Goal: Task Accomplishment & Management: Use online tool/utility

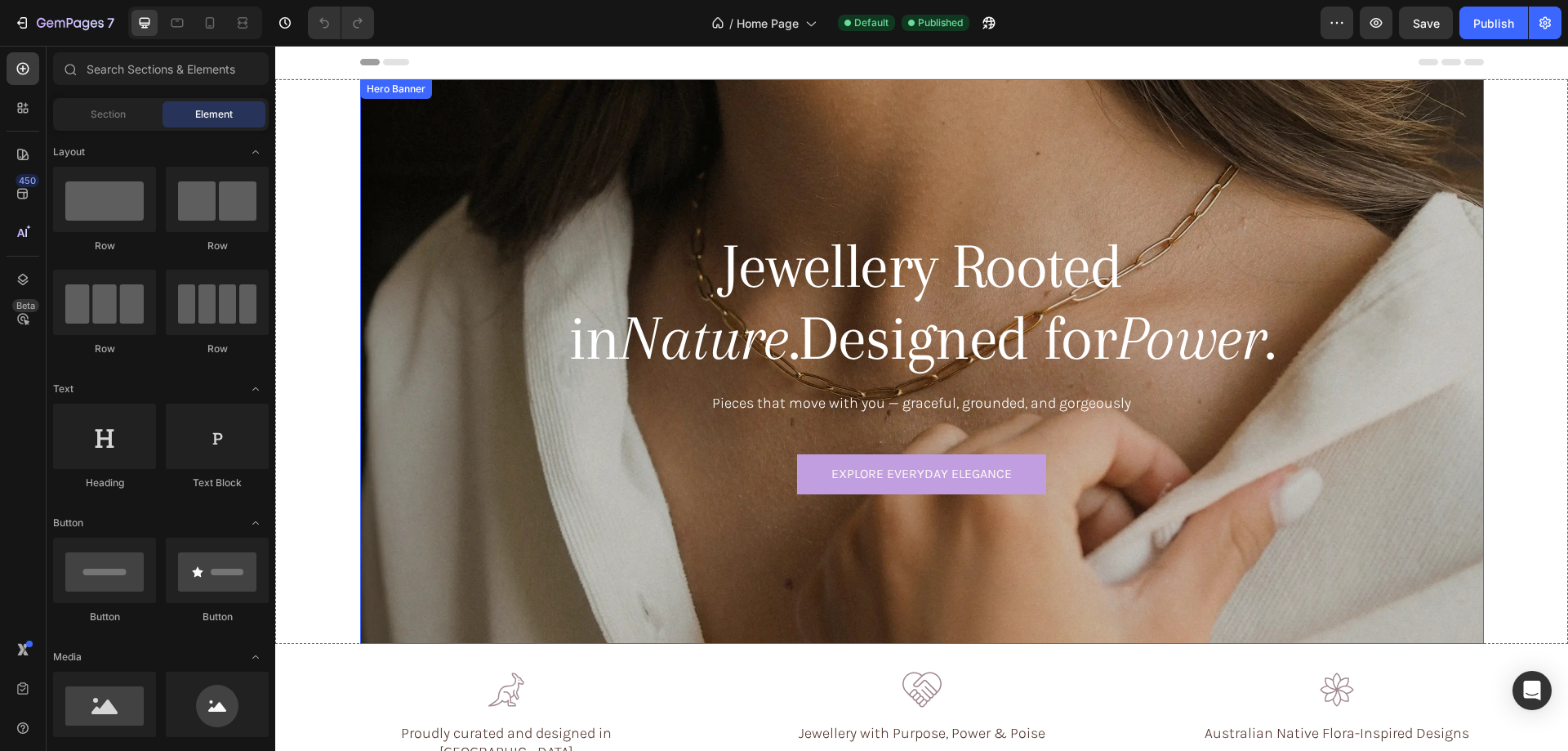
click at [428, 193] on div "Background Image" at bounding box center [922, 361] width 1124 height 564
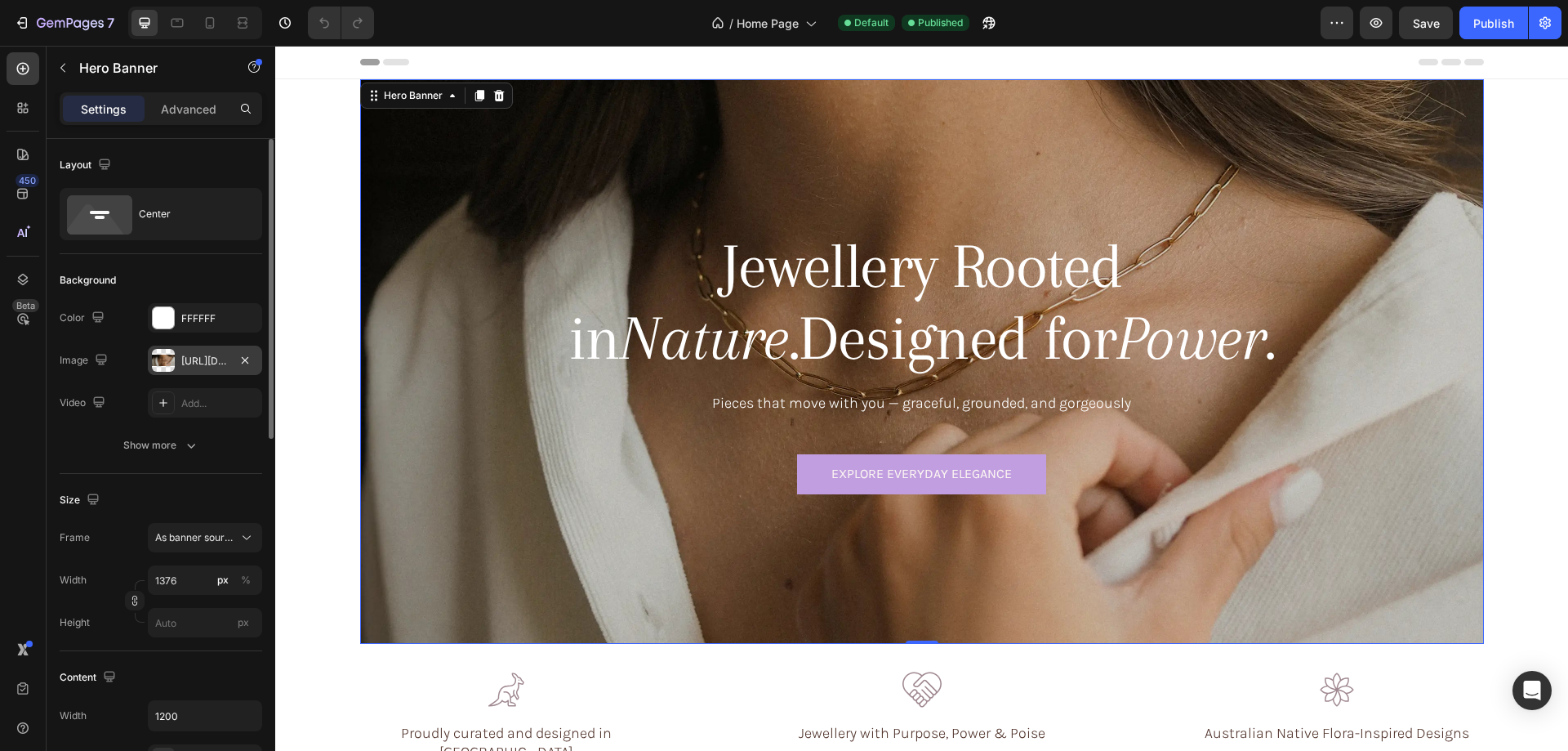
click at [204, 359] on div "[URL][DOMAIN_NAME]" at bounding box center [205, 361] width 47 height 14
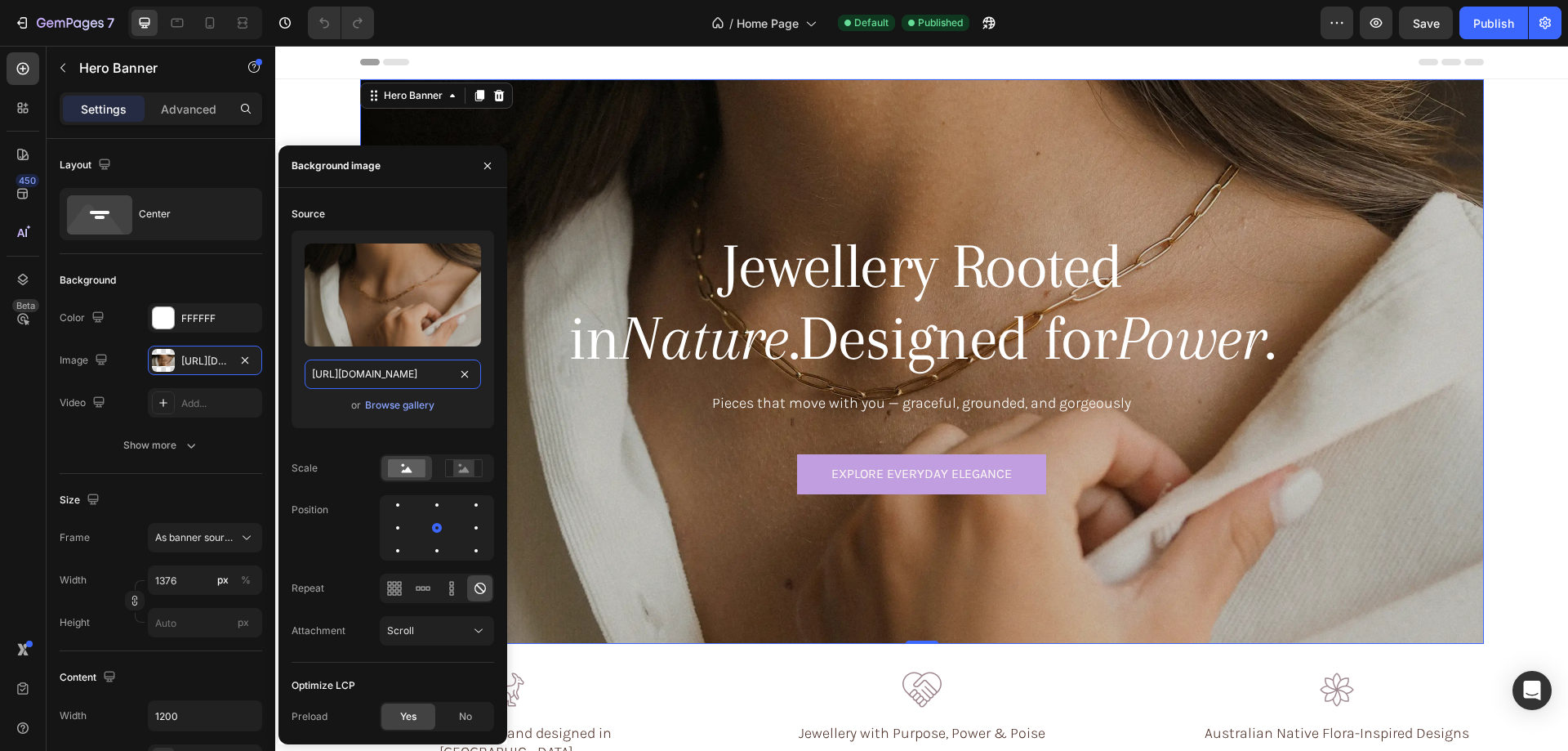
click at [353, 375] on input "[URL][DOMAIN_NAME]" at bounding box center [393, 374] width 176 height 30
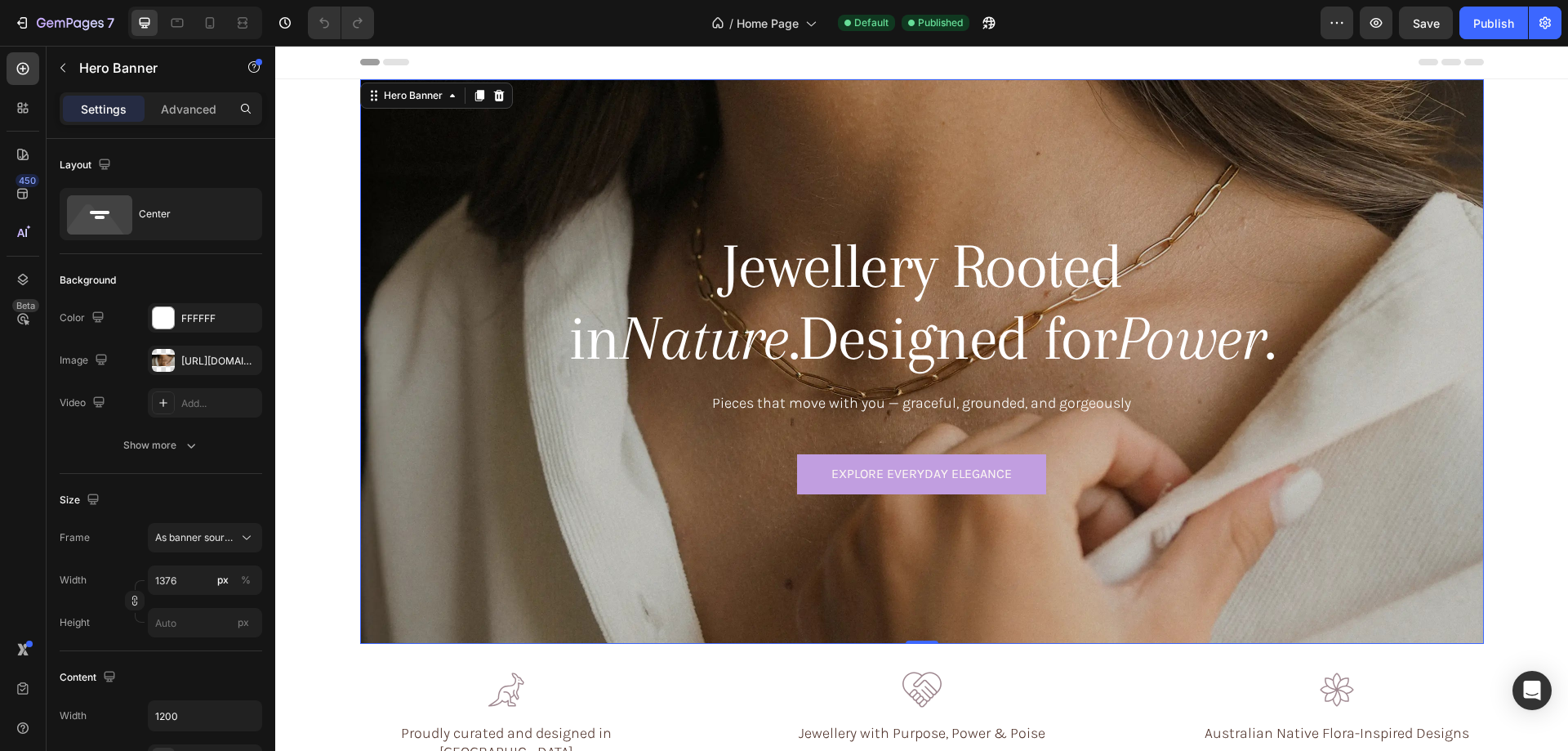
click at [613, 127] on div "Background Image" at bounding box center [922, 361] width 1124 height 564
click at [165, 356] on div at bounding box center [163, 360] width 23 height 23
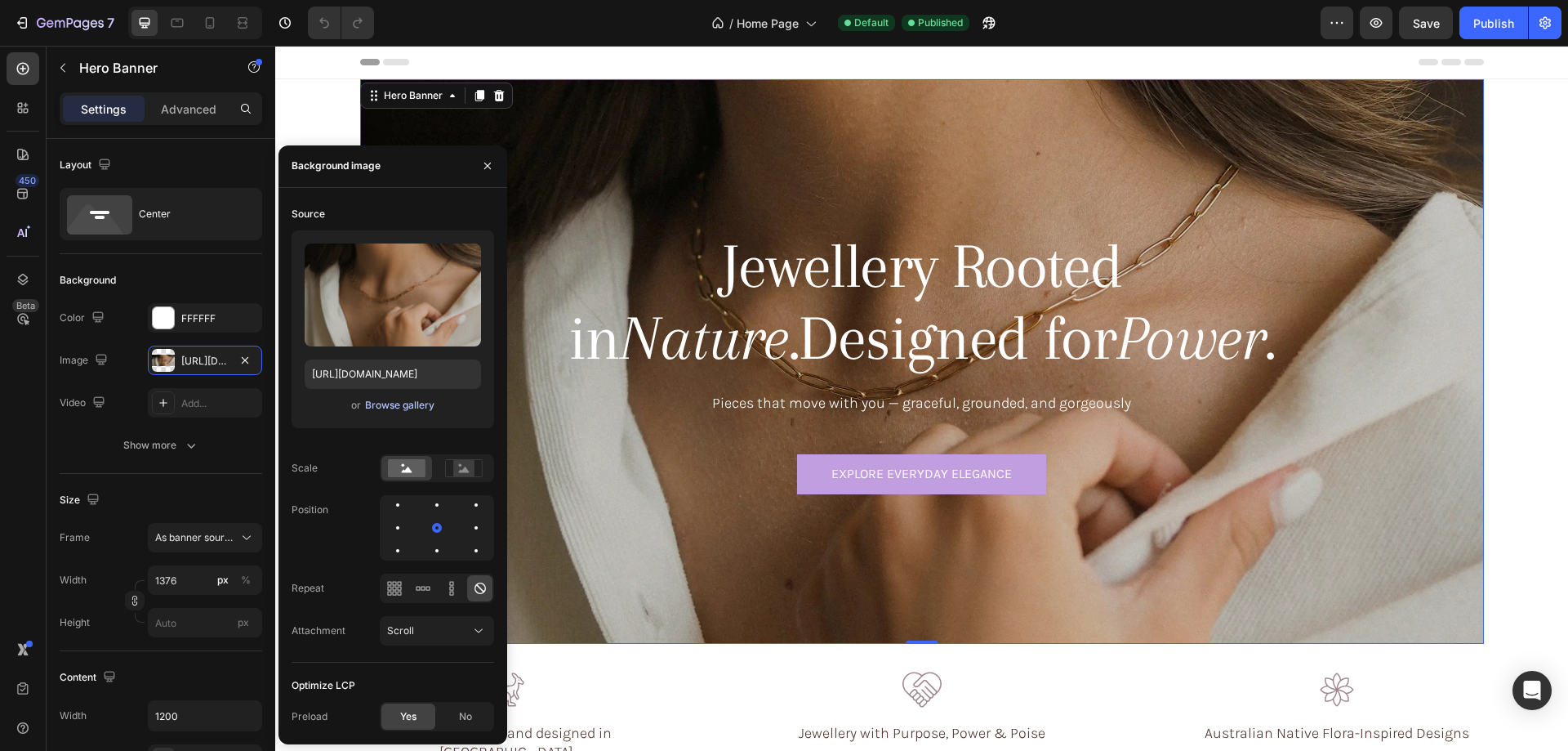
click at [391, 404] on div "Browse gallery" at bounding box center [399, 405] width 70 height 14
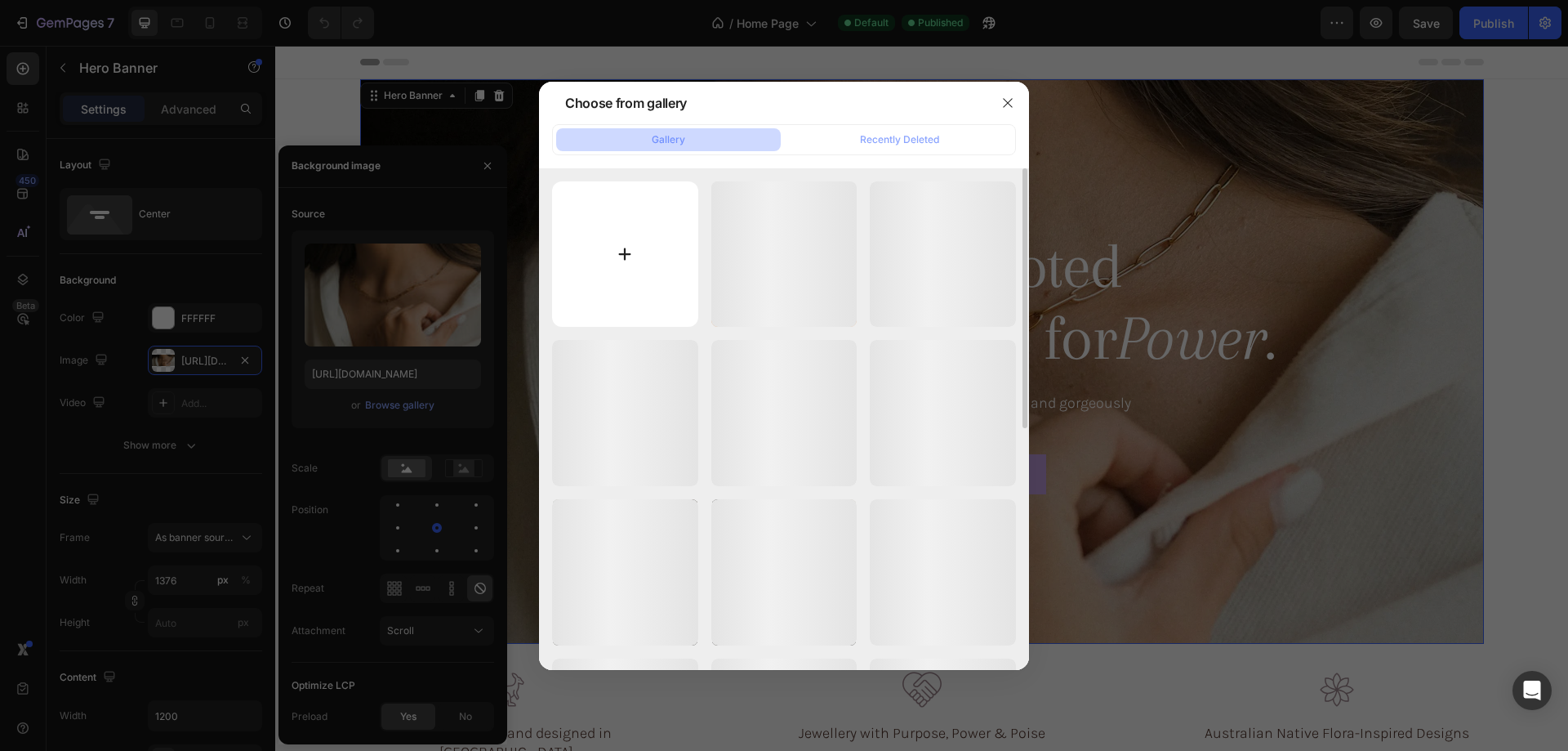
click at [626, 256] on input "file" at bounding box center [625, 255] width 146 height 146
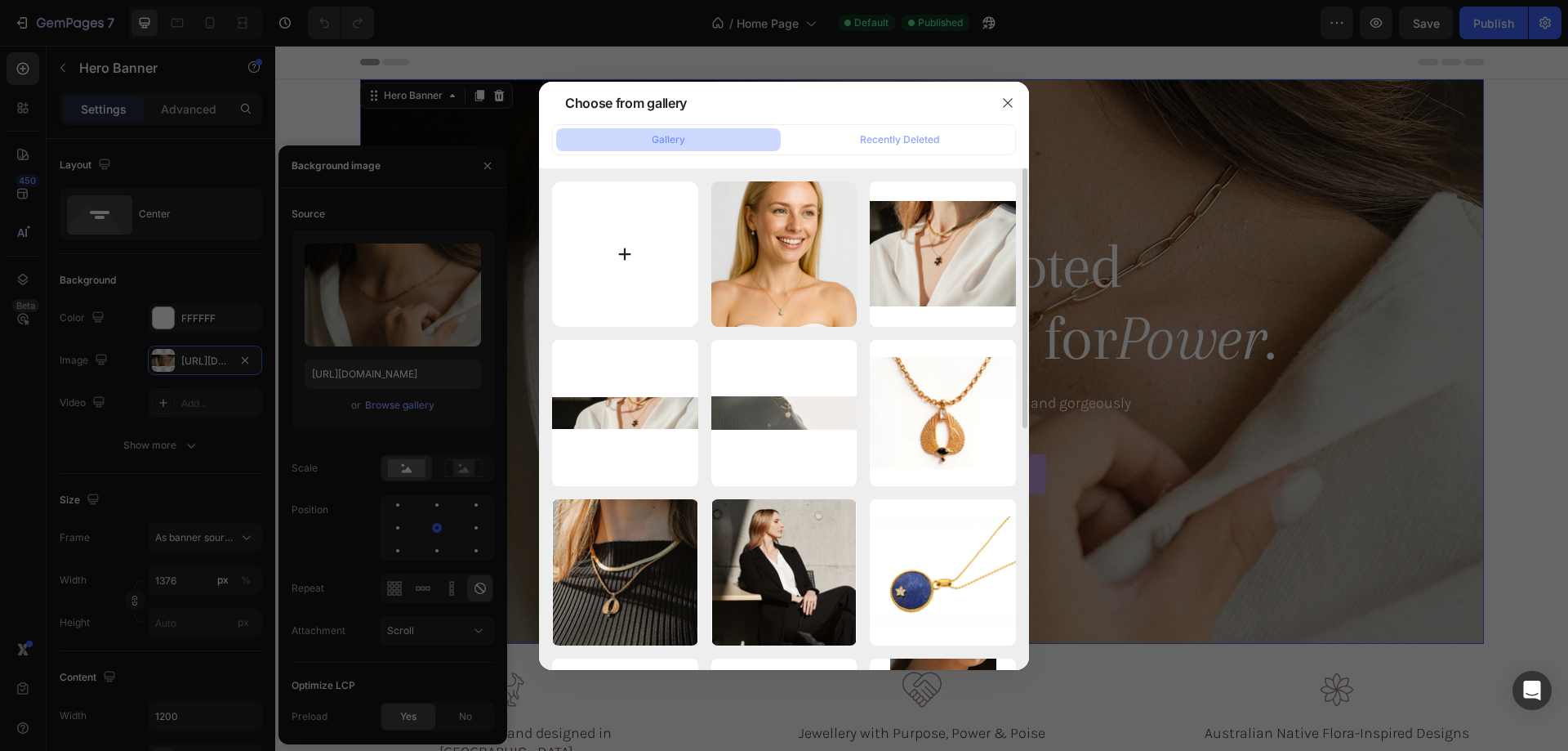
type input "C:\fakepath\gempages_576833410962555488-20dd509f-c289-41cc-b4b3-73ac3dc3f54f.png"
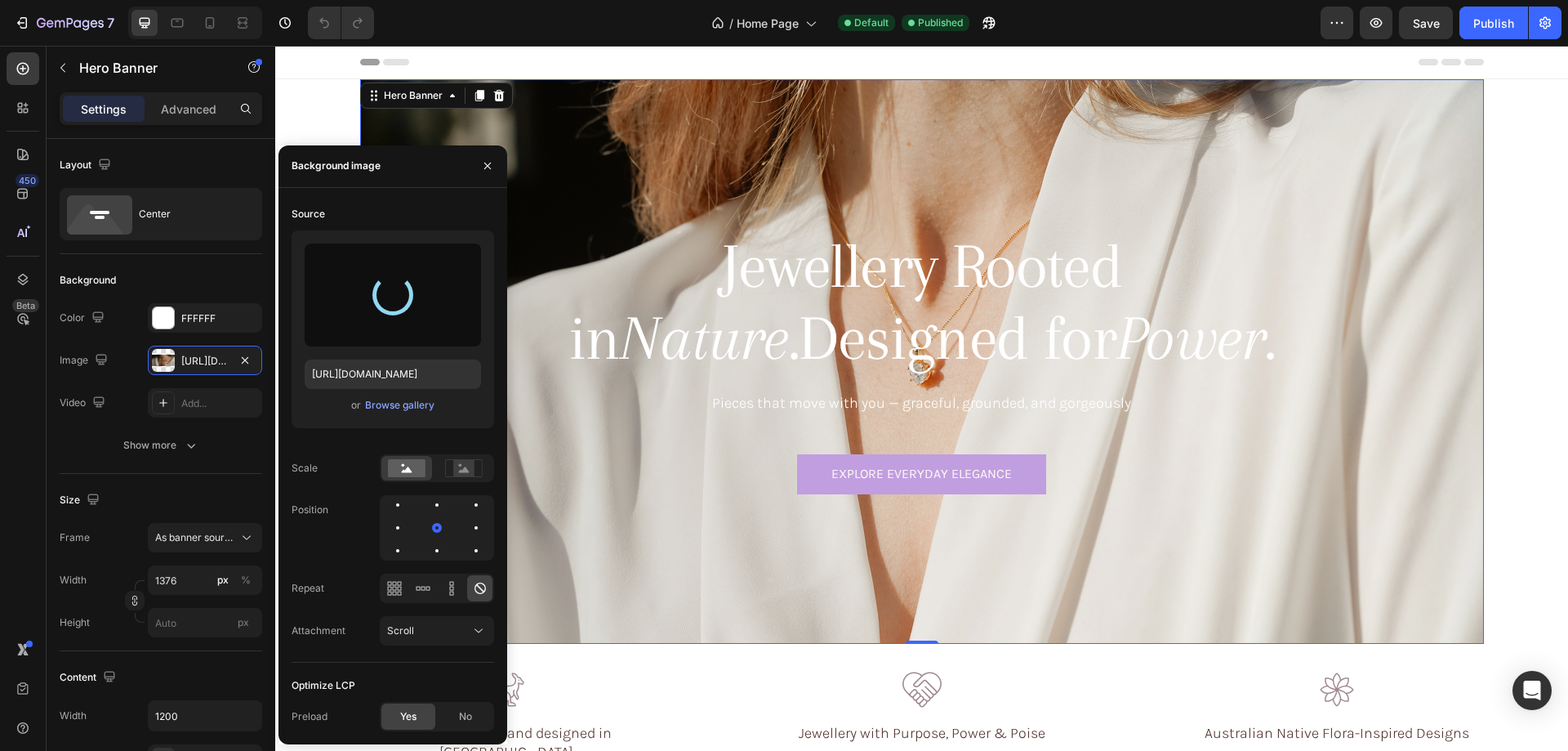
type input "[URL][DOMAIN_NAME]"
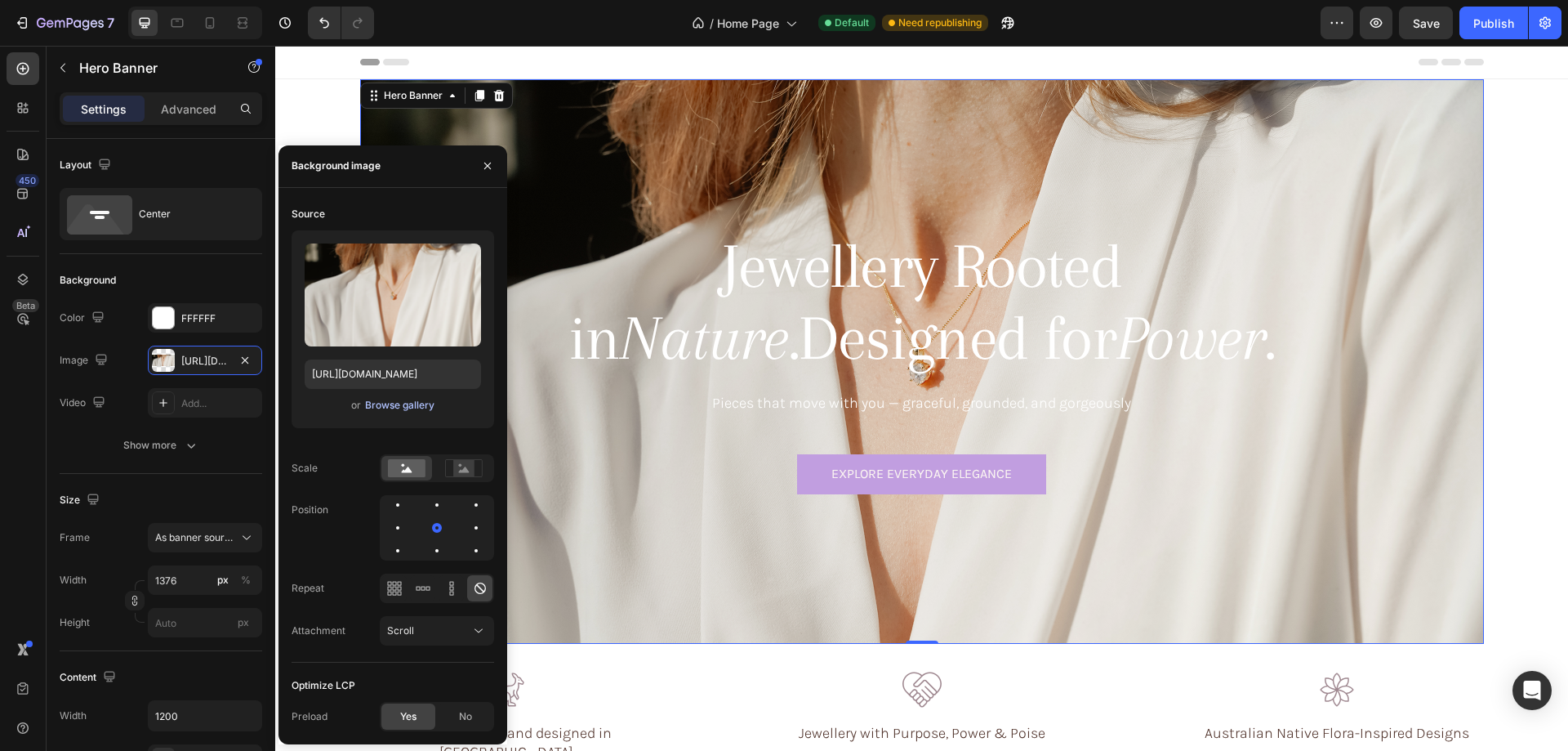
click at [393, 406] on div "Browse gallery" at bounding box center [399, 405] width 70 height 14
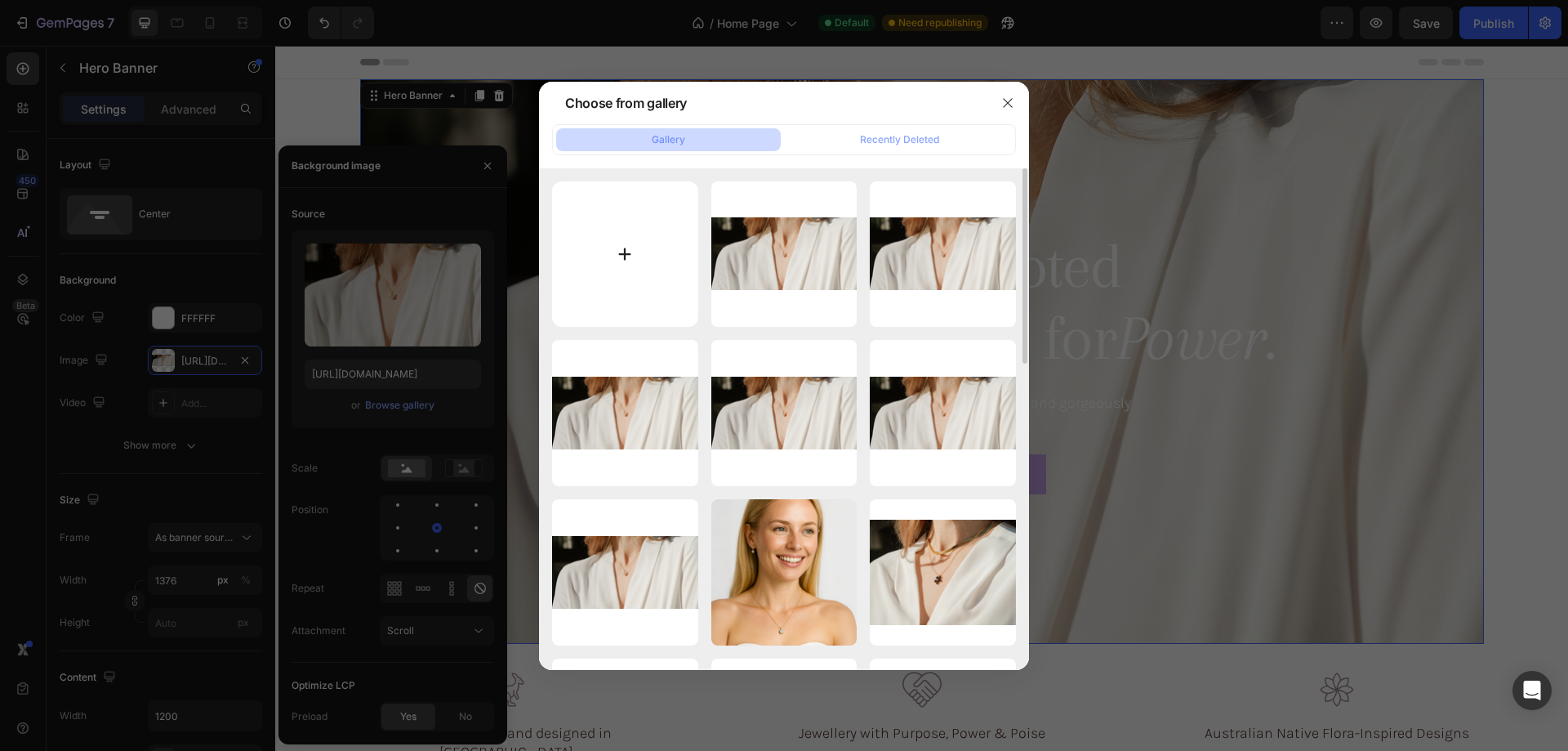
click at [620, 265] on input "file" at bounding box center [625, 255] width 146 height 146
drag, startPoint x: 1019, startPoint y: 97, endPoint x: 660, endPoint y: 283, distance: 404.3
click at [1017, 97] on button "button" at bounding box center [1007, 103] width 26 height 26
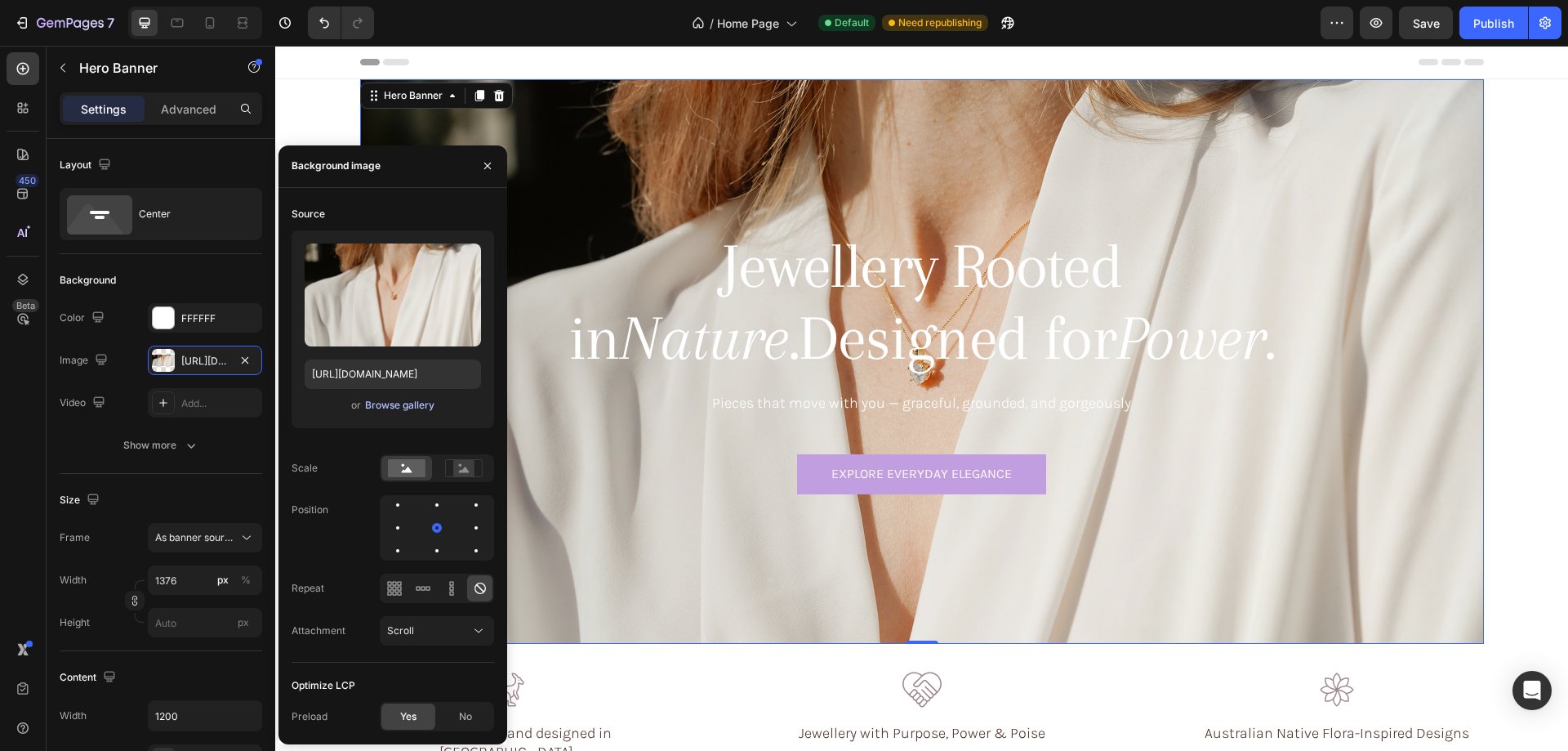
click at [384, 406] on div "Browse gallery" at bounding box center [399, 405] width 70 height 14
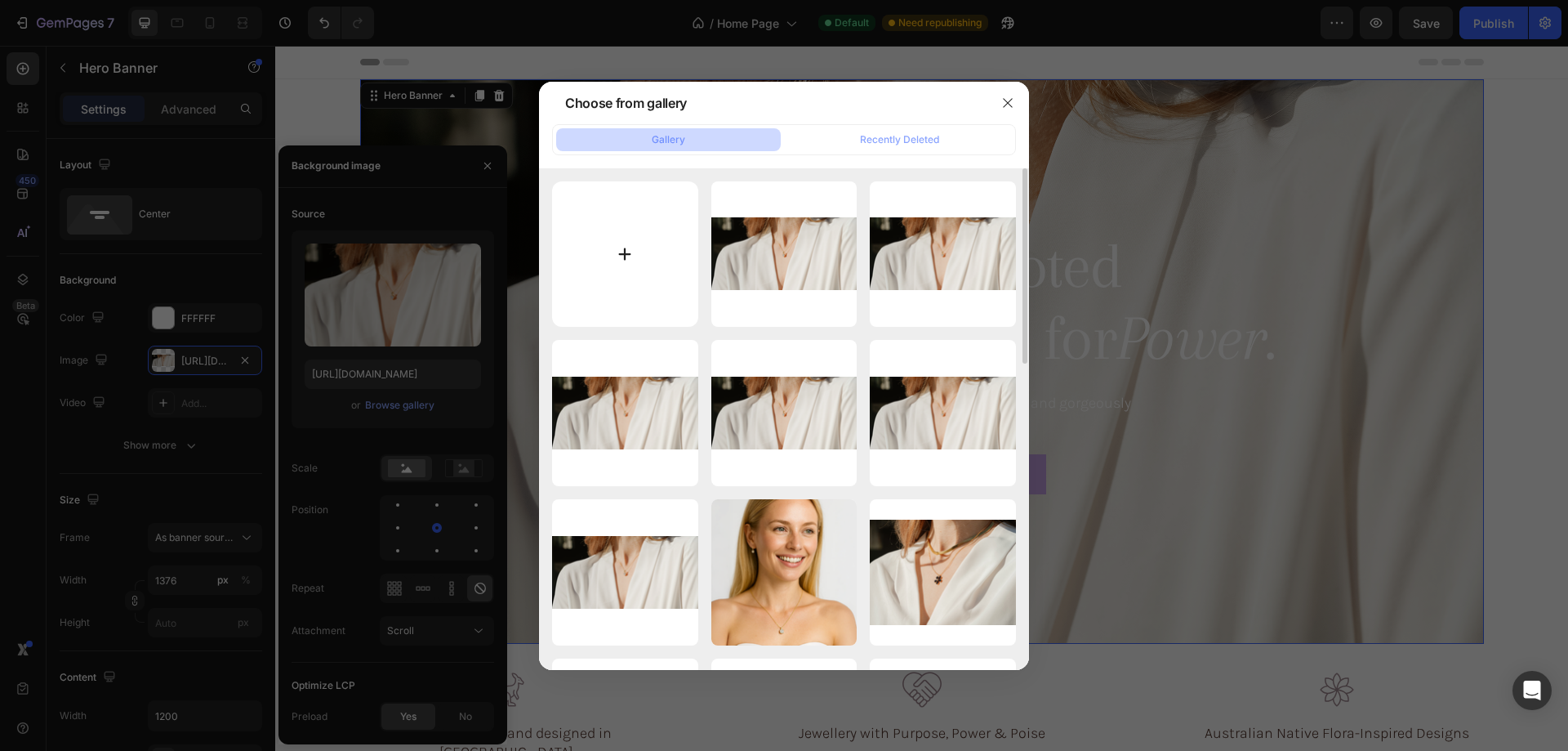
click at [640, 246] on input "file" at bounding box center [625, 255] width 146 height 146
type input "C:\fakepath\gempages_576833410962555488-20dd509f-c289-41cc-b4b3-73ac3dc3f54f-ez…"
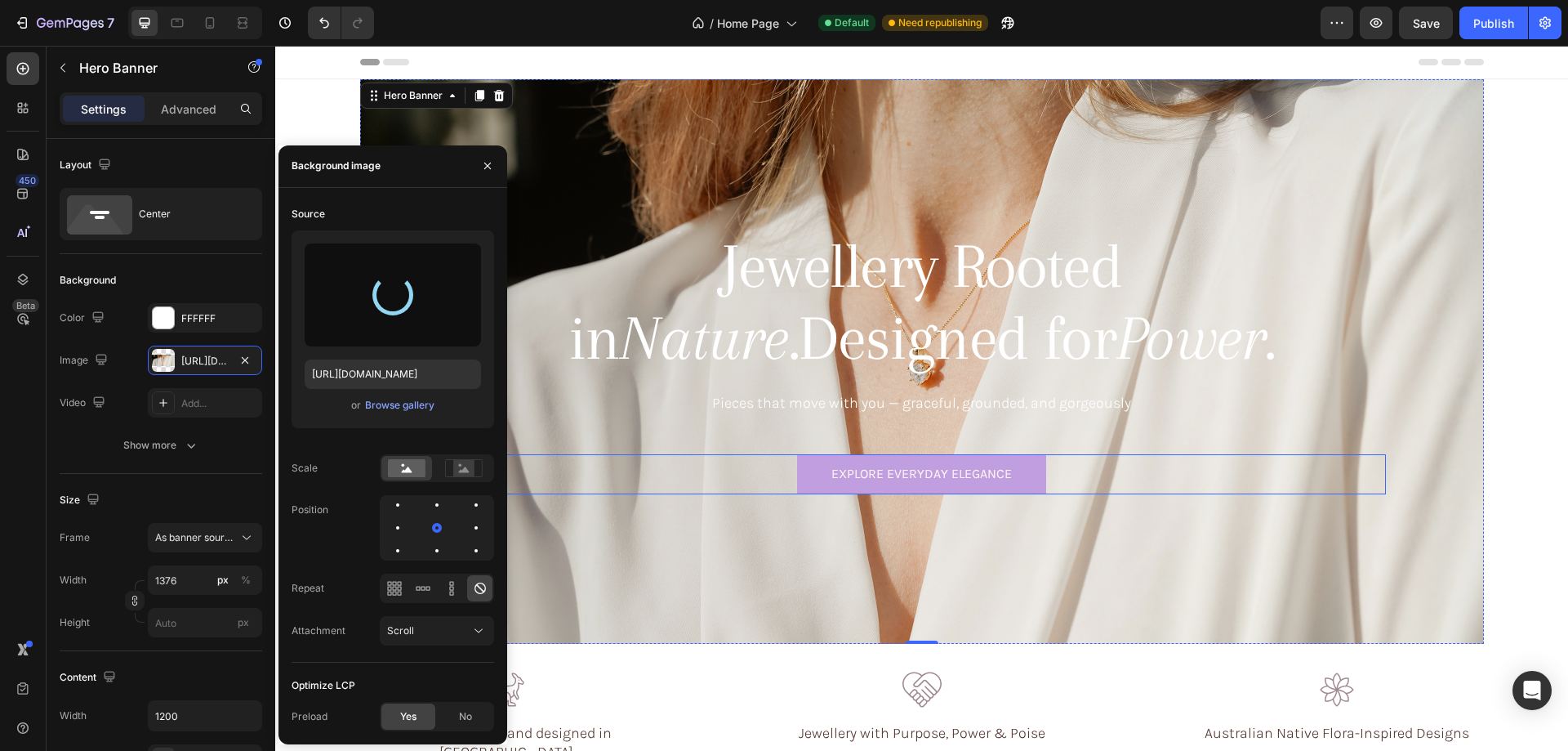
type input "[URL][DOMAIN_NAME]"
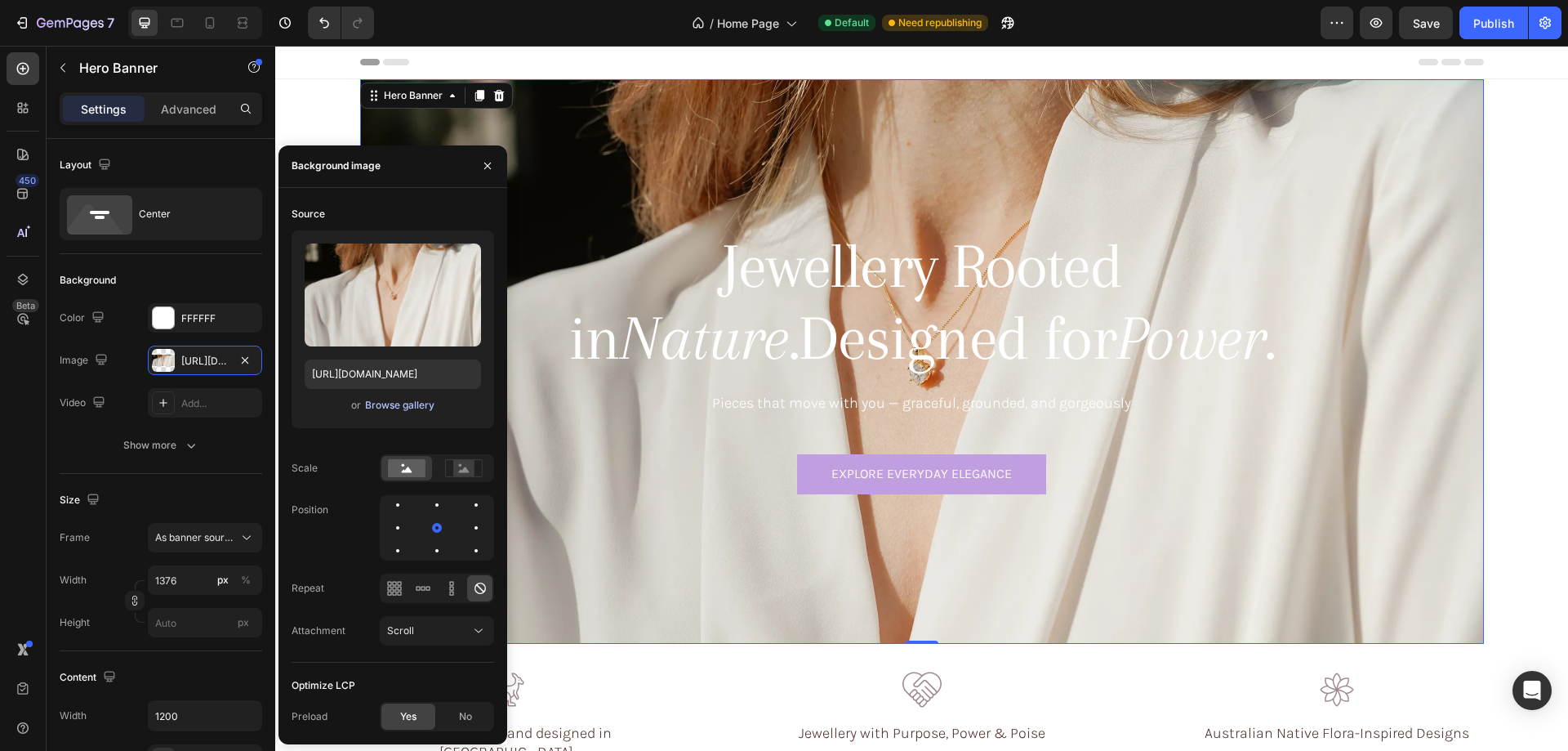
click at [383, 408] on div "Browse gallery" at bounding box center [399, 405] width 70 height 14
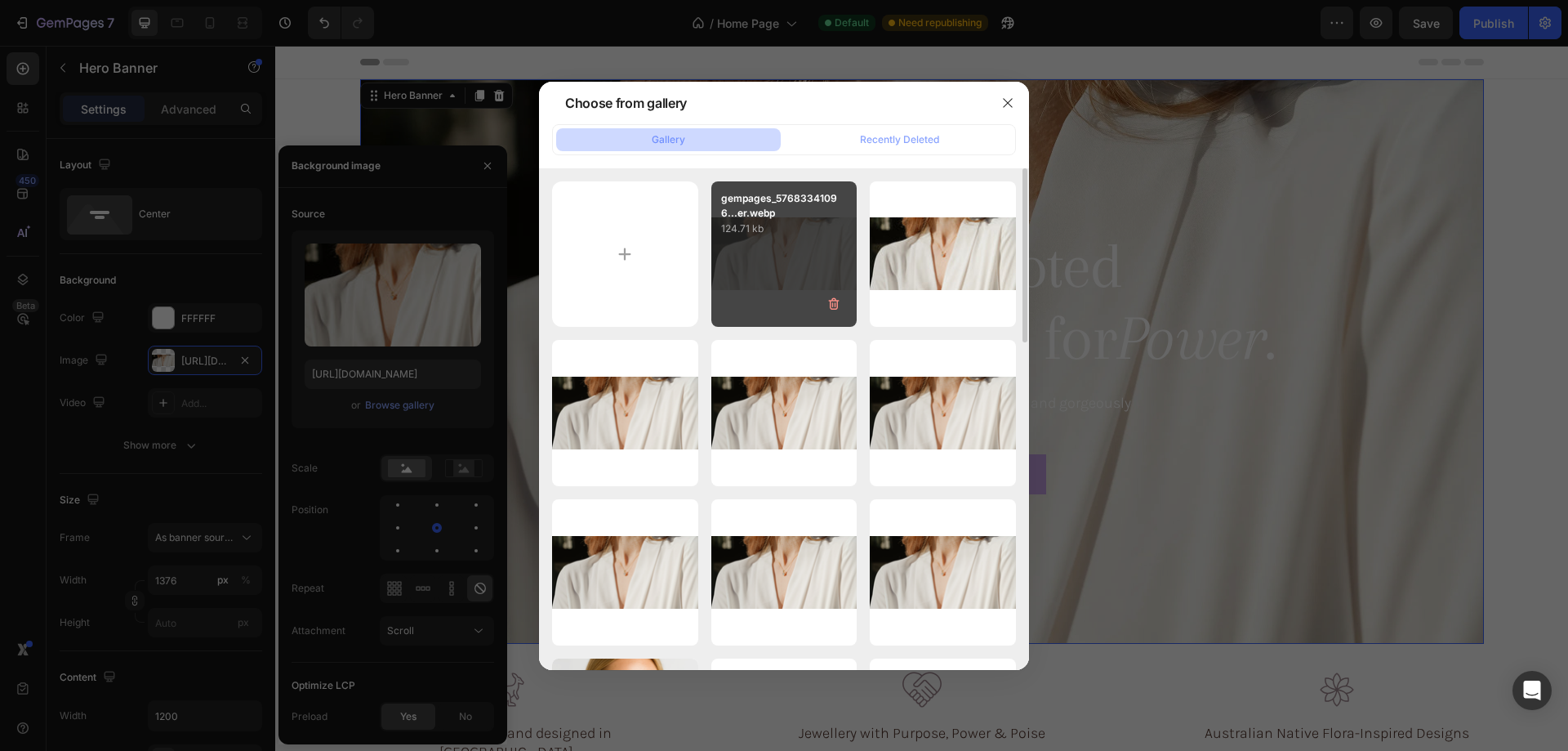
click at [767, 256] on div "gempages_57683341096...er.webp 124.71 kb" at bounding box center [784, 255] width 146 height 146
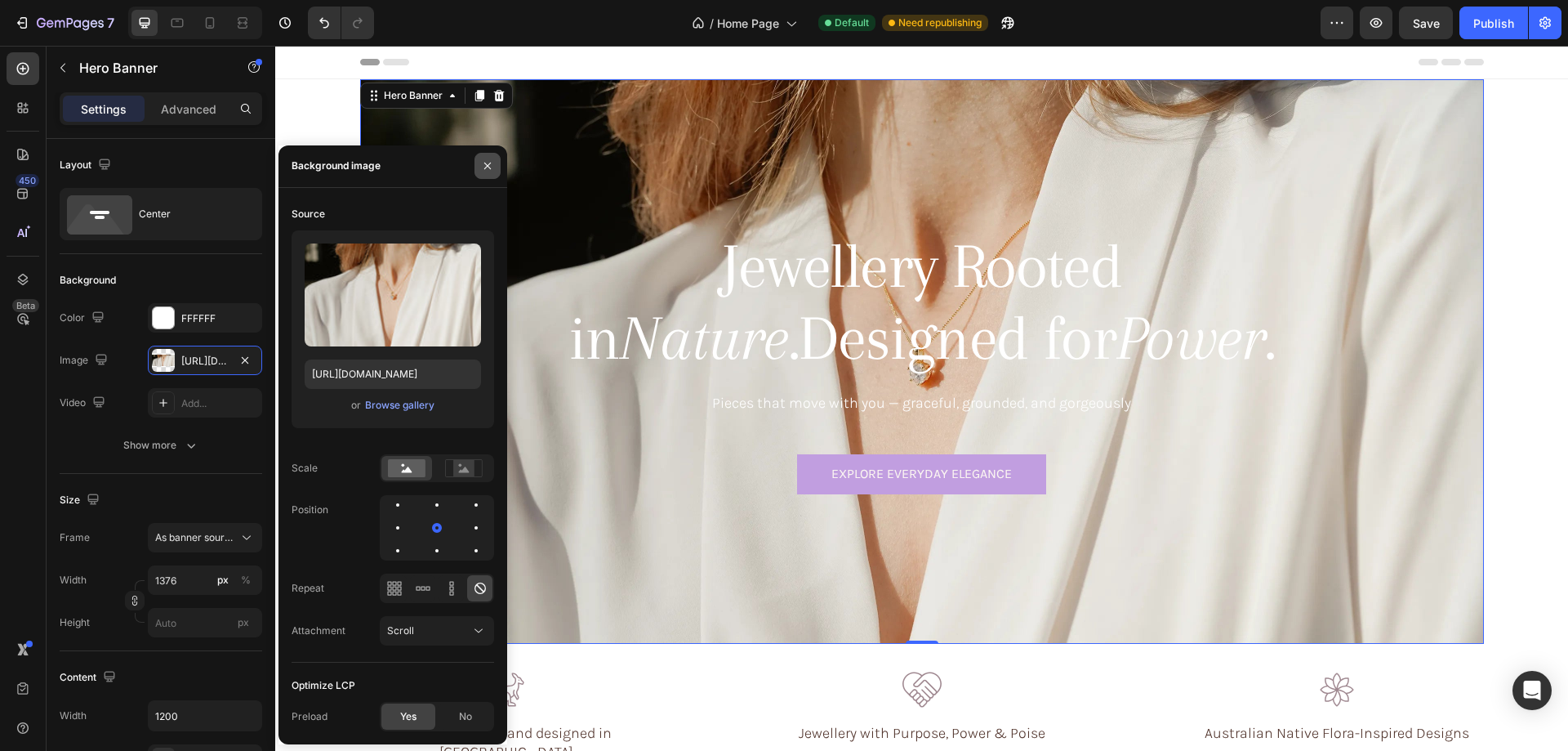
click at [483, 165] on icon "button" at bounding box center [487, 165] width 13 height 13
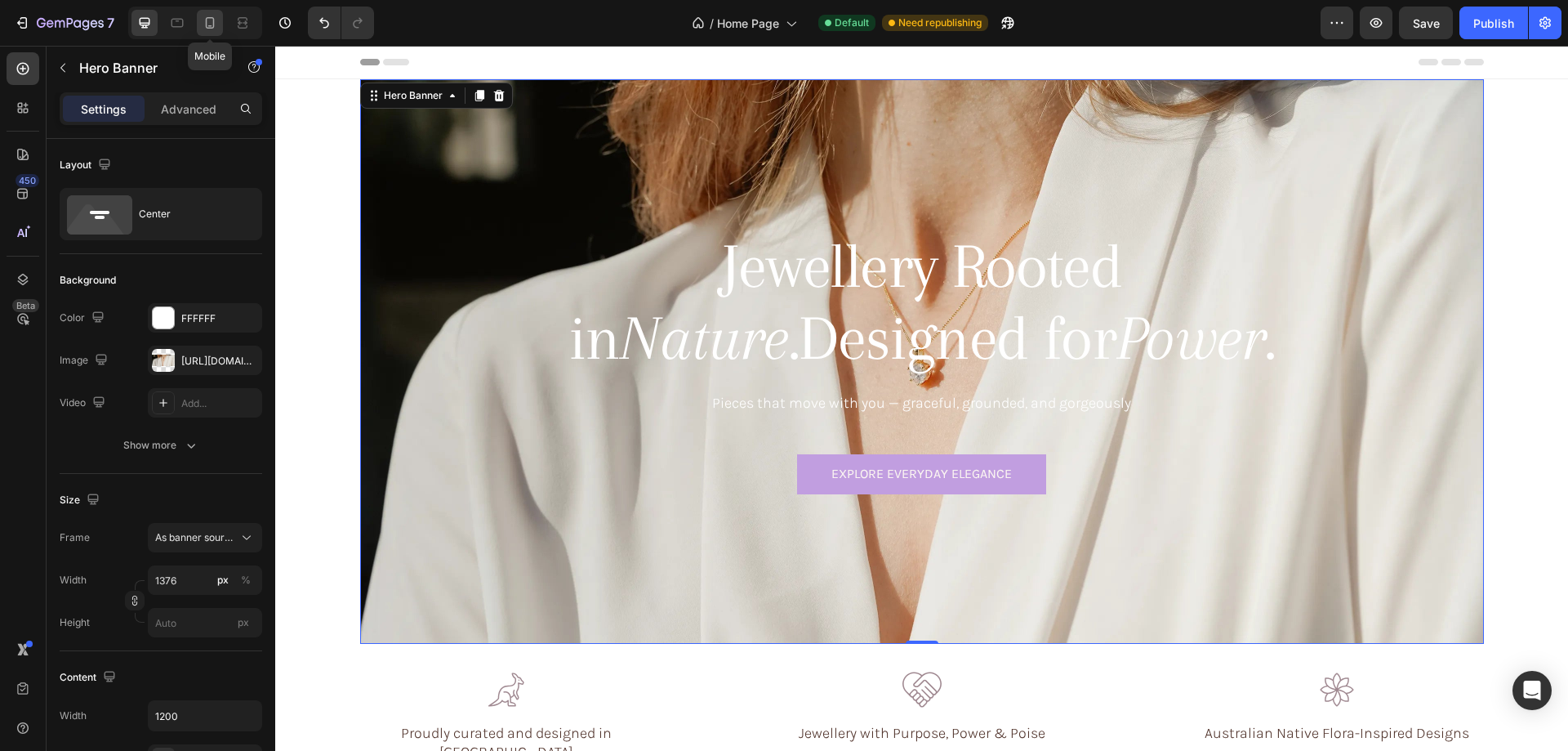
click at [209, 20] on icon at bounding box center [209, 22] width 16 height 16
type input "100"
type input "100%"
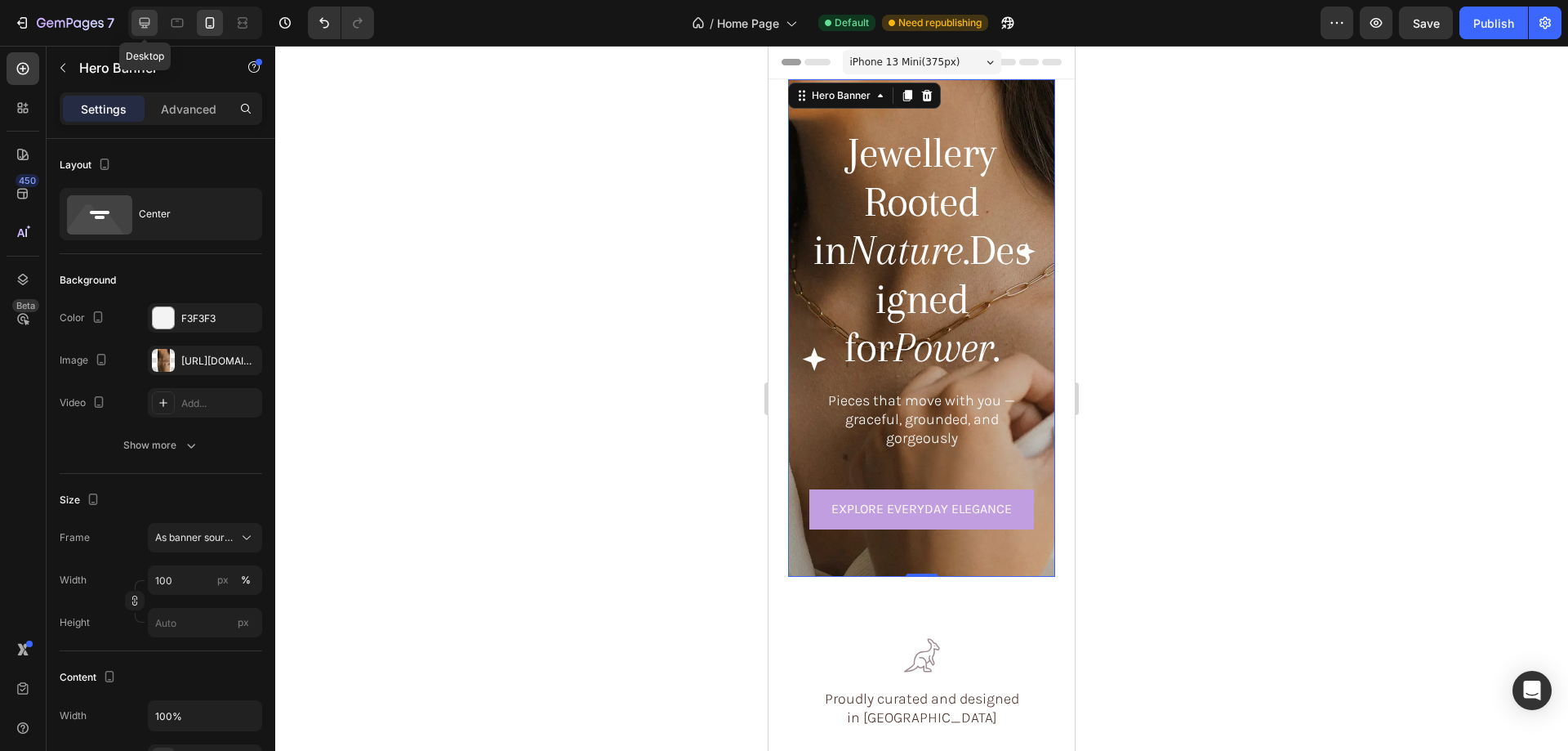
click at [153, 19] on div at bounding box center [144, 23] width 26 height 26
type input "1376"
type input "1200"
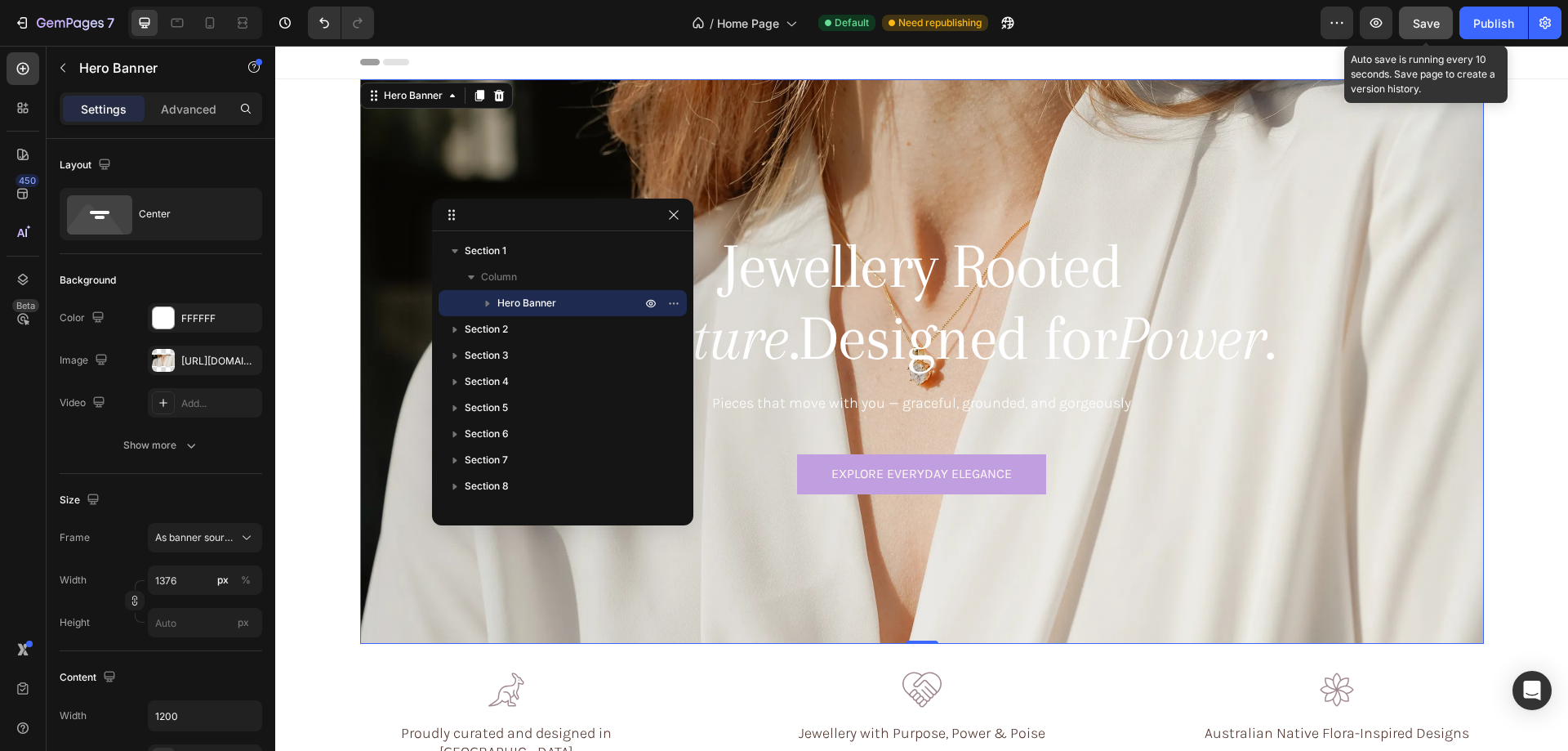
click at [1424, 25] on span "Save" at bounding box center [1426, 23] width 27 height 14
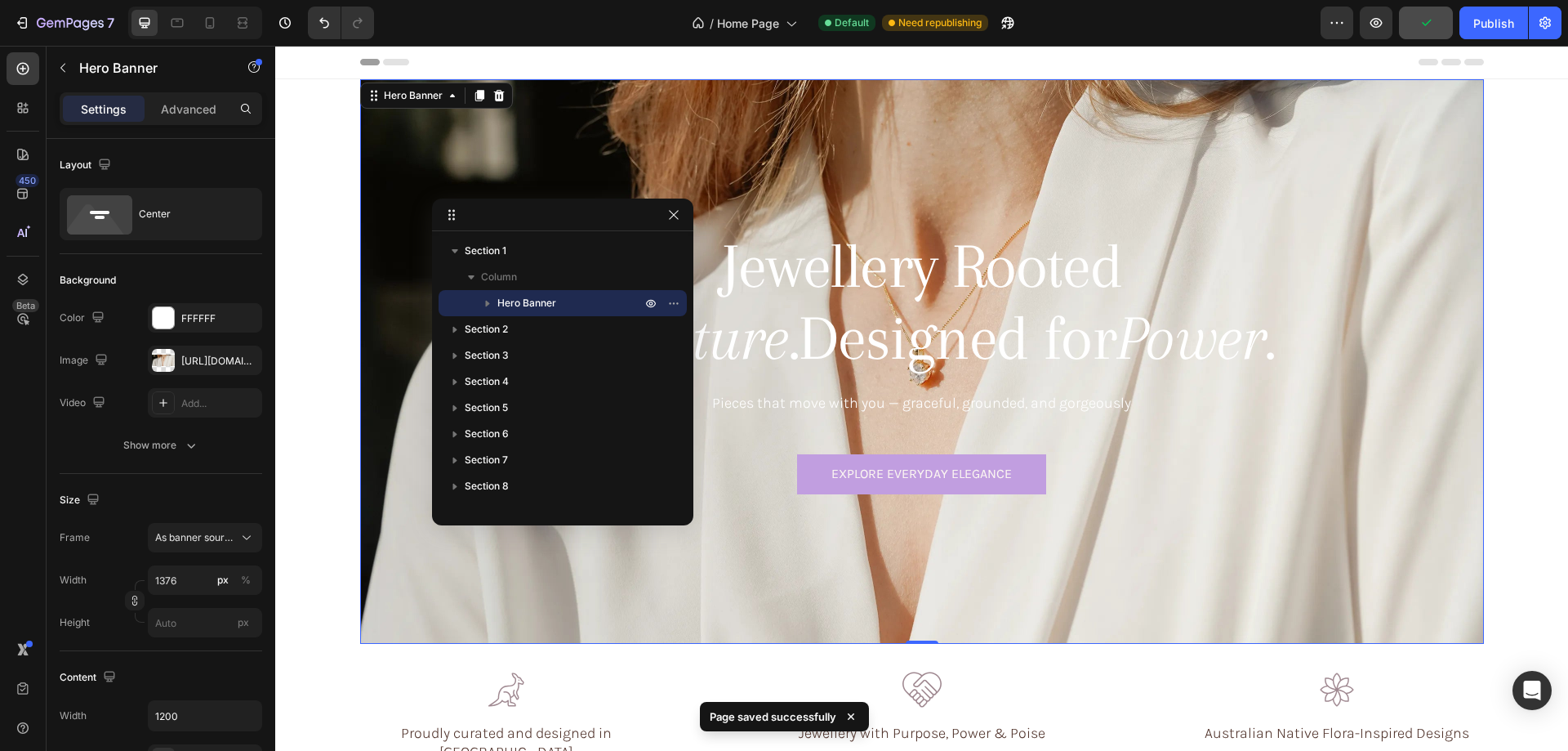
drag, startPoint x: 1482, startPoint y: 30, endPoint x: 1236, endPoint y: 9, distance: 246.9
click at [1478, 31] on div "Publish" at bounding box center [1493, 23] width 41 height 17
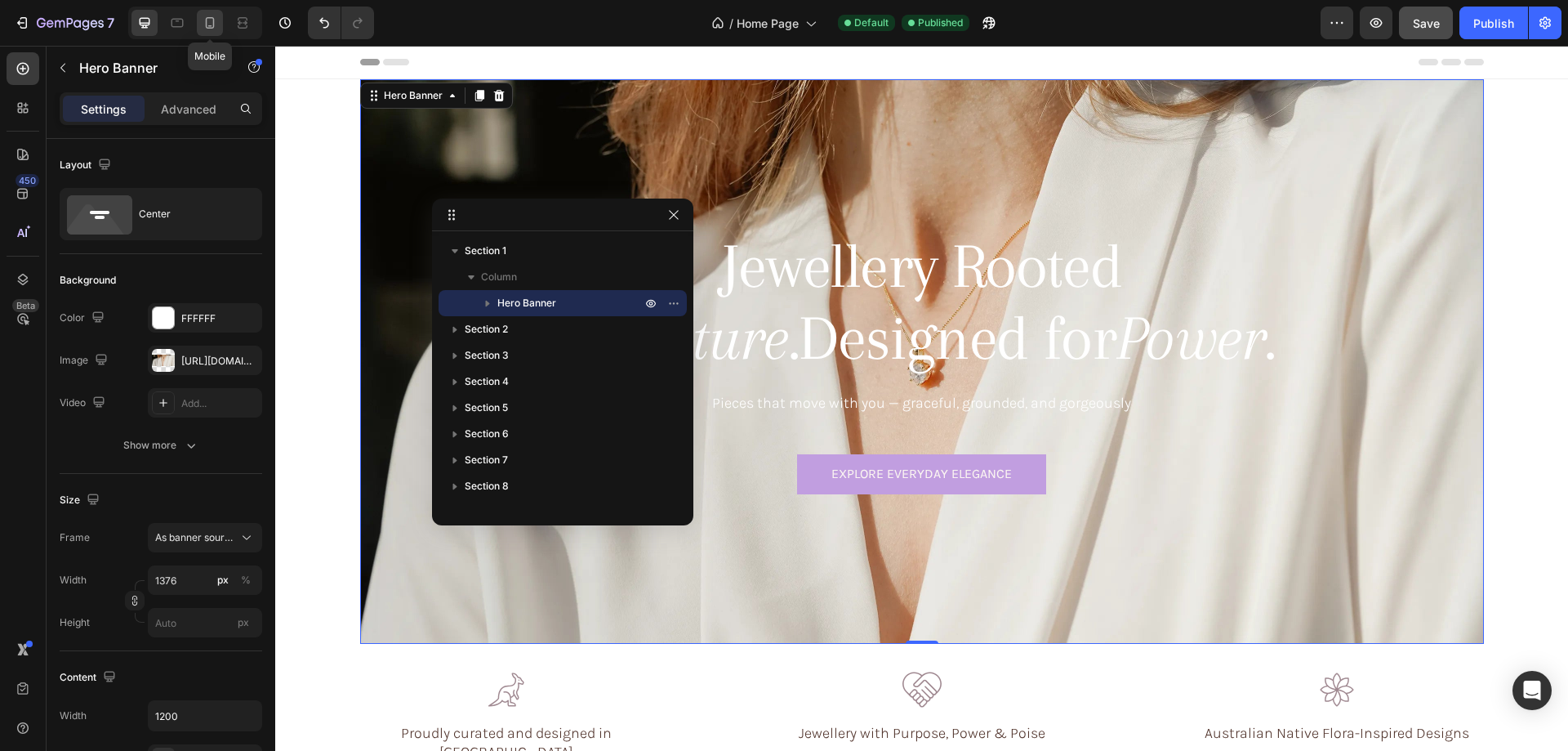
click at [207, 16] on icon at bounding box center [209, 22] width 16 height 16
type input "100"
type input "100%"
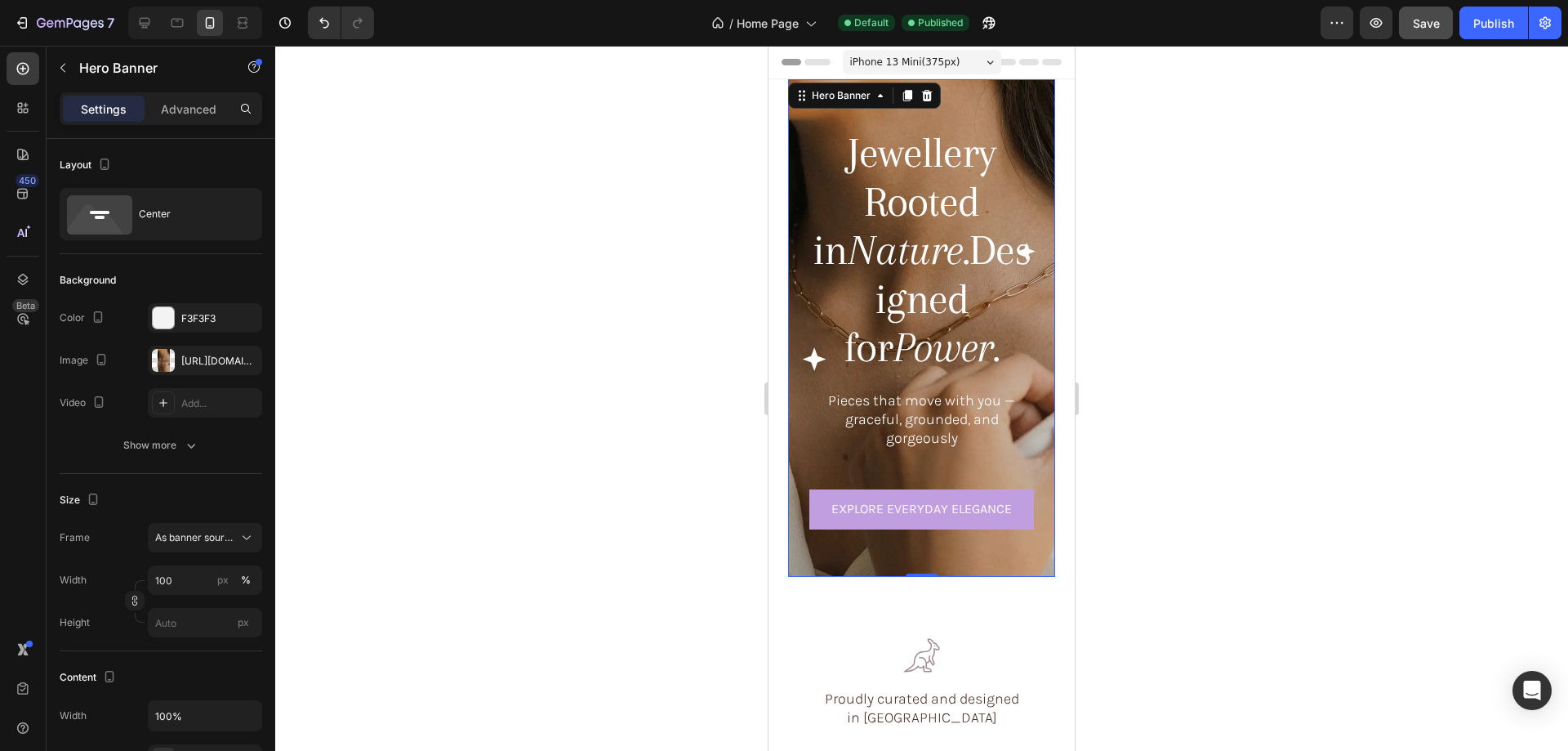
click at [1033, 233] on div "Jewellery Rooted in Nature. Designed for Power. Heading Pieces that move with y…" at bounding box center [921, 328] width 267 height 429
click at [192, 356] on div "[URL][DOMAIN_NAME]" at bounding box center [205, 361] width 47 height 14
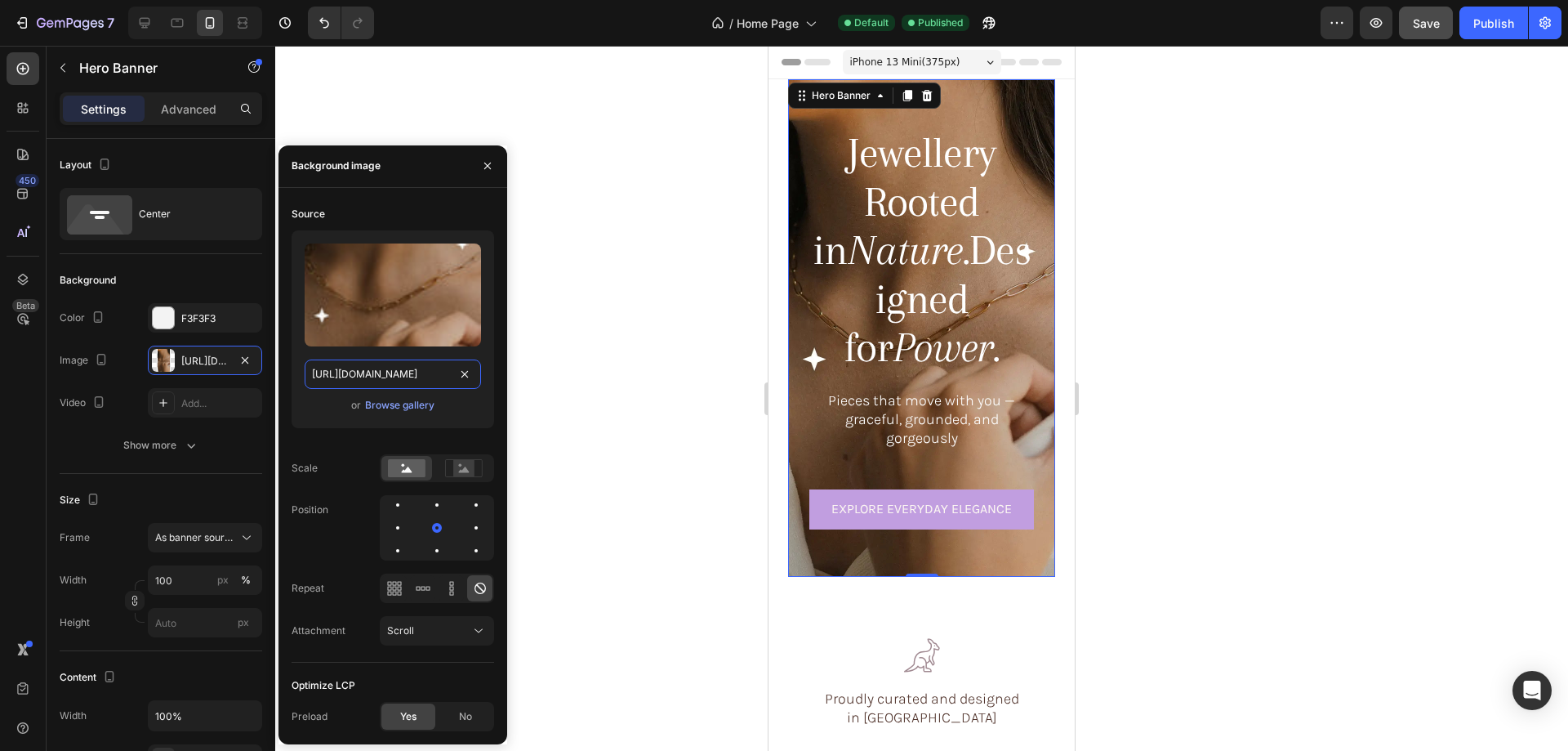
click at [390, 375] on input "[URL][DOMAIN_NAME]" at bounding box center [393, 374] width 176 height 30
click at [381, 400] on div "Browse gallery" at bounding box center [399, 405] width 70 height 14
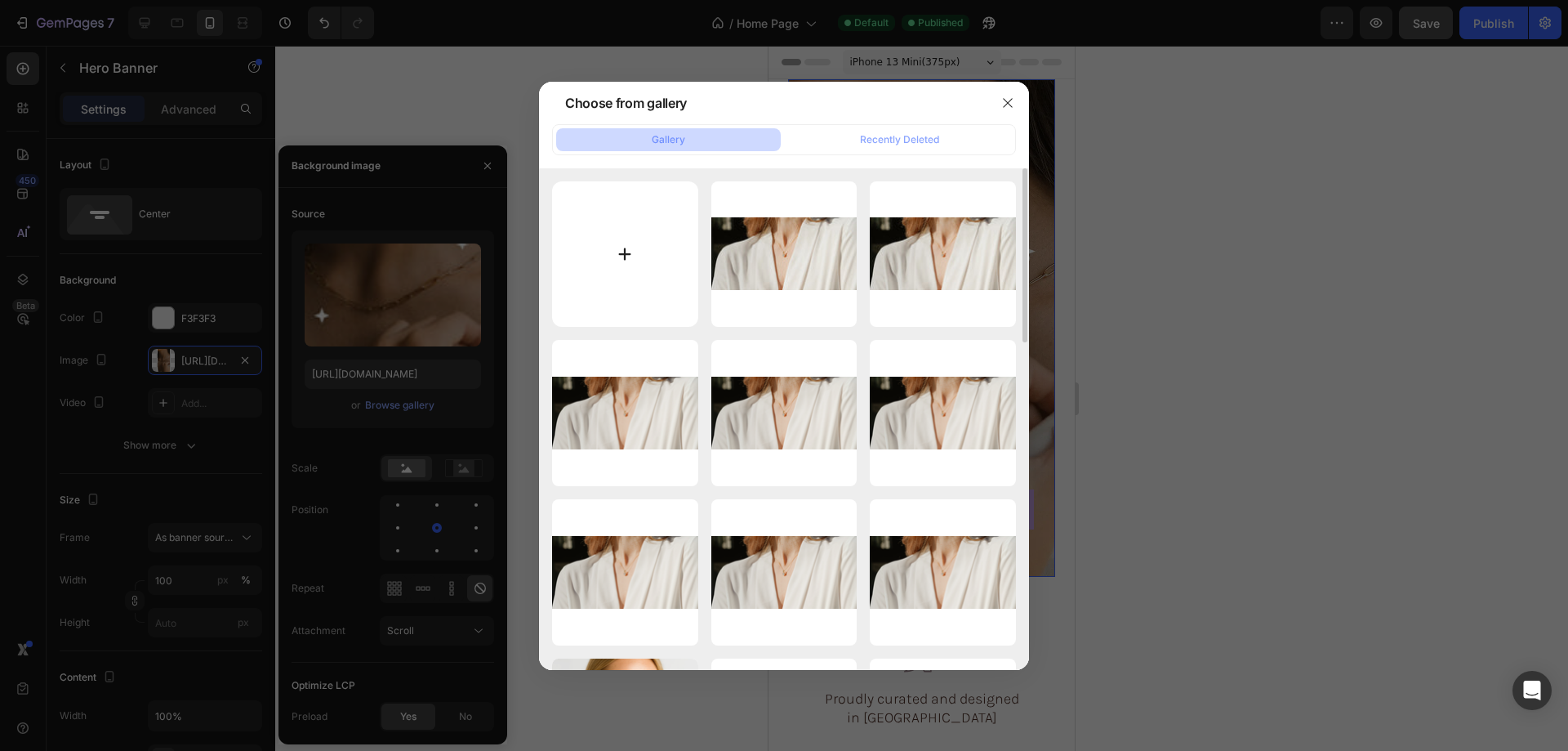
click at [652, 238] on input "file" at bounding box center [625, 255] width 146 height 146
type input "C:\fakepath\1gempages_576833410962555488-63e3b8bc-a6dc-4a93-be30-e41798d34945-e…"
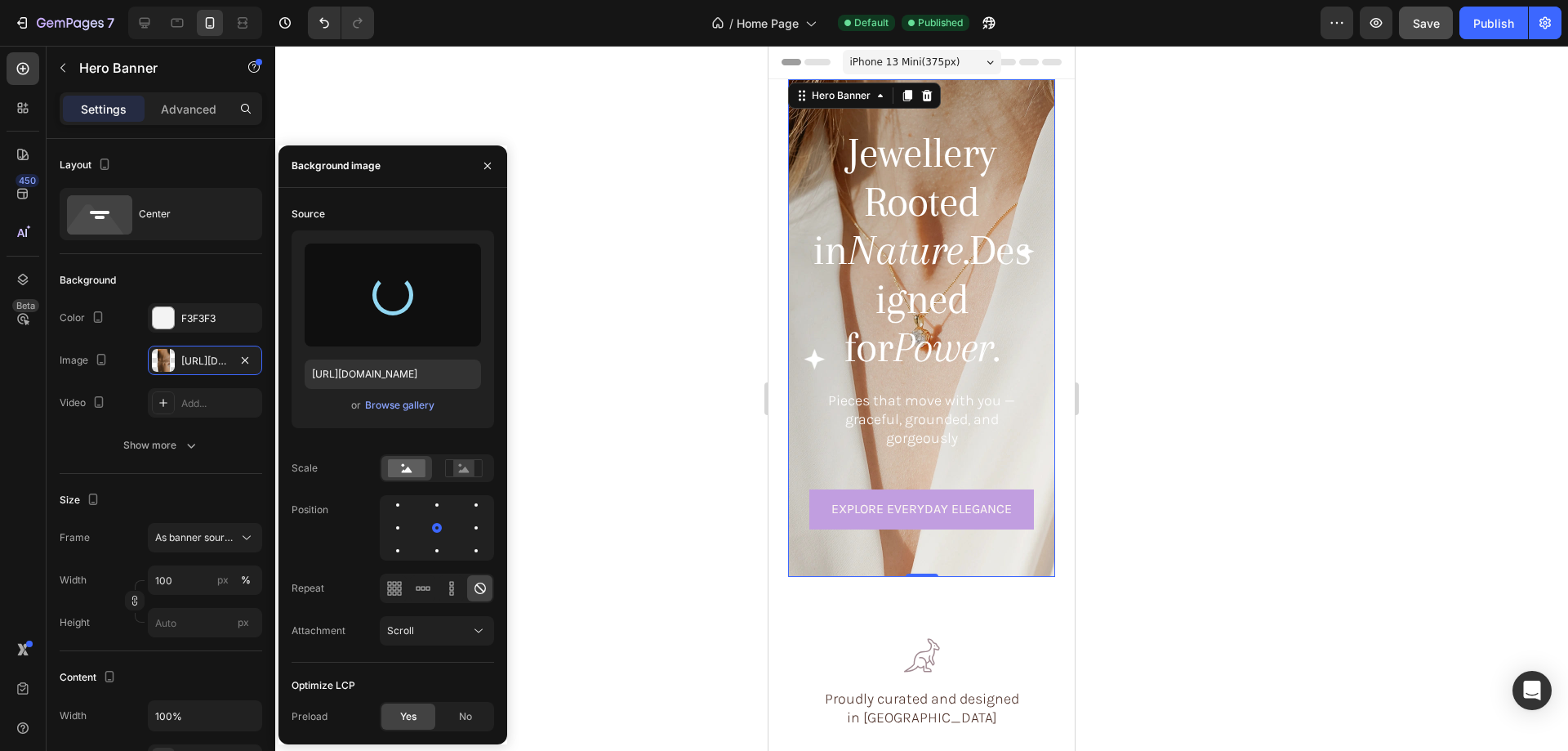
type input "[URL][DOMAIN_NAME]"
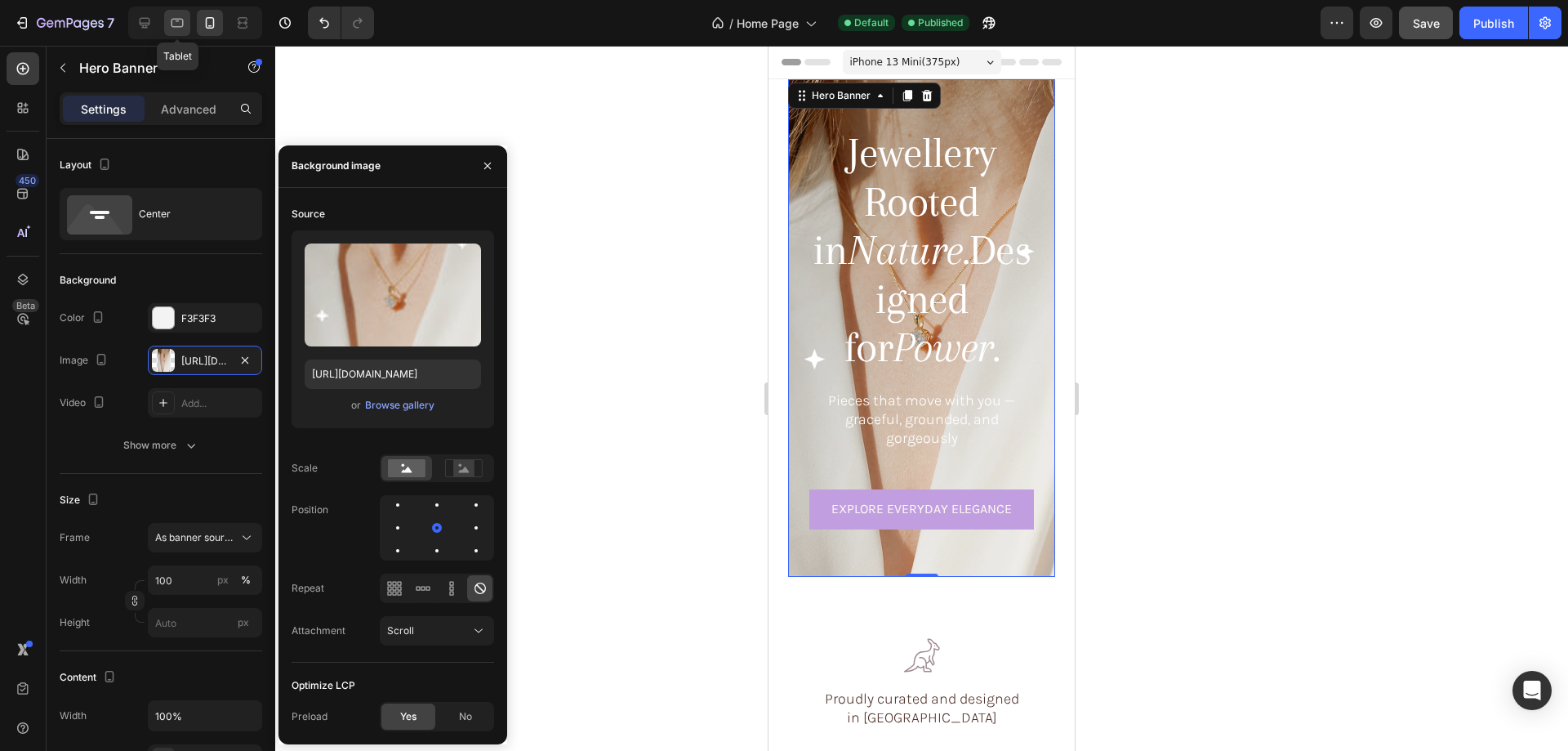
click at [173, 20] on icon at bounding box center [177, 23] width 12 height 9
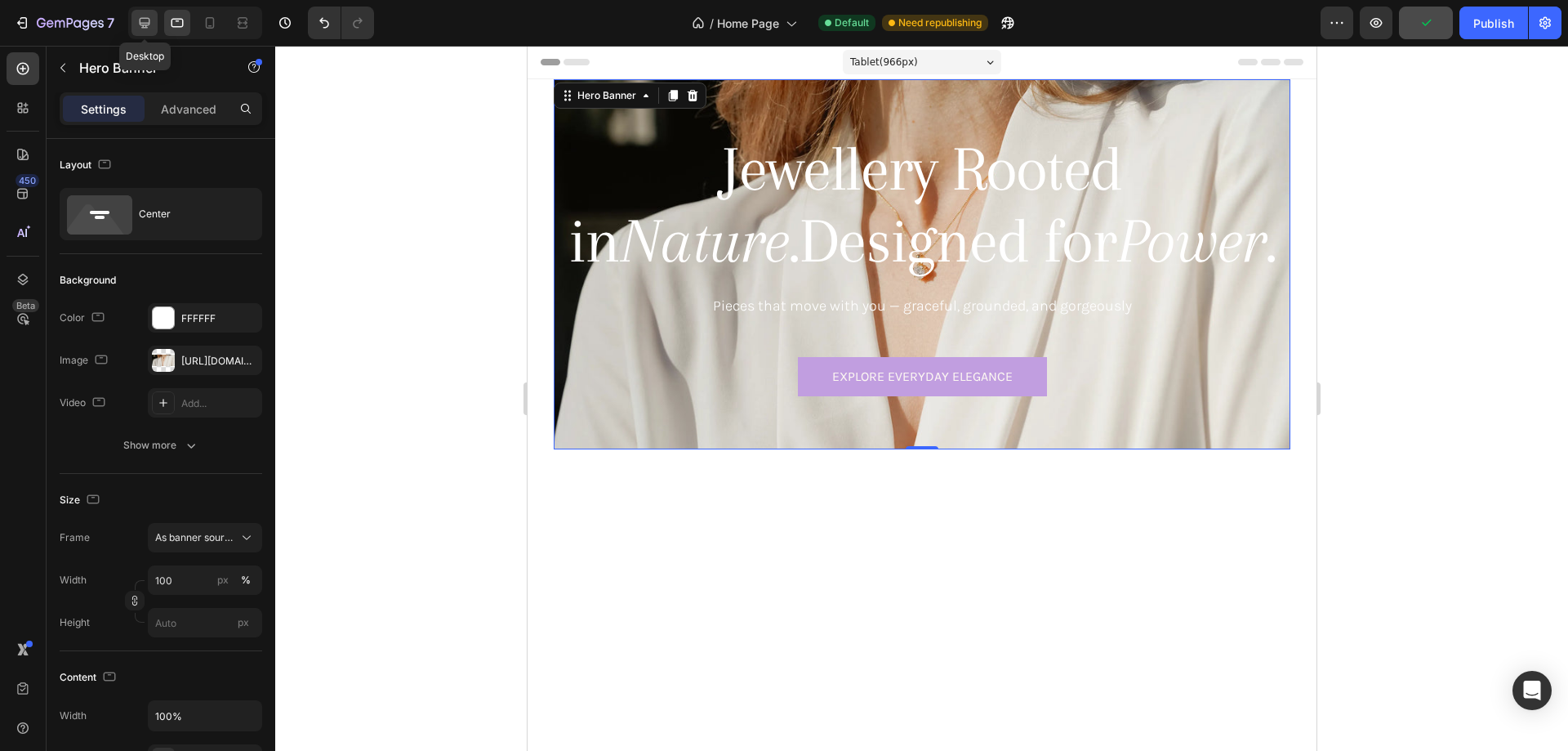
click at [133, 25] on div at bounding box center [144, 23] width 26 height 26
type input "1376"
type input "1200"
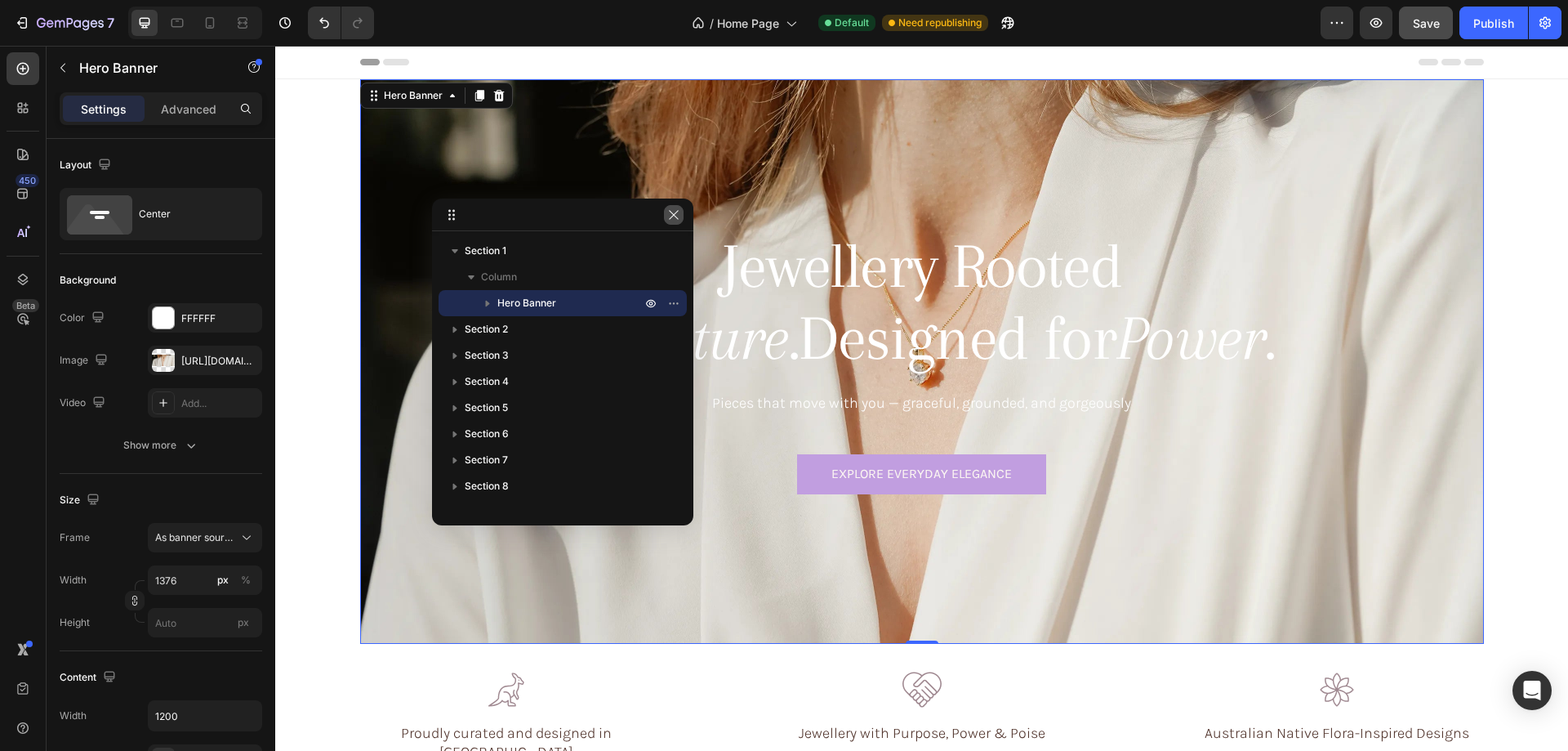
click at [672, 215] on icon "button" at bounding box center [673, 215] width 13 height 13
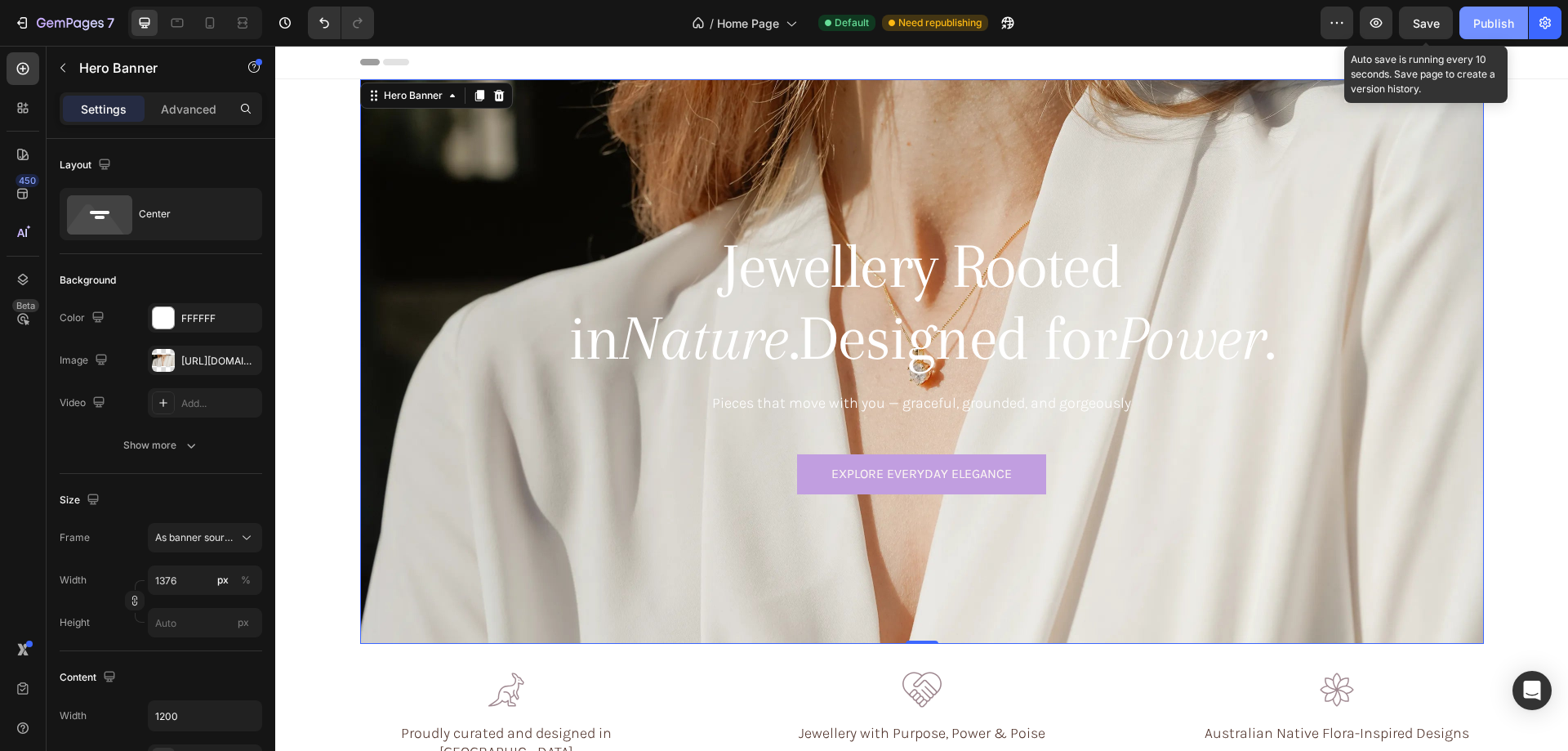
drag, startPoint x: 1432, startPoint y: 20, endPoint x: 1516, endPoint y: 36, distance: 85.5
click at [1435, 20] on span "Save" at bounding box center [1426, 23] width 27 height 14
drag, startPoint x: 1507, startPoint y: 30, endPoint x: 1042, endPoint y: 86, distance: 468.4
click at [1507, 30] on div "Publish" at bounding box center [1493, 23] width 41 height 17
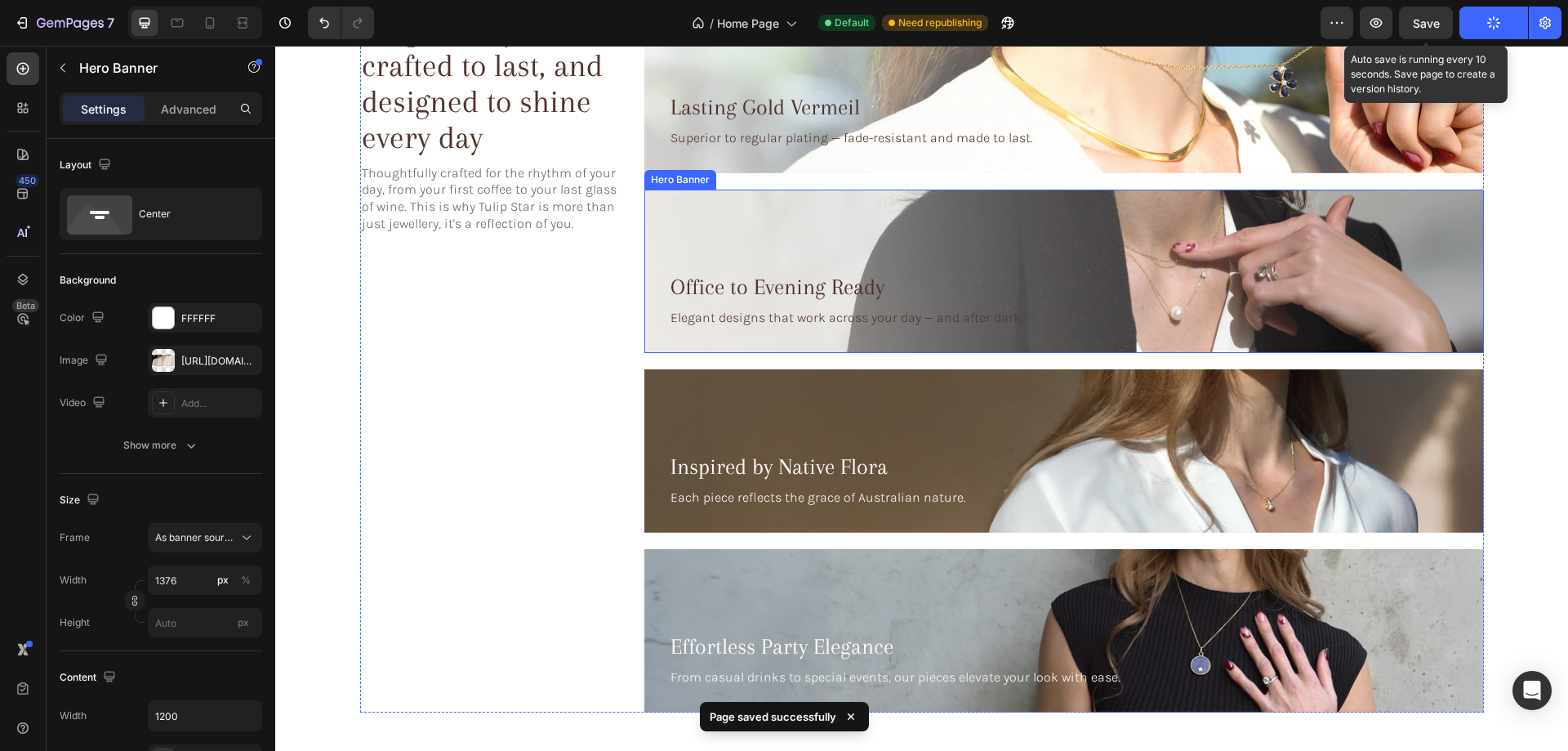
scroll to position [3595, 0]
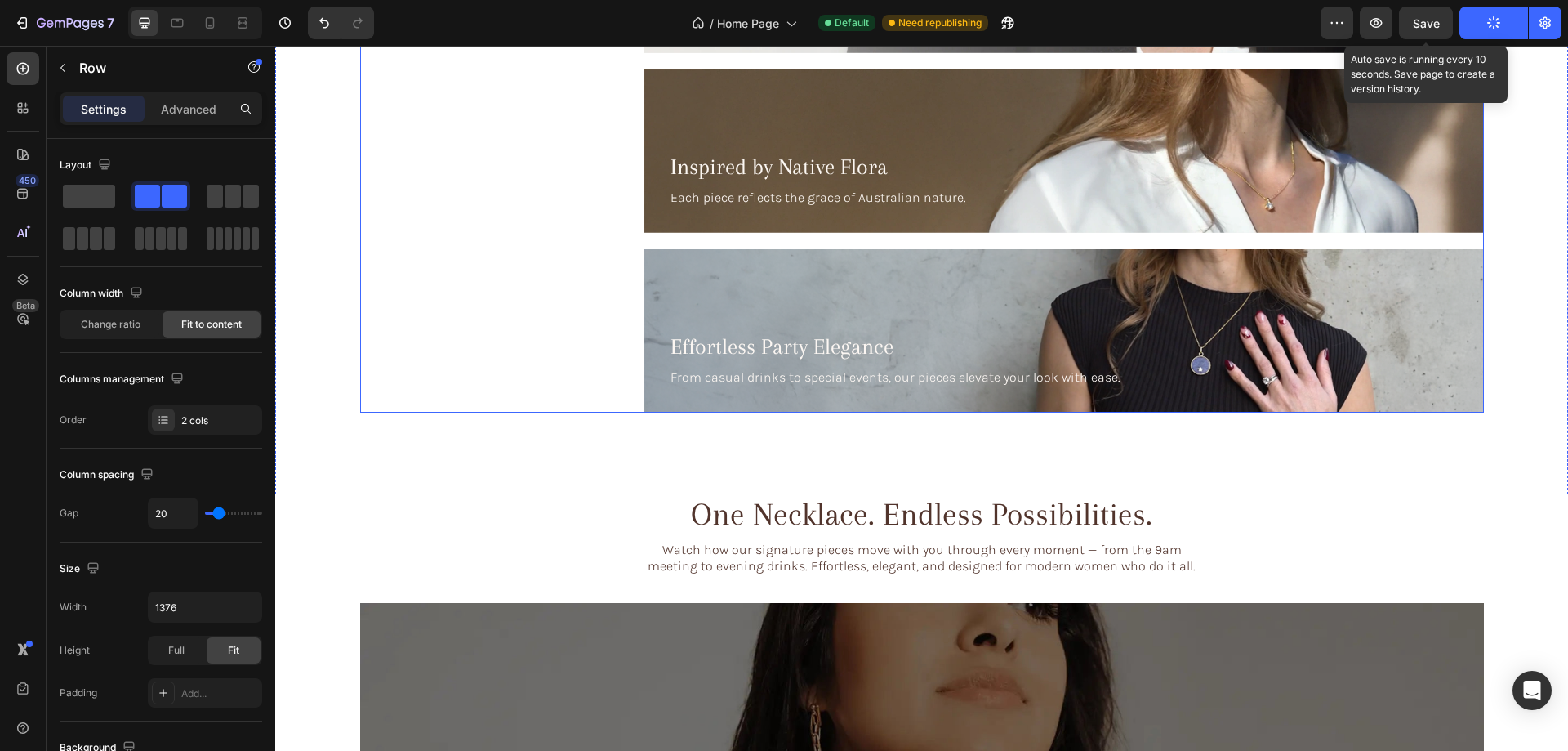
click at [581, 300] on div "Responsibly made, crafted to last, and designed to shine every day Heading Thou…" at bounding box center [494, 61] width 268 height 703
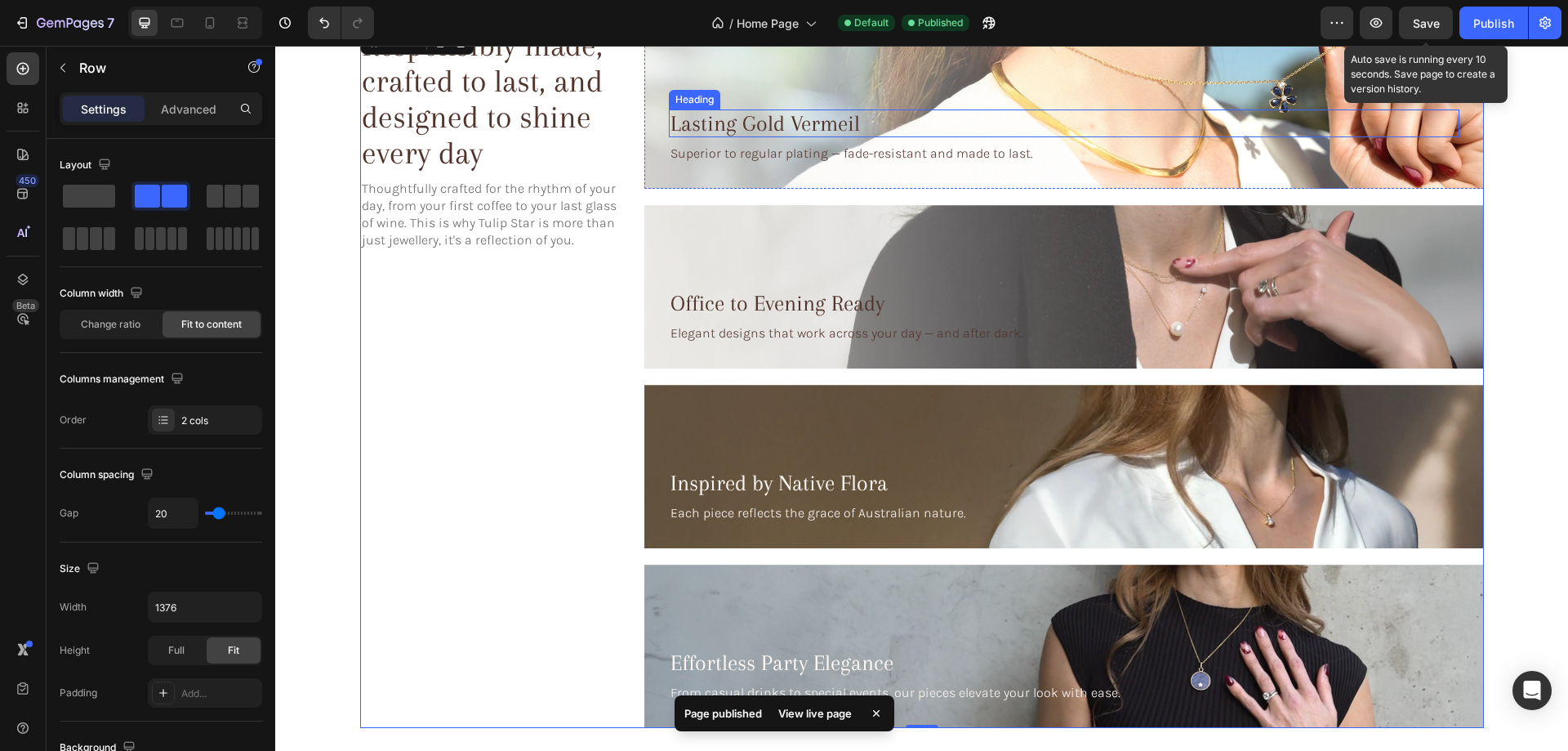
scroll to position [3432, 0]
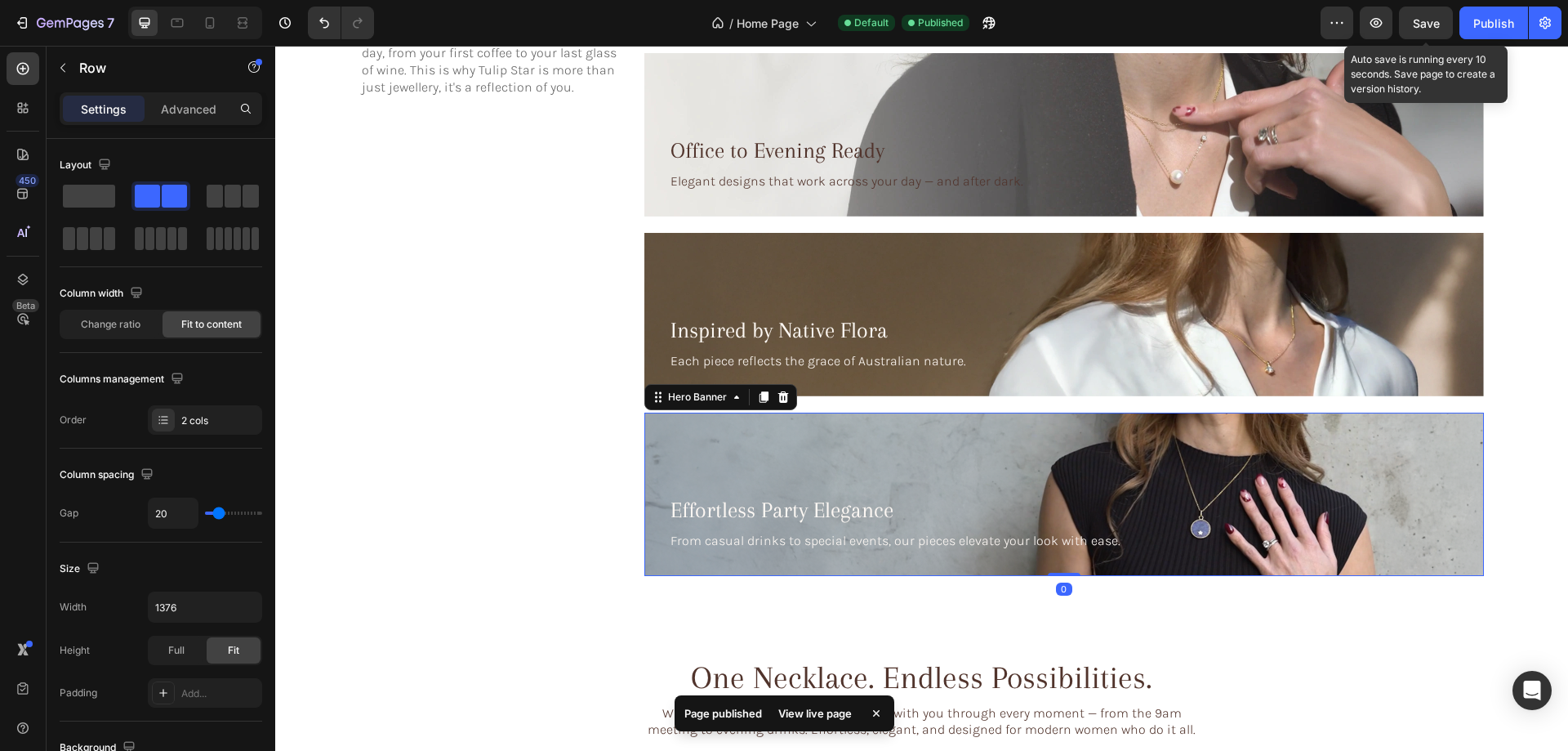
click at [779, 433] on div "Background Image" at bounding box center [1064, 494] width 840 height 164
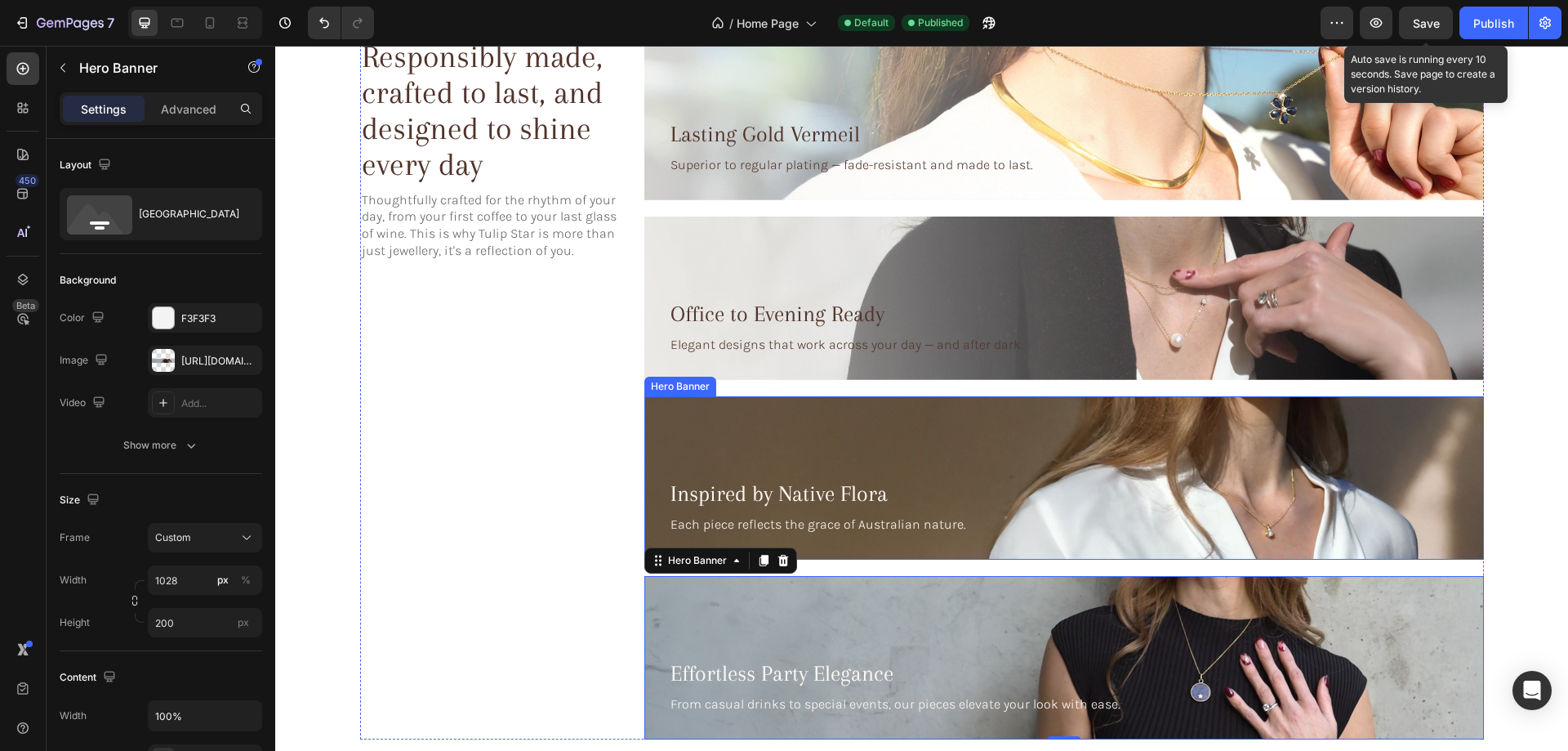
scroll to position [3513, 0]
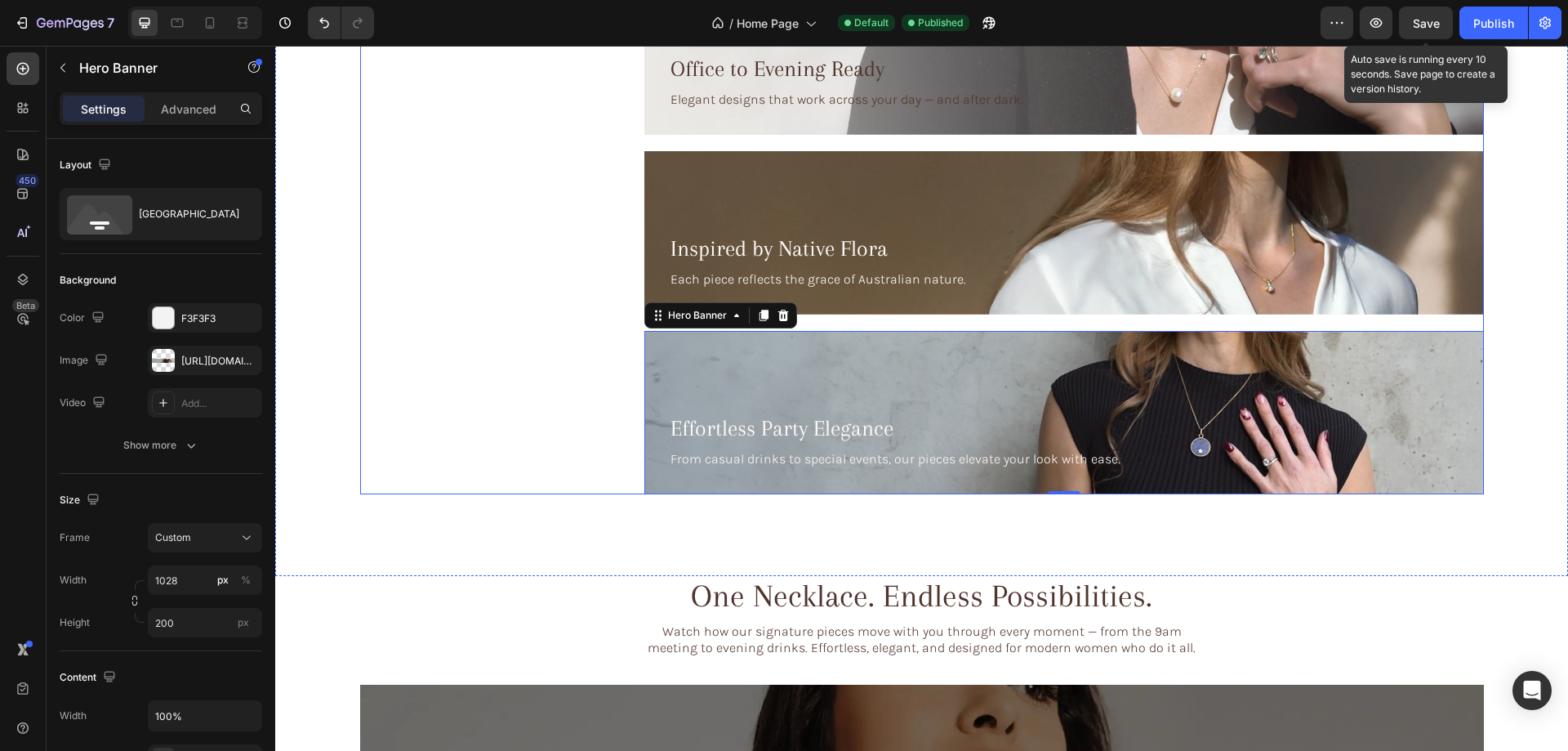
click at [550, 444] on div "Responsibly made, crafted to last, and designed to shine every day Heading Thou…" at bounding box center [494, 143] width 268 height 703
click at [765, 378] on div "Background Image" at bounding box center [1064, 412] width 840 height 164
click at [758, 311] on icon at bounding box center [762, 315] width 9 height 11
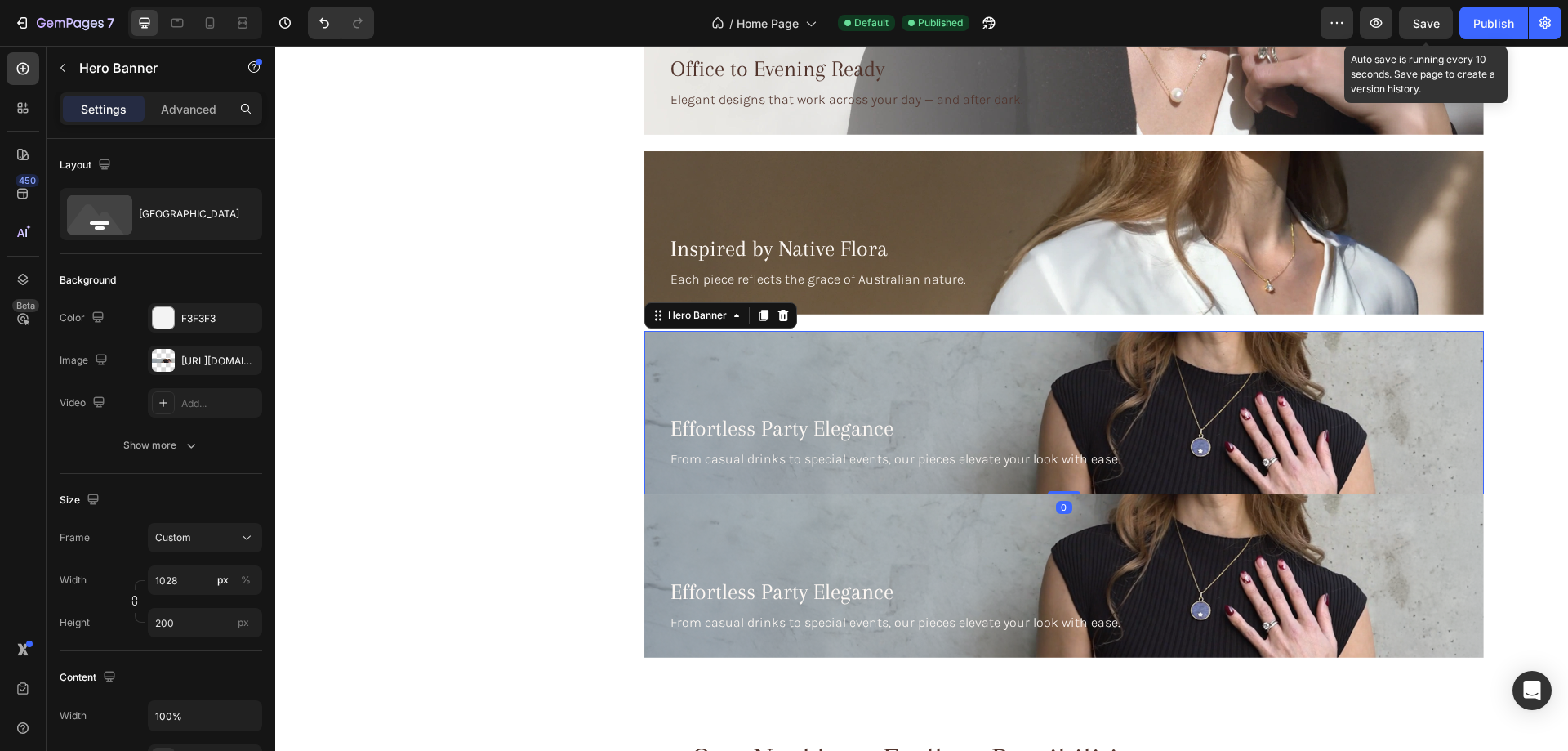
click at [653, 459] on div "Effortless Party Elegance Heading From casual drinks to special events, our pie…" at bounding box center [1064, 441] width 840 height 104
click at [176, 115] on p "Advanced" at bounding box center [188, 109] width 55 height 17
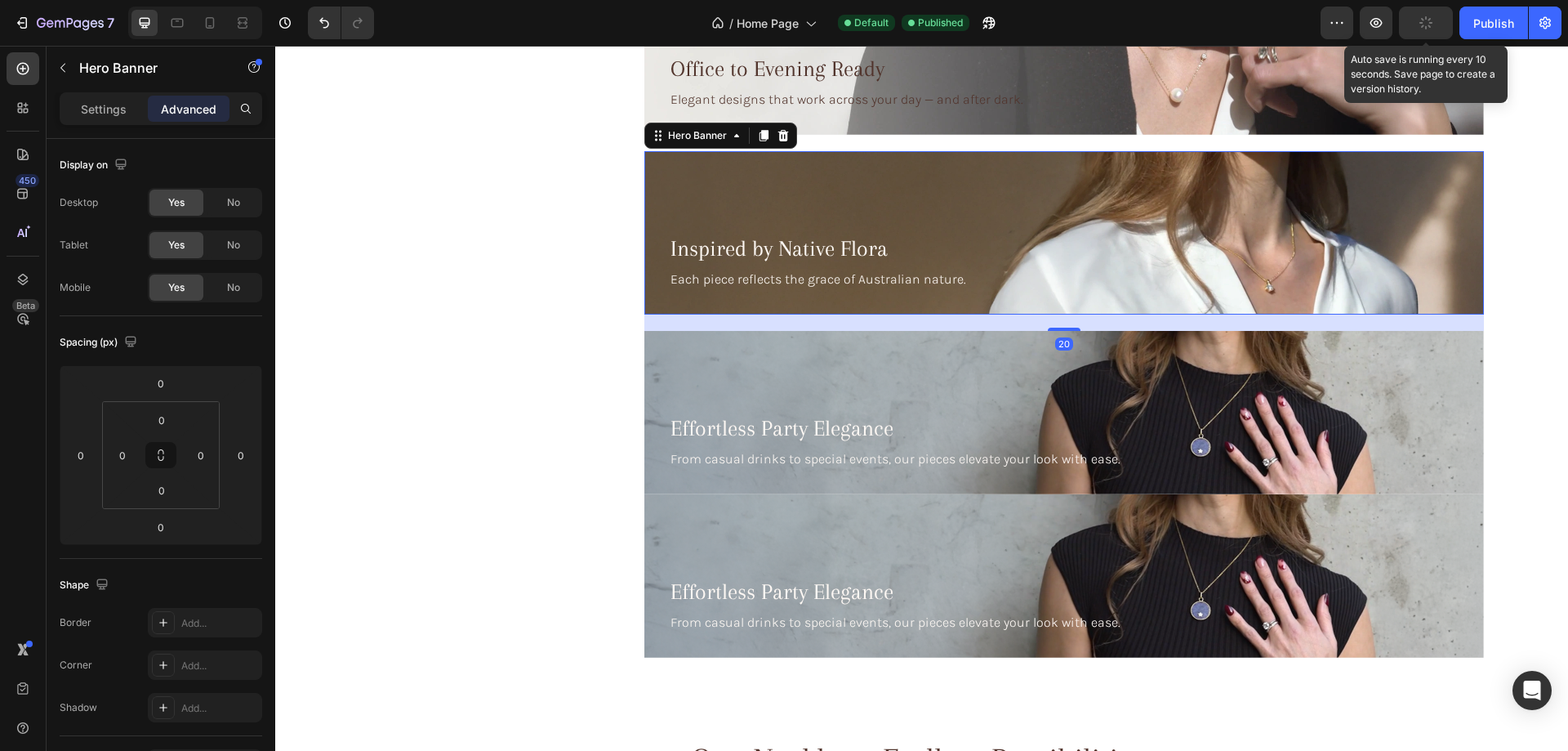
click at [1035, 310] on div "Inspired by Native Flora Heading Each piece reflects the grace of Australian na…" at bounding box center [1064, 261] width 840 height 104
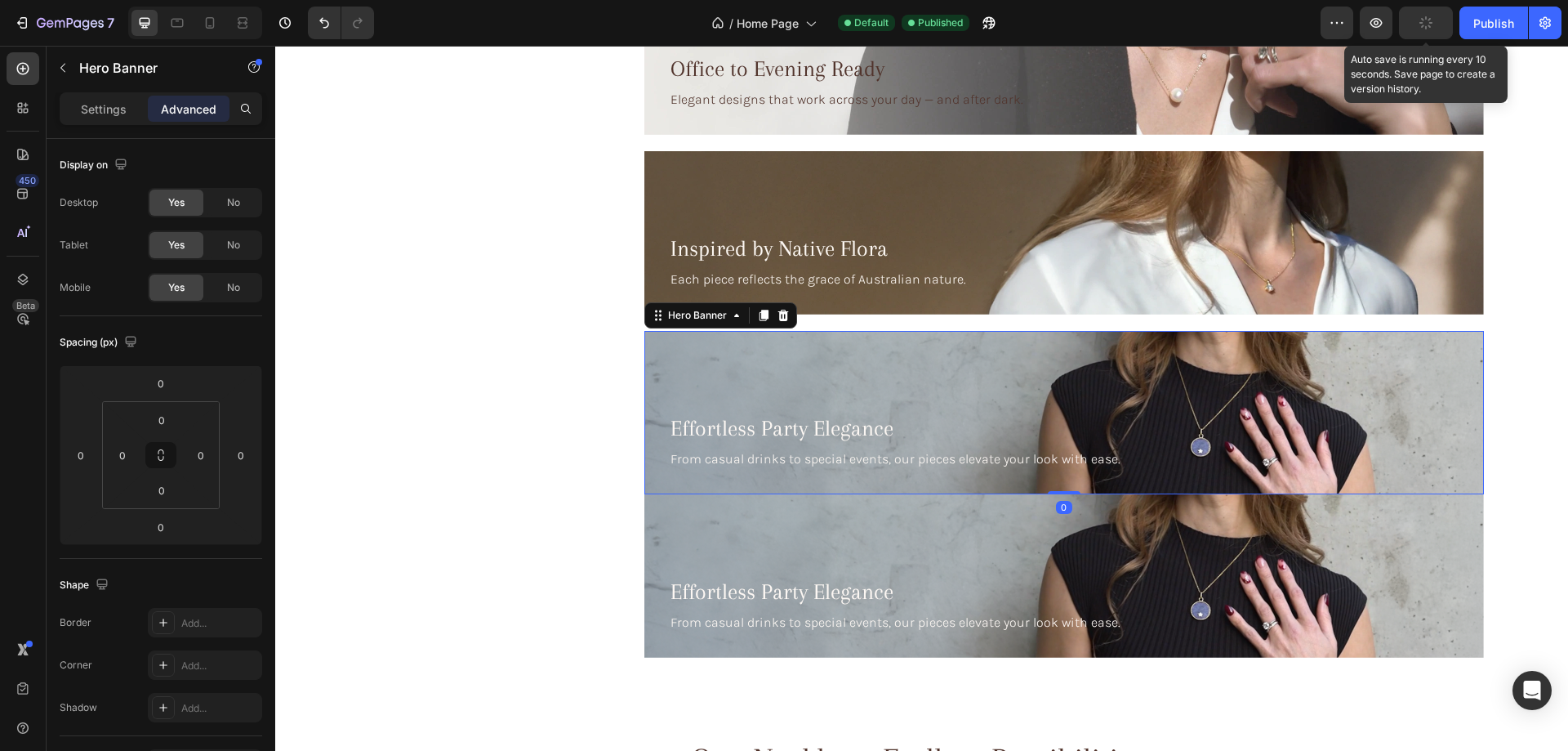
click at [648, 451] on div "Effortless Party Elegance Heading From casual drinks to special events, our pie…" at bounding box center [1064, 441] width 840 height 104
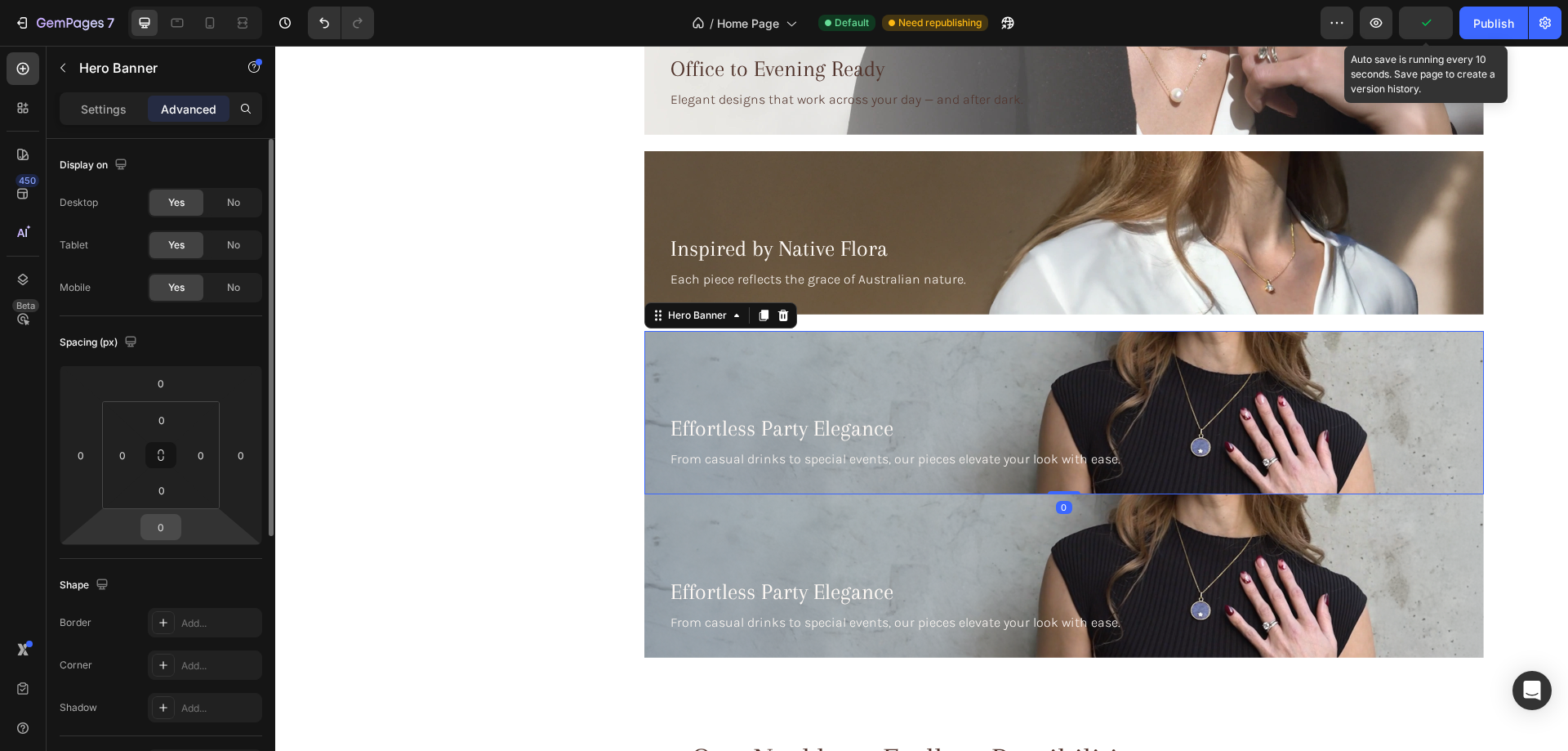
click at [159, 531] on input "0" at bounding box center [160, 527] width 33 height 25
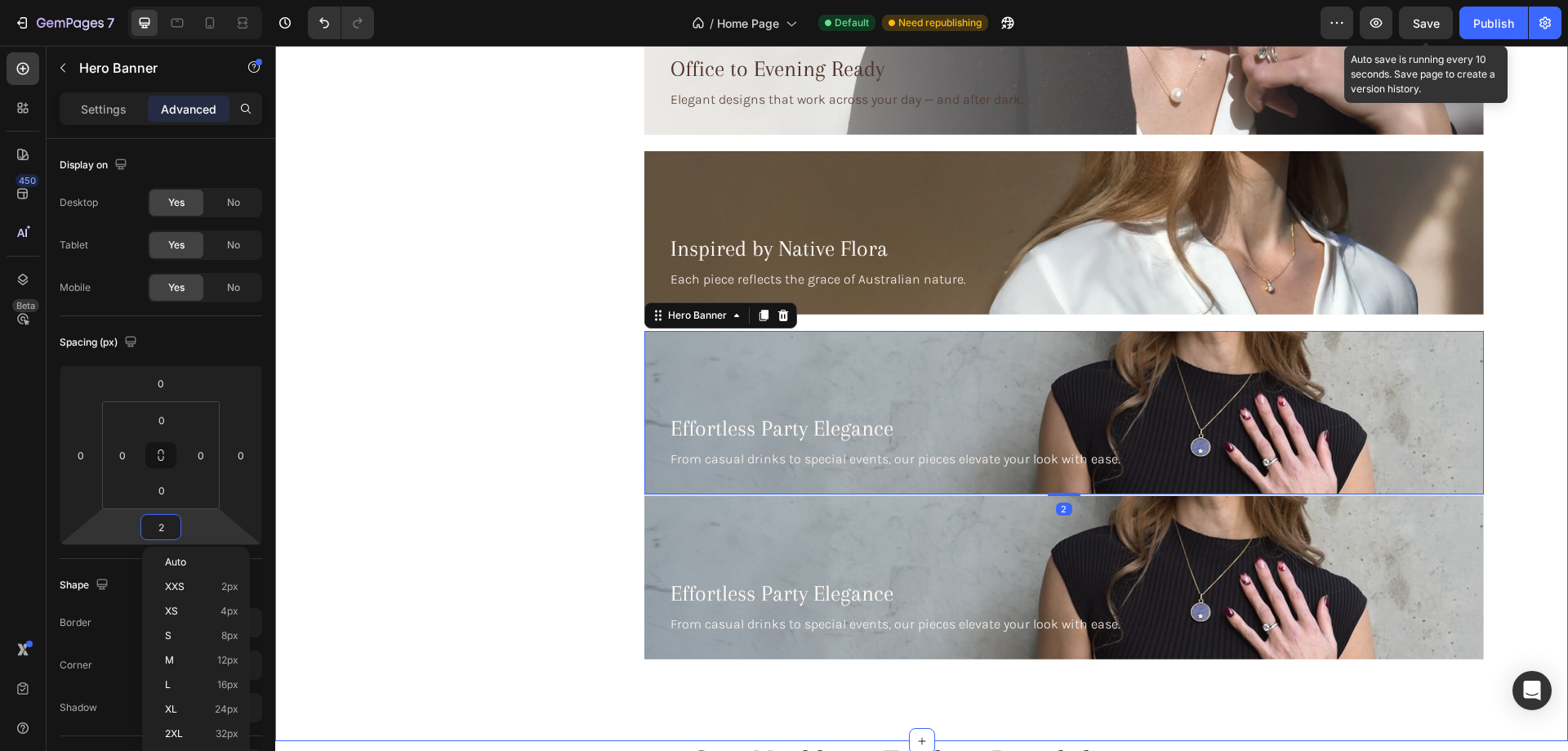
type input "20"
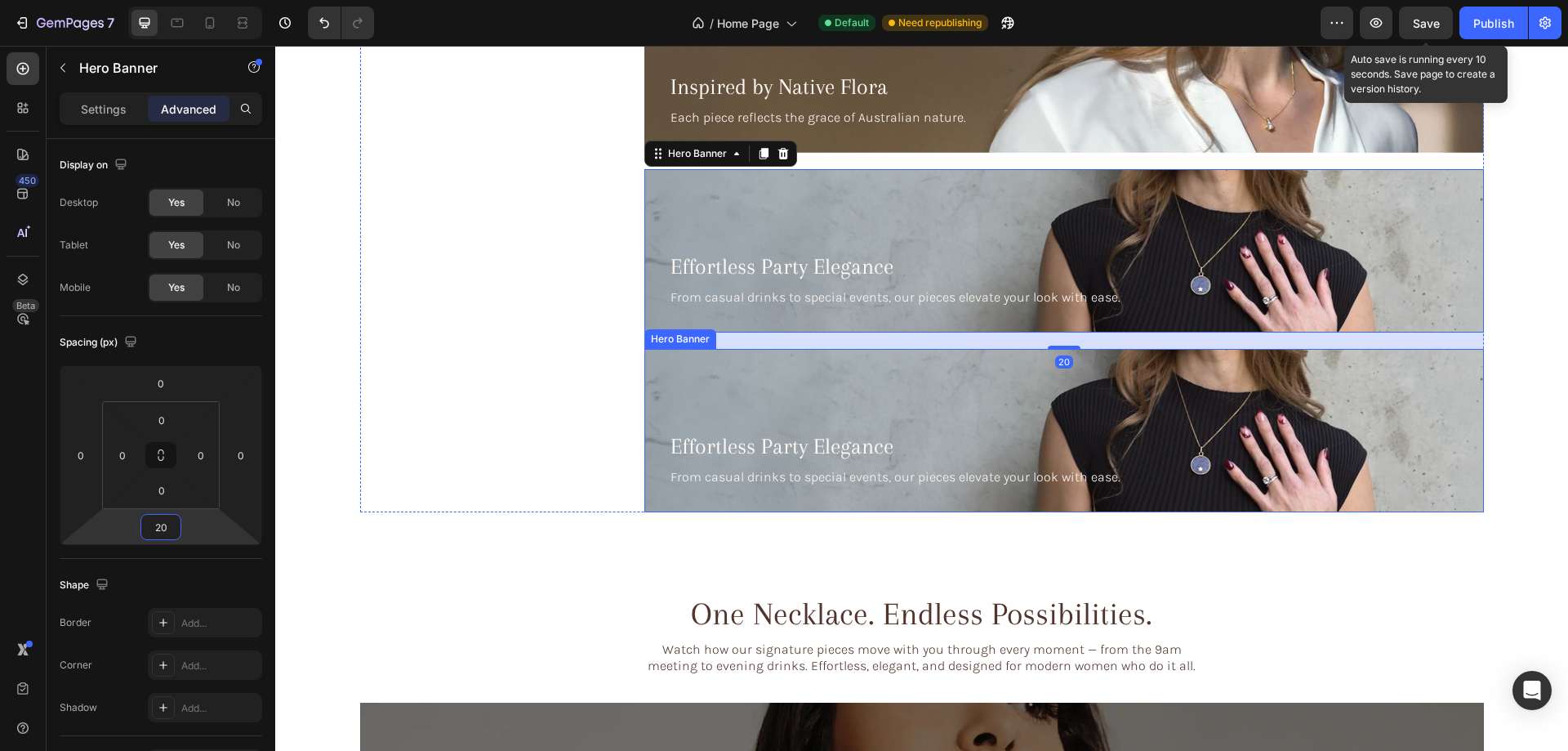
scroll to position [3677, 0]
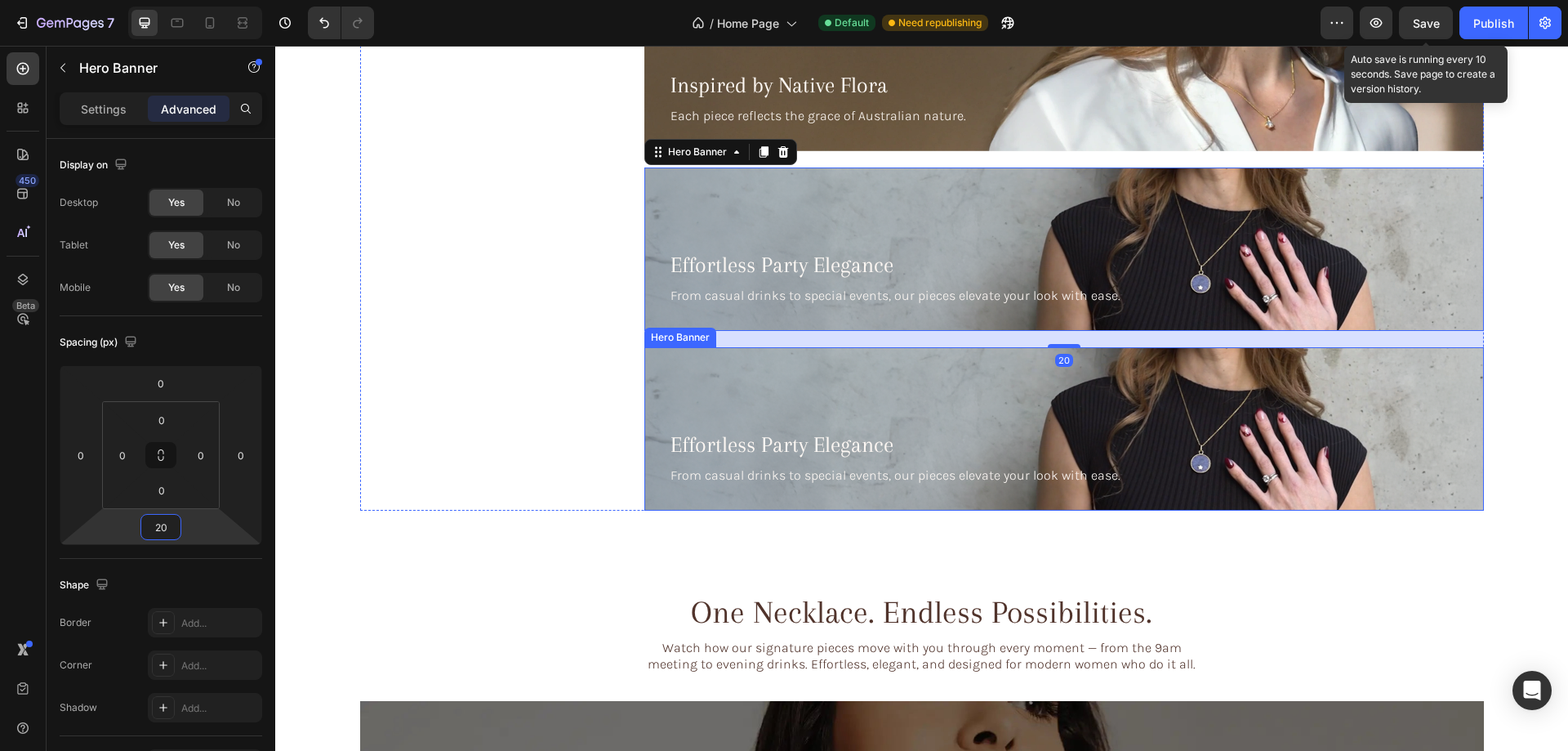
click at [691, 380] on div "Background Image" at bounding box center [1064, 429] width 840 height 164
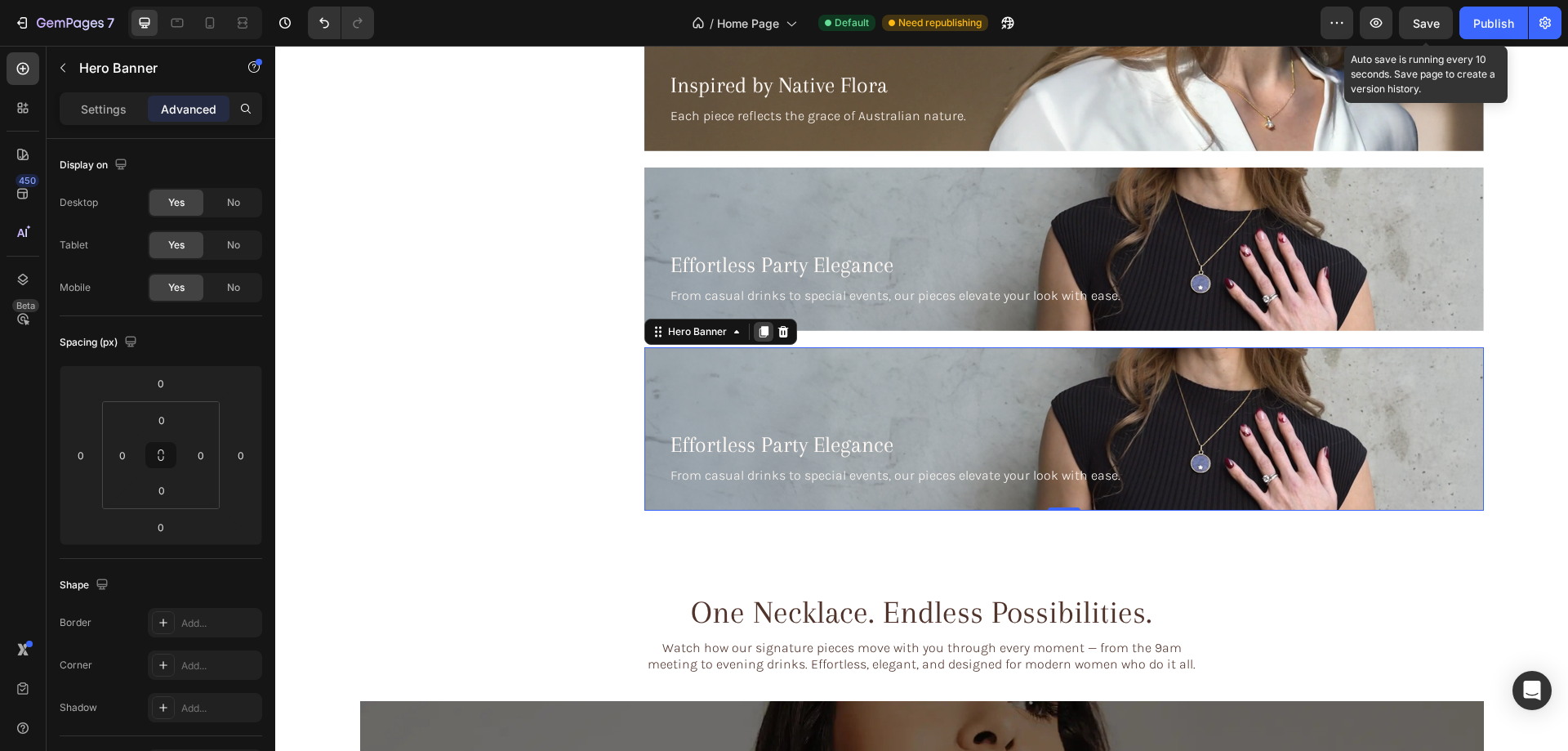
click at [758, 335] on icon at bounding box center [762, 331] width 9 height 11
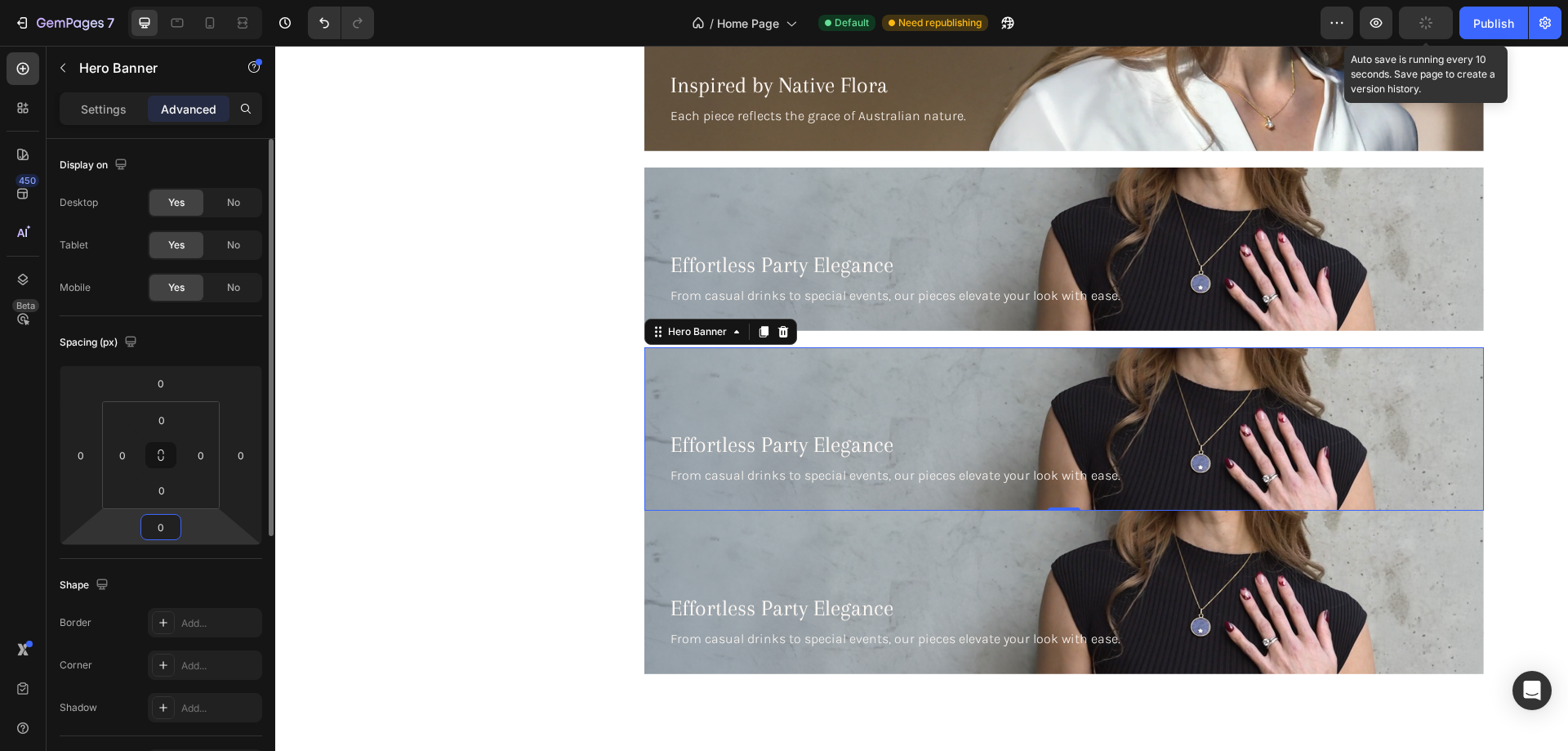
click at [165, 517] on input "0" at bounding box center [160, 527] width 33 height 25
type input "20"
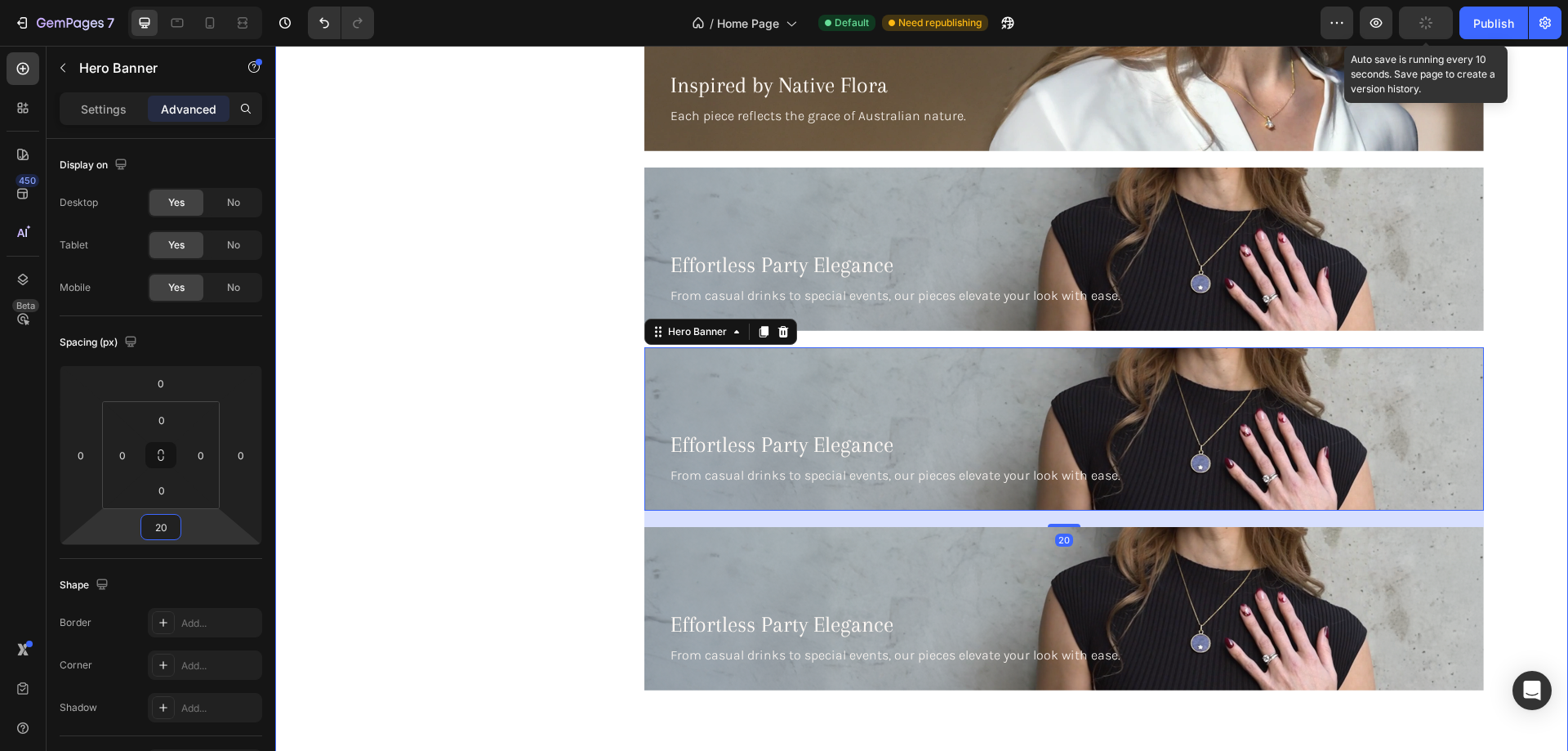
click at [333, 409] on div "Responsibly made, crafted to last, and designed to shine every day Heading Thou…" at bounding box center [921, 160] width 1241 height 1062
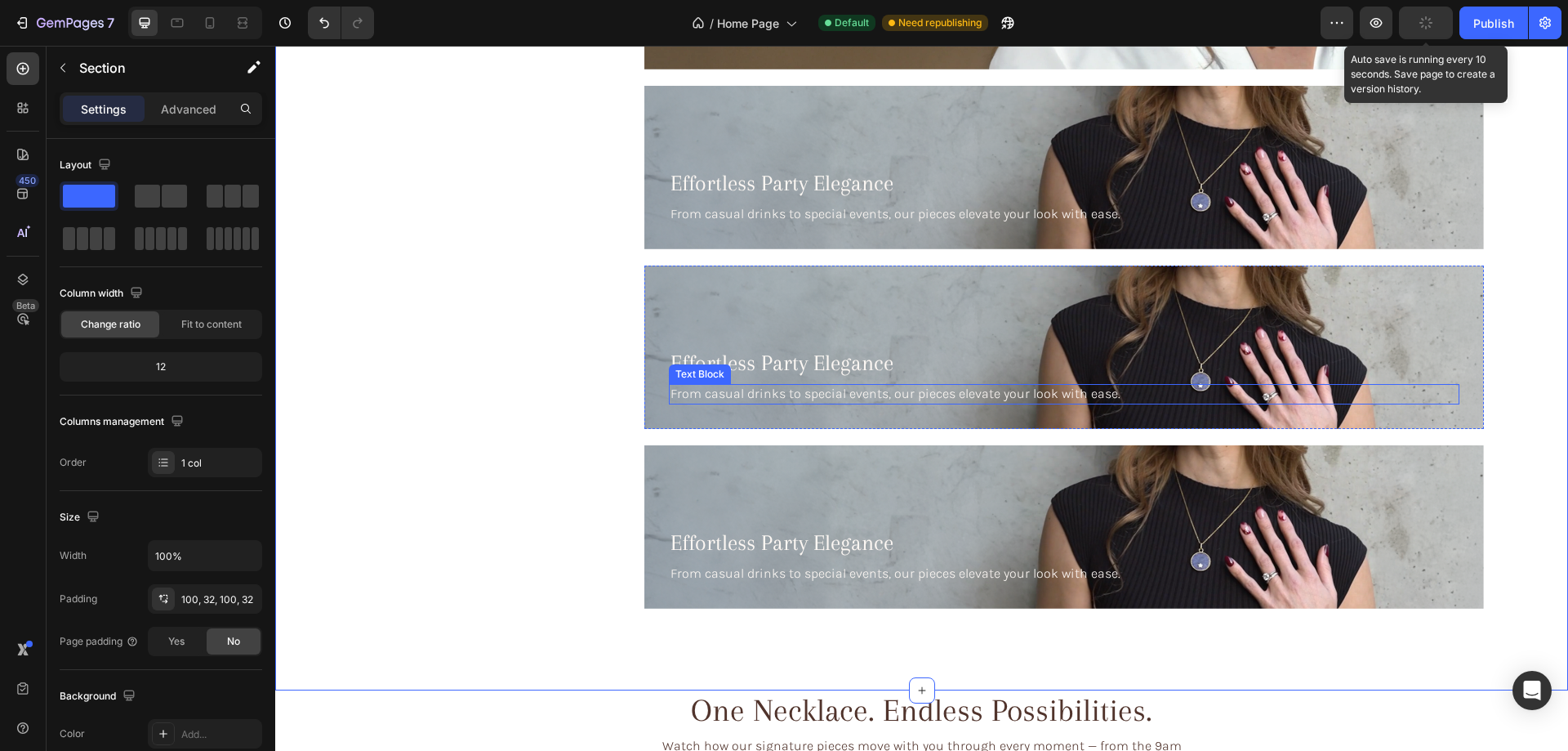
scroll to position [4085, 0]
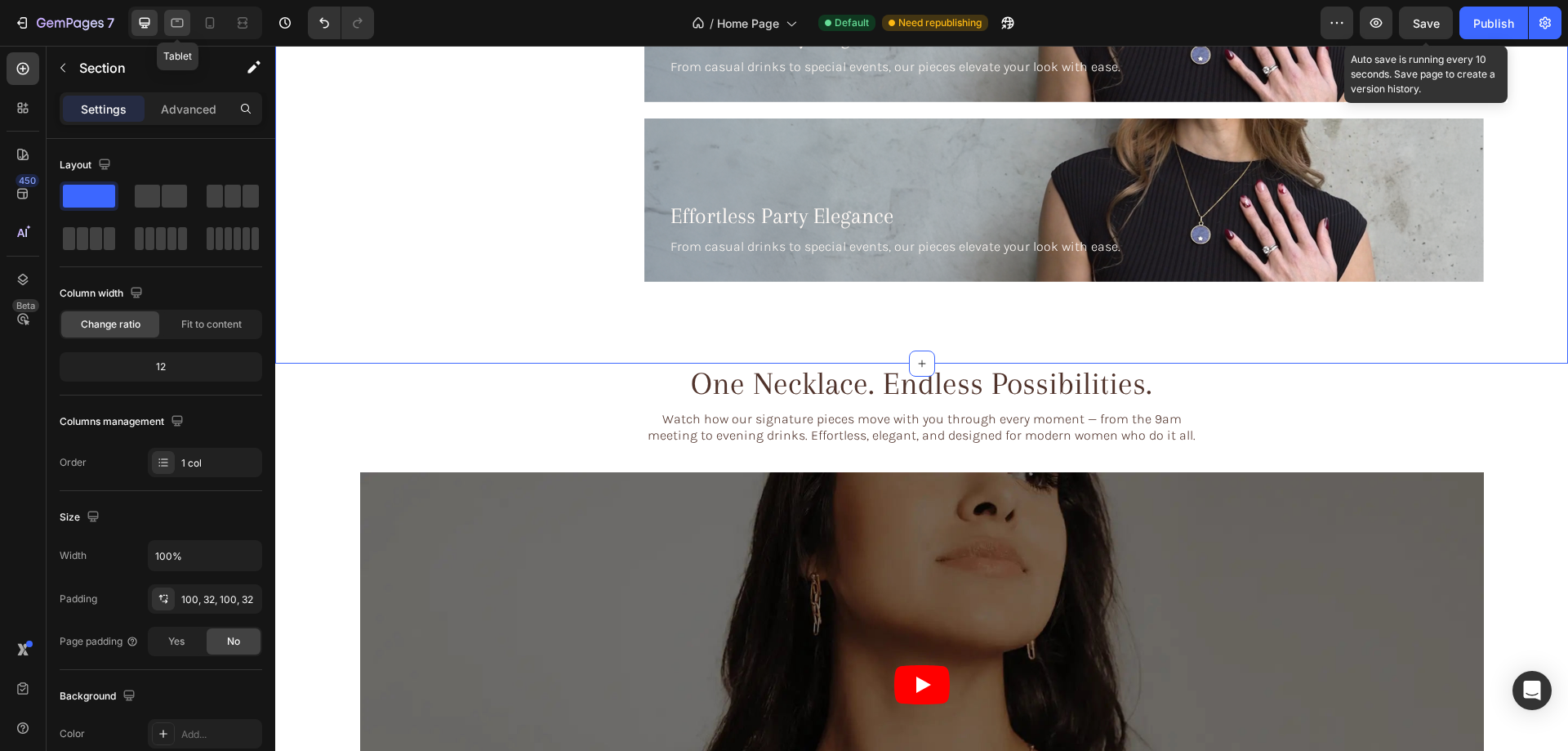
click at [187, 17] on div at bounding box center [177, 23] width 26 height 26
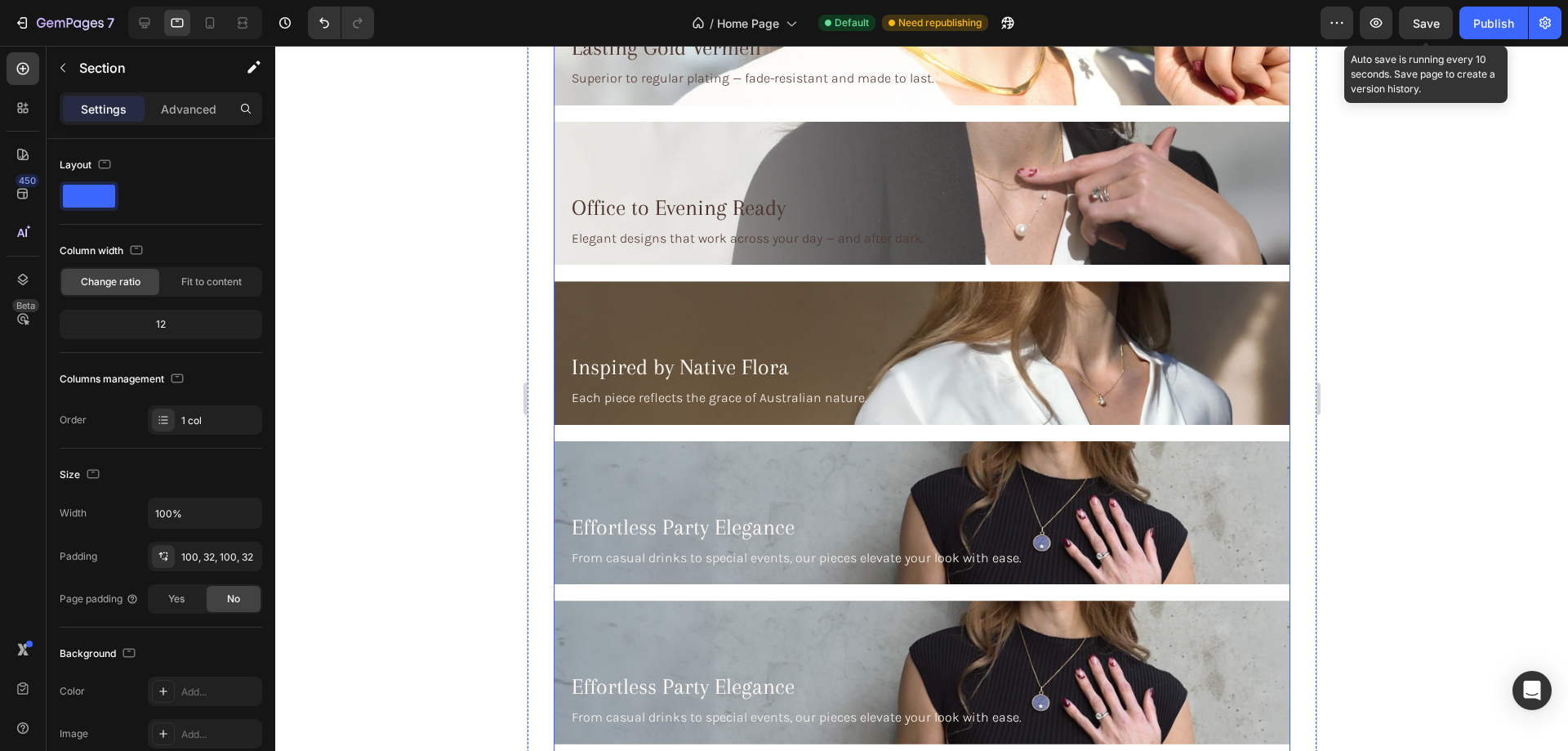
scroll to position [3774, 0]
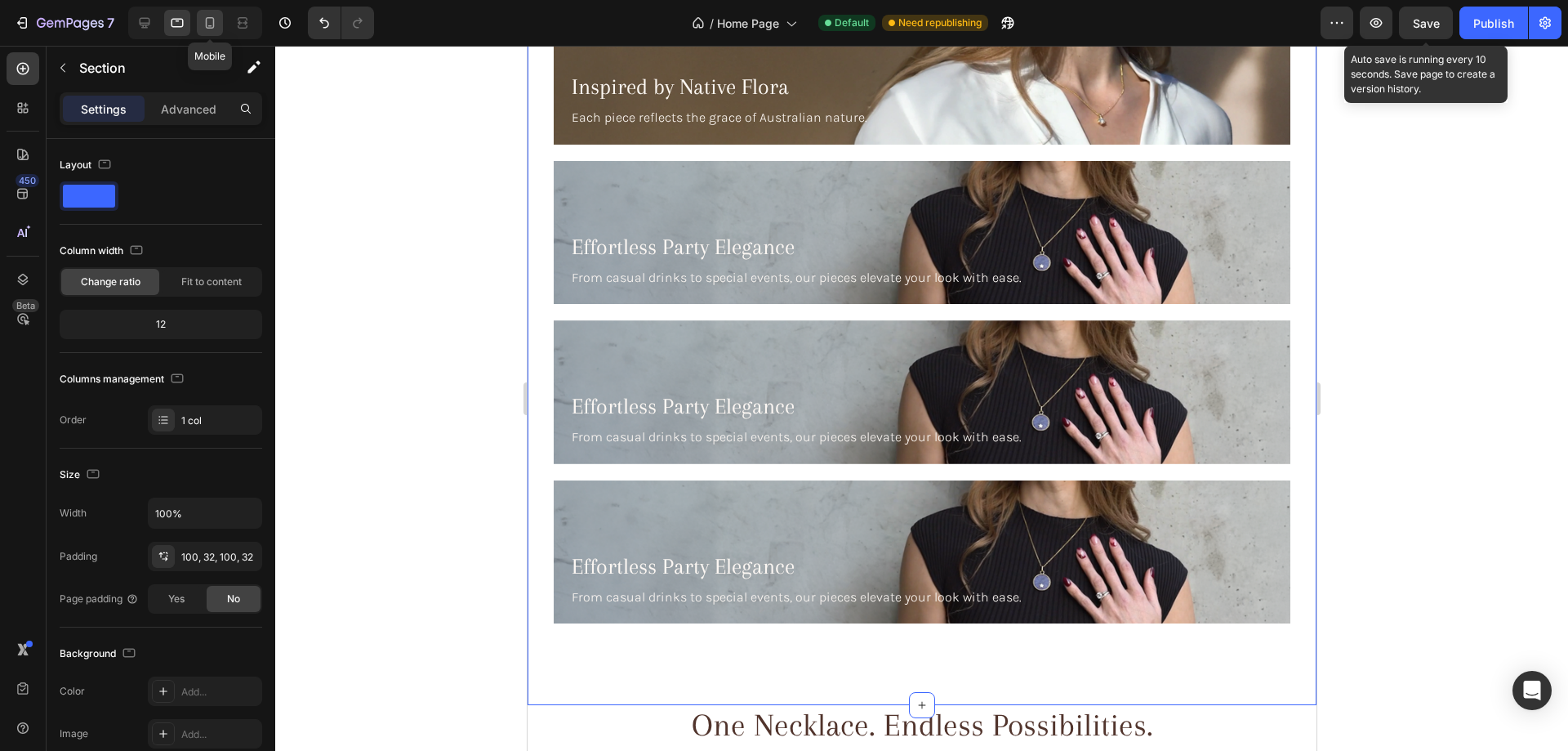
click at [207, 19] on icon at bounding box center [210, 22] width 9 height 11
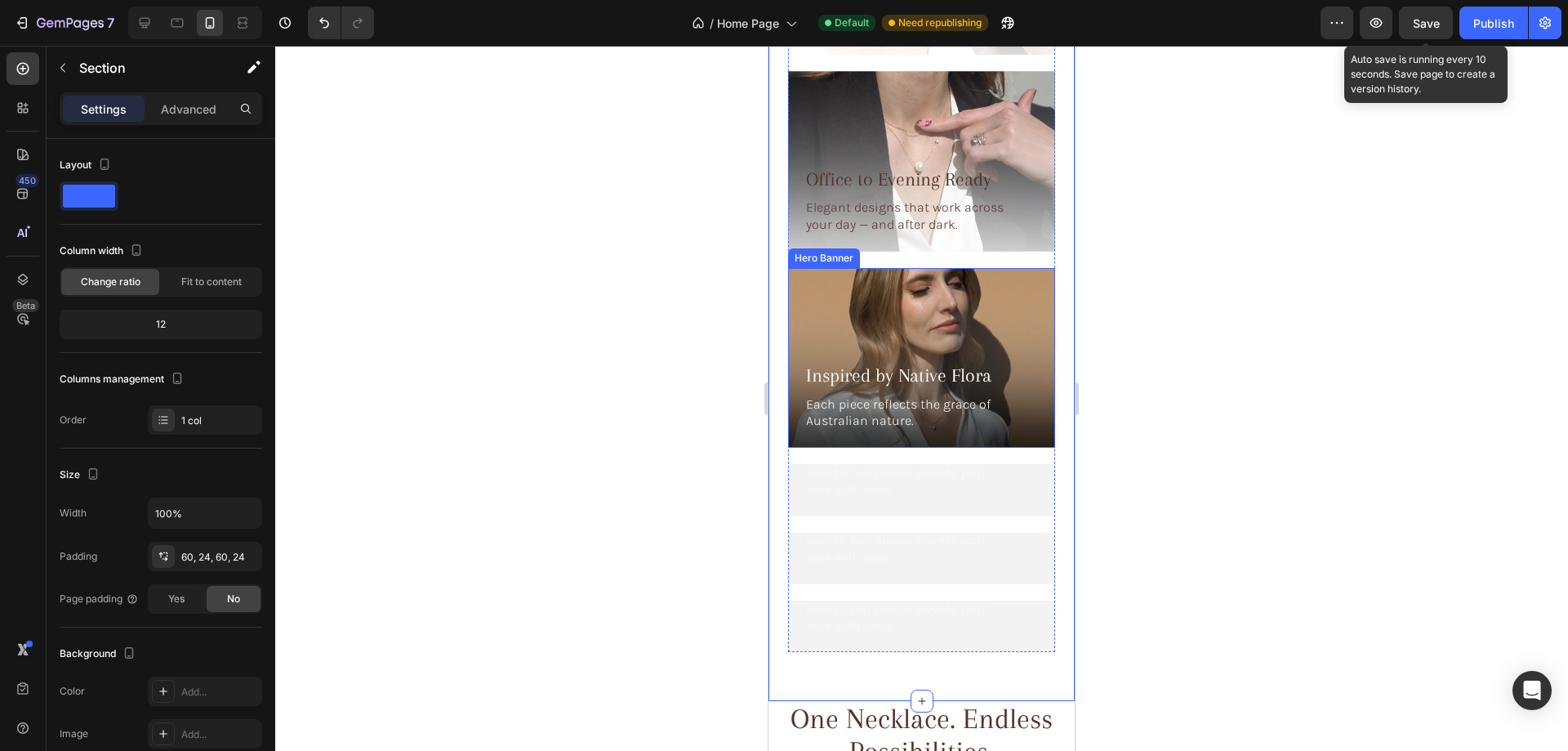
scroll to position [3683, 0]
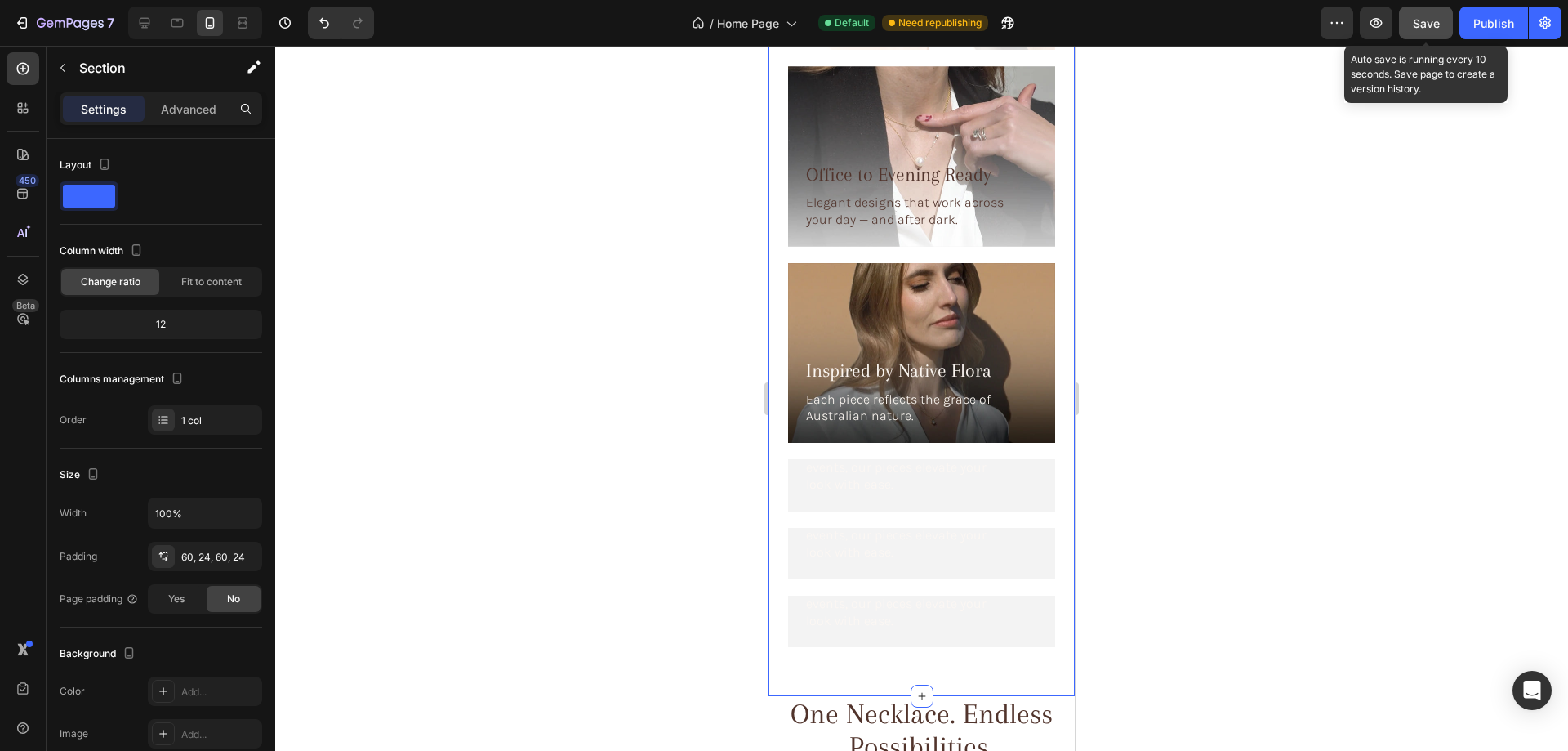
click at [1411, 16] on button "Save" at bounding box center [1426, 23] width 54 height 33
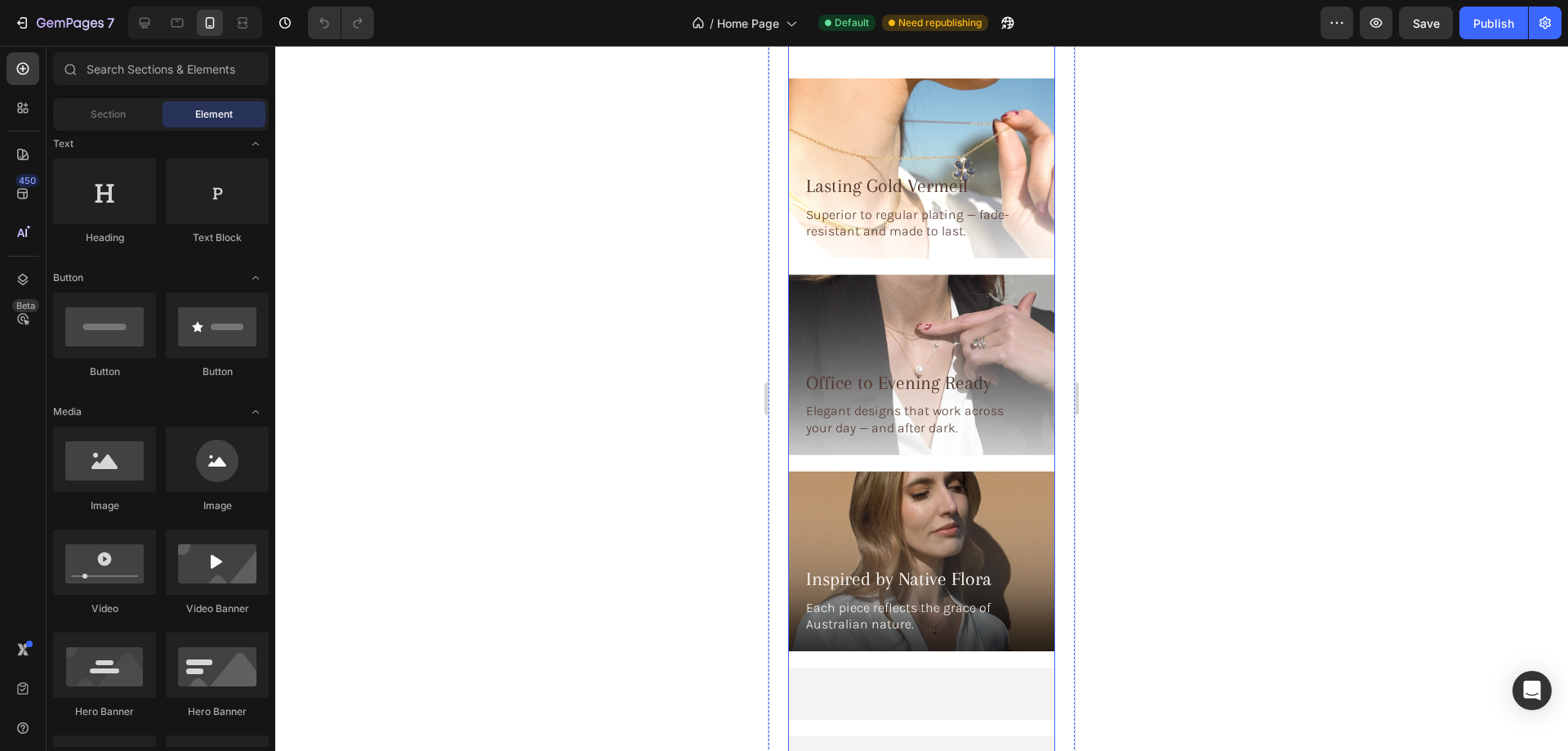
scroll to position [4657, 0]
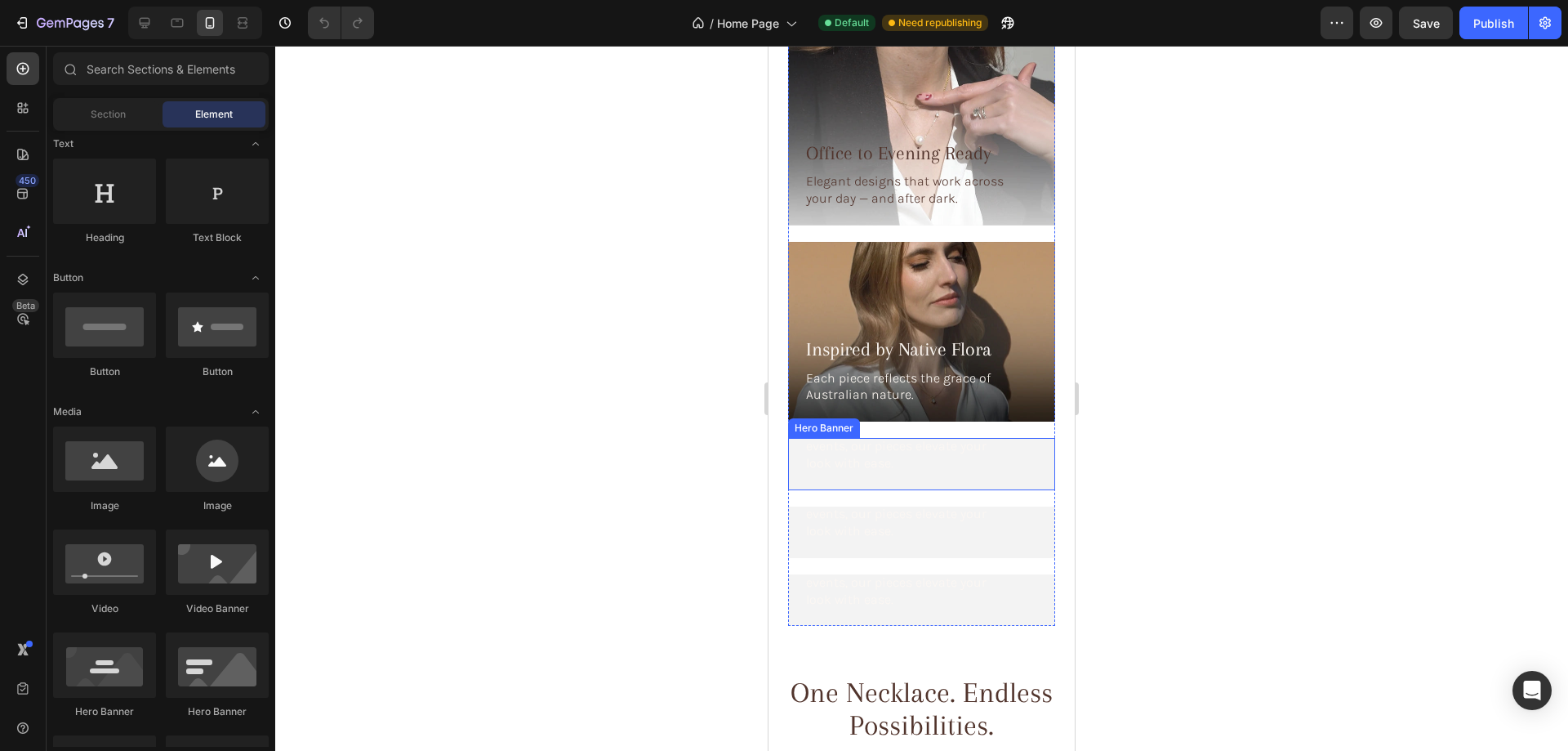
click at [797, 433] on div "Effortless Party Elegance Heading From casual drinks to special events, our pie…" at bounding box center [921, 431] width 267 height 119
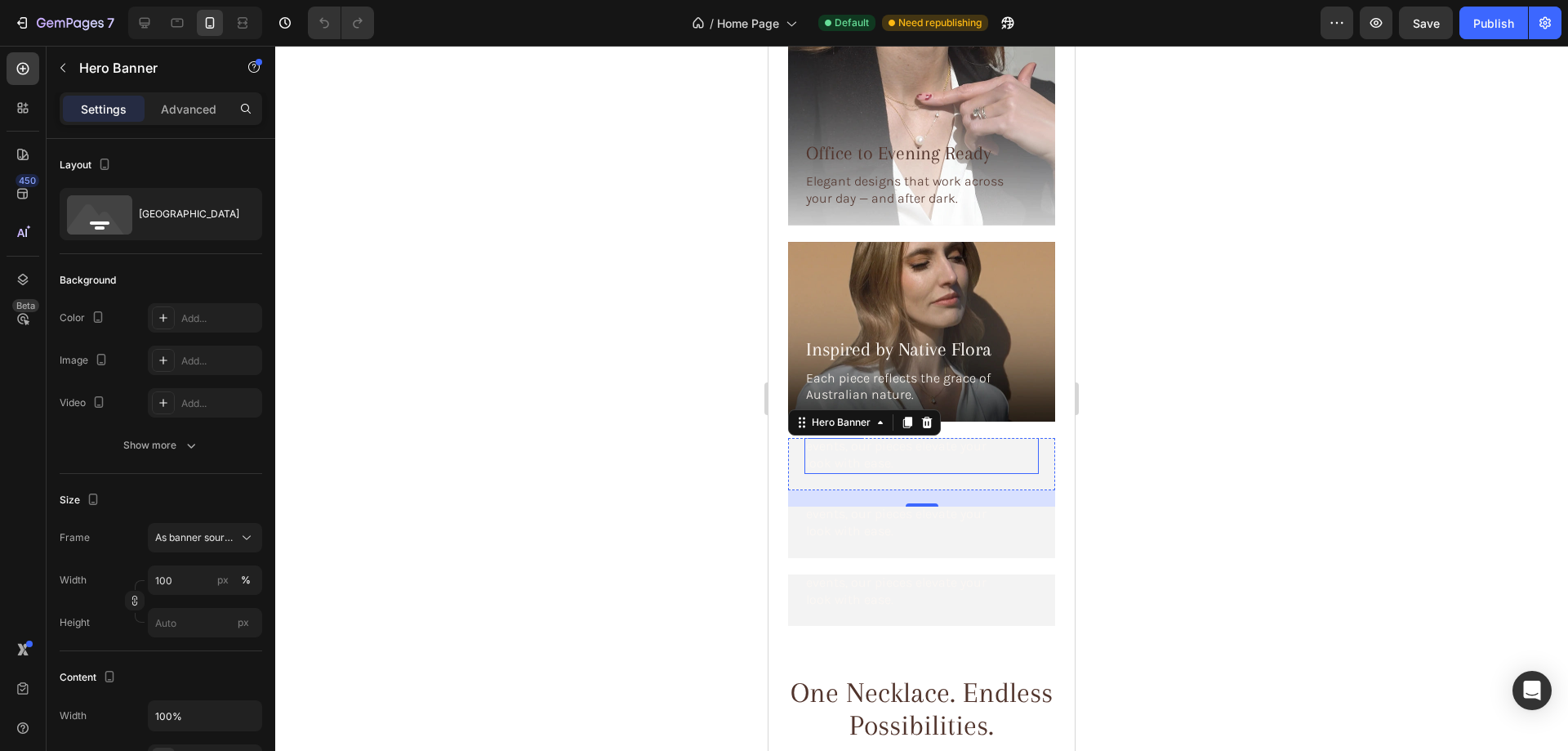
click at [871, 434] on p "From casual drinks to special events, our pieces elevate your look with ease." at bounding box center [907, 446] width 204 height 51
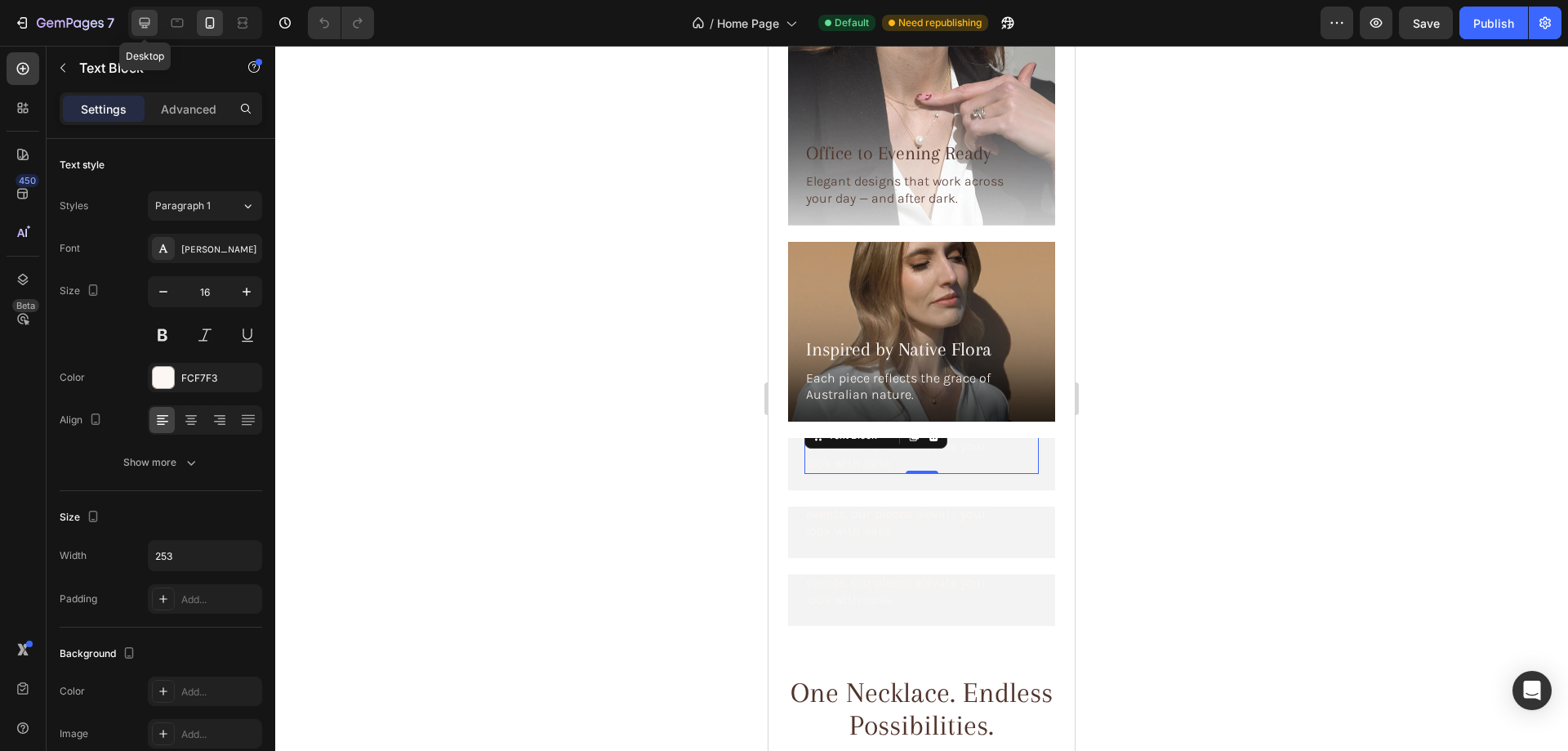
click at [140, 20] on icon at bounding box center [145, 23] width 11 height 11
type input "100%"
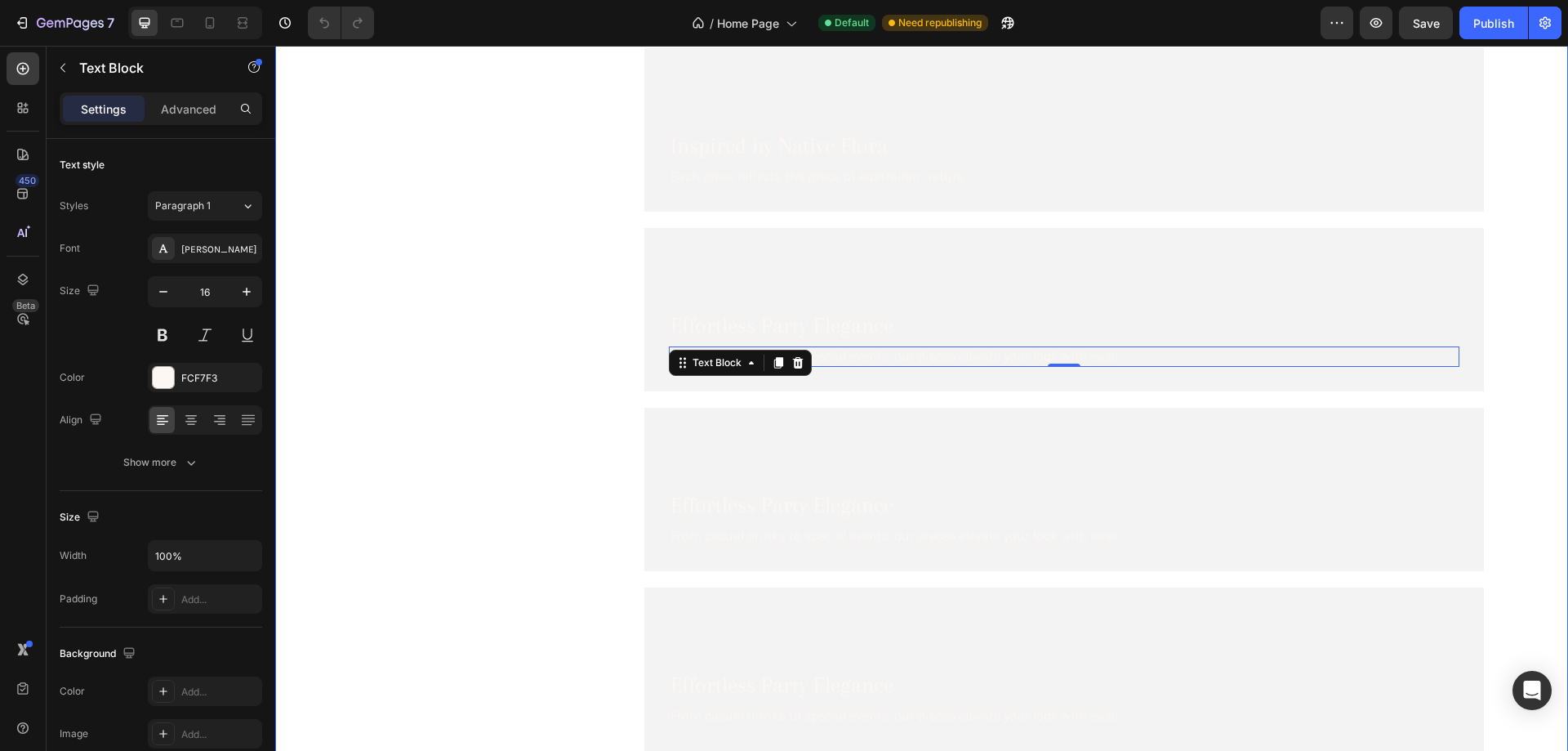
scroll to position [4671, 0]
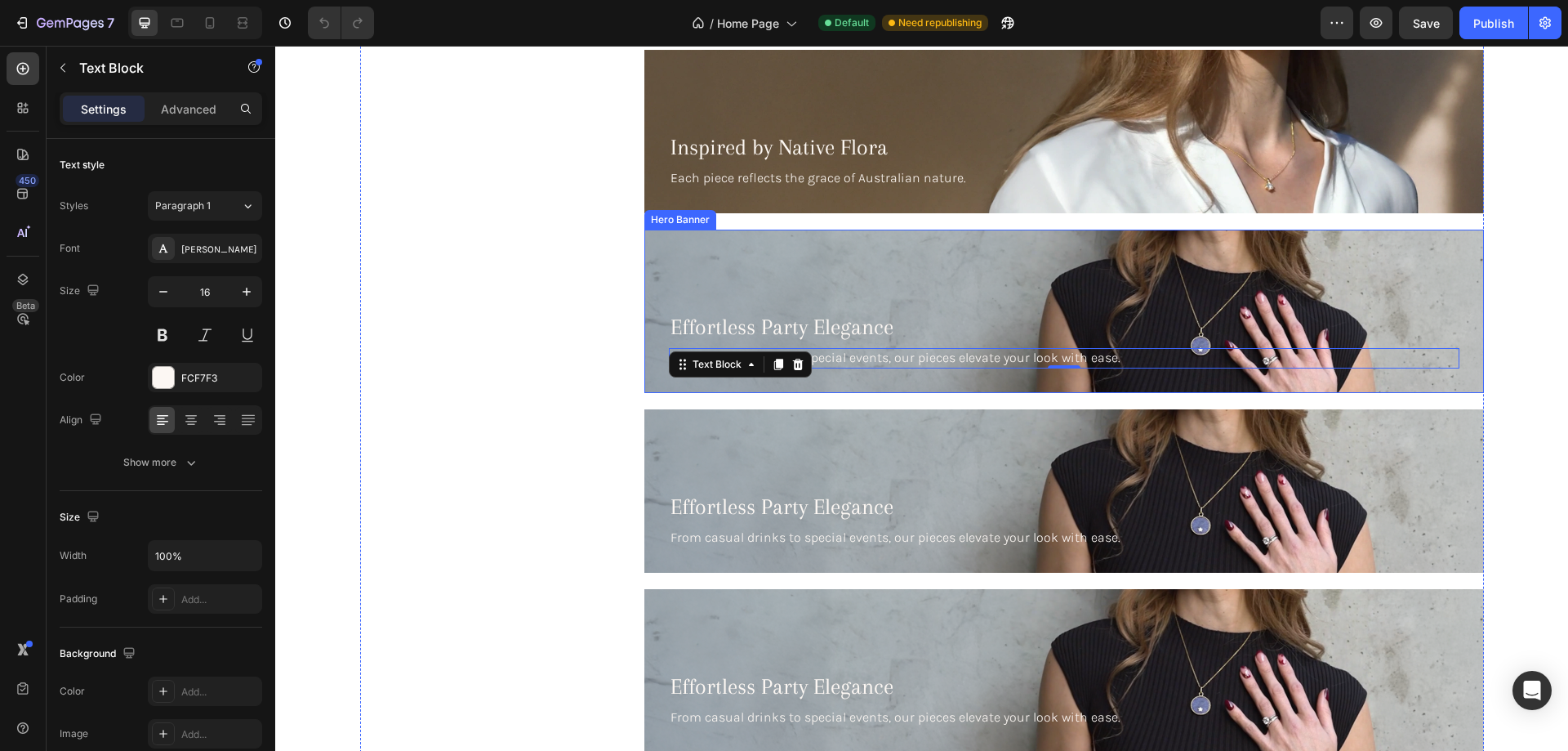
click at [1233, 280] on div "Background Image" at bounding box center [1064, 311] width 840 height 164
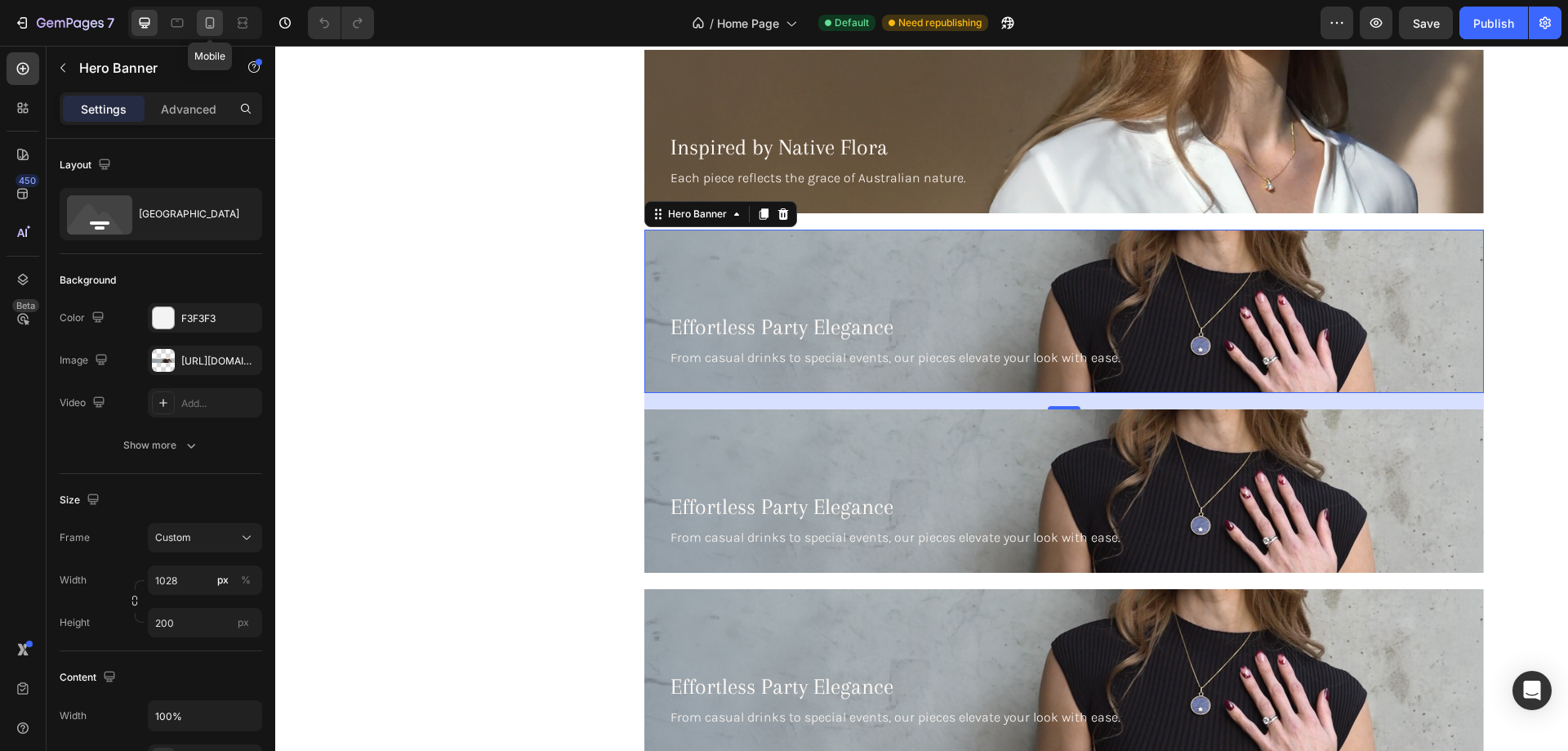
click at [210, 20] on icon at bounding box center [209, 22] width 16 height 16
type input "100"
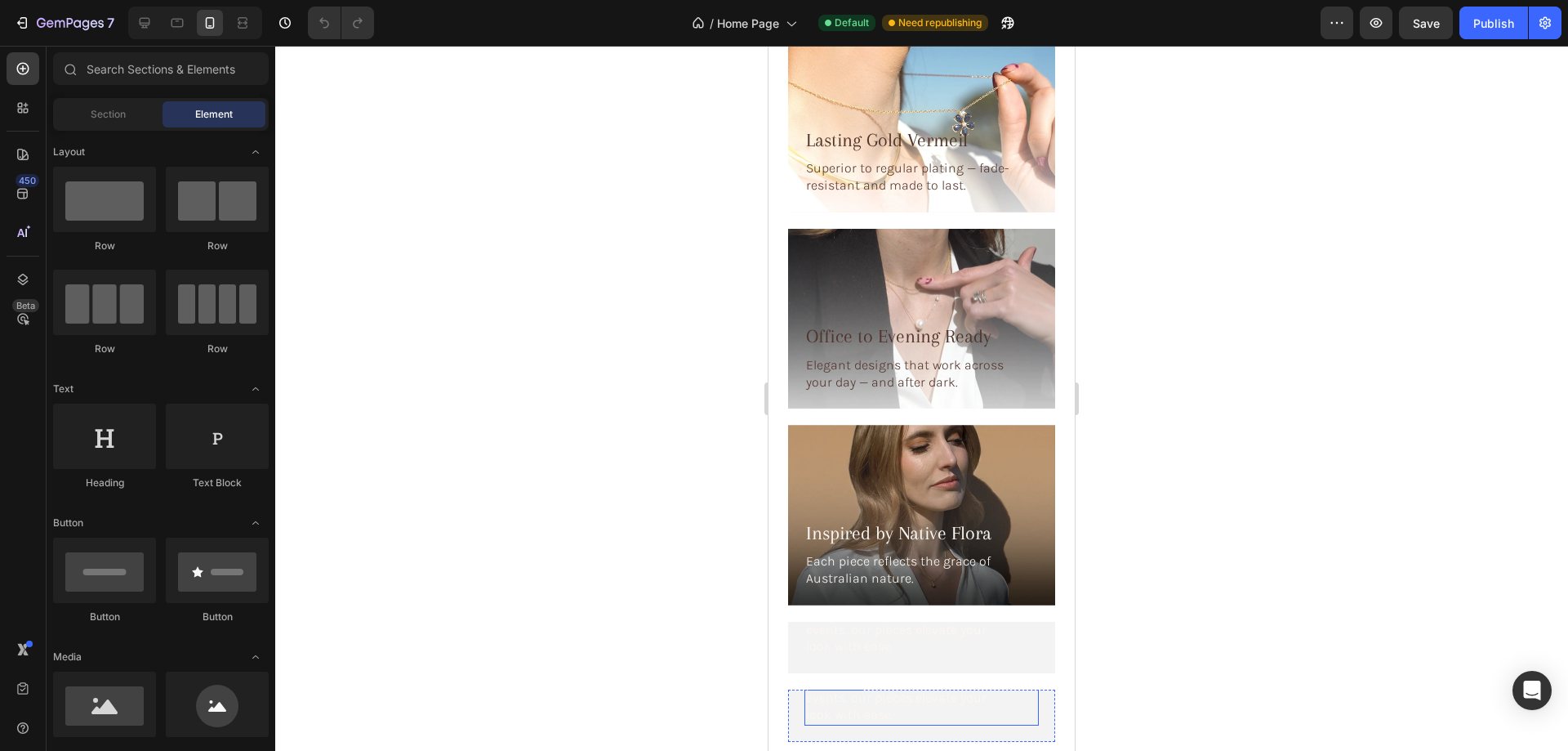
scroll to position [4494, 0]
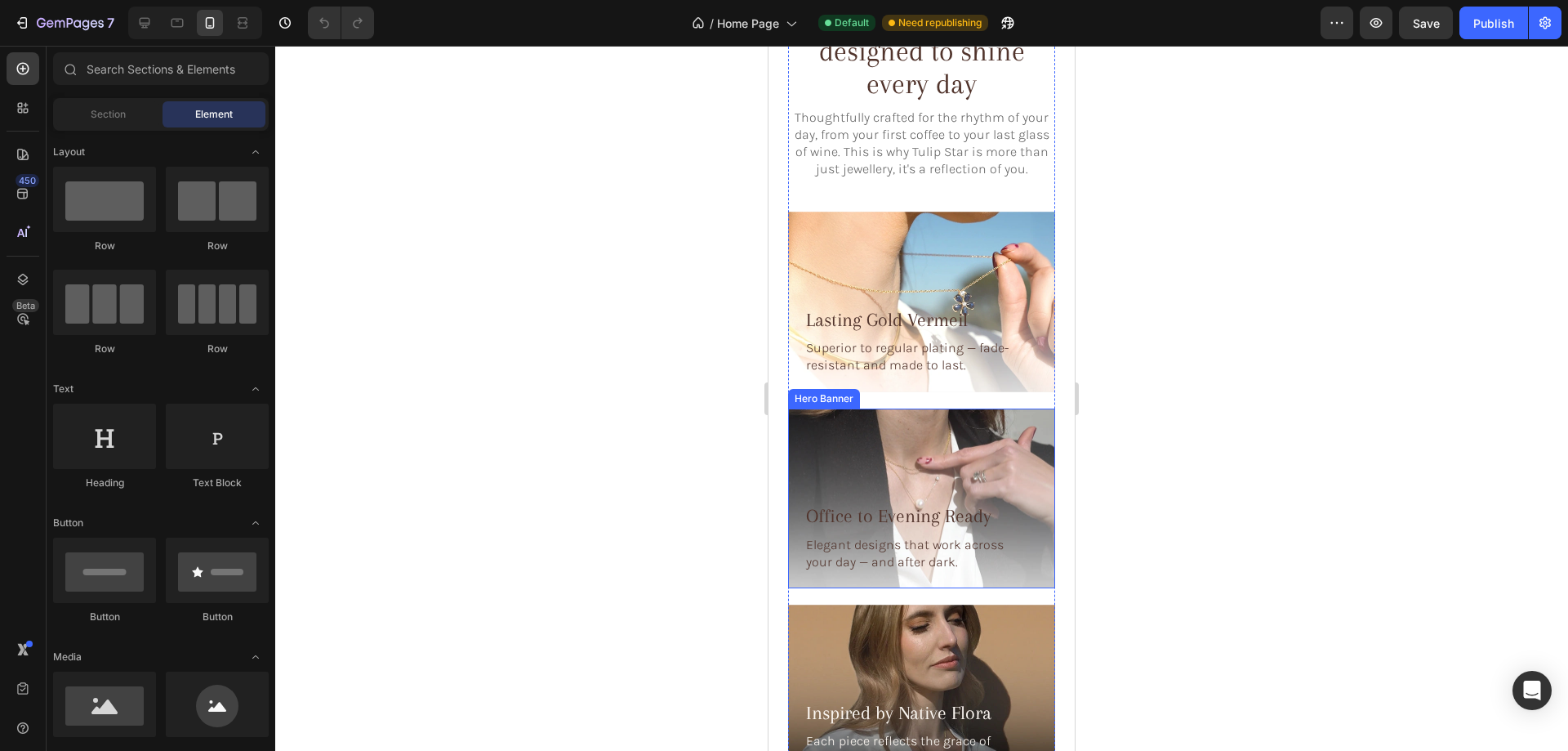
click at [960, 441] on div "Background Image" at bounding box center [921, 498] width 267 height 181
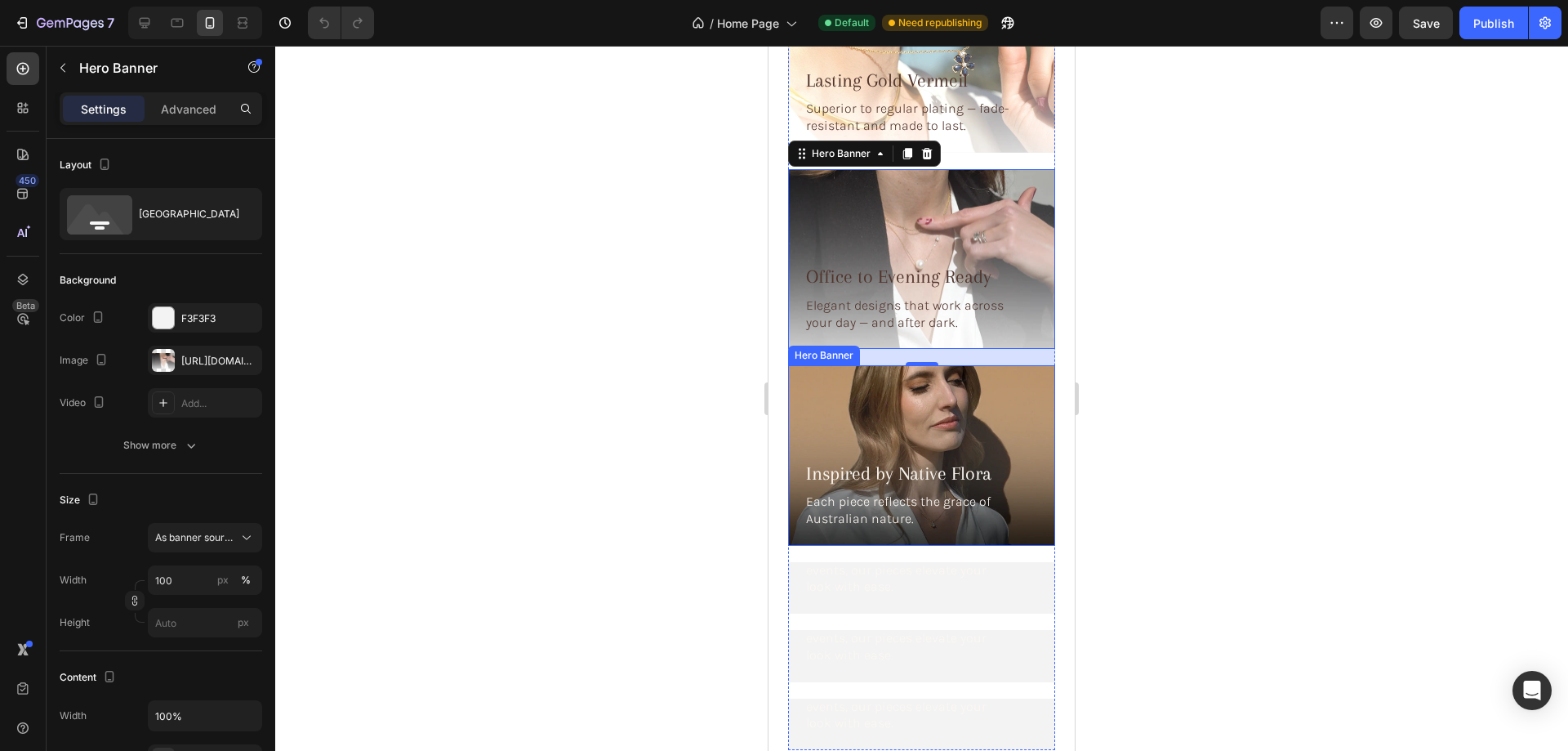
scroll to position [4739, 0]
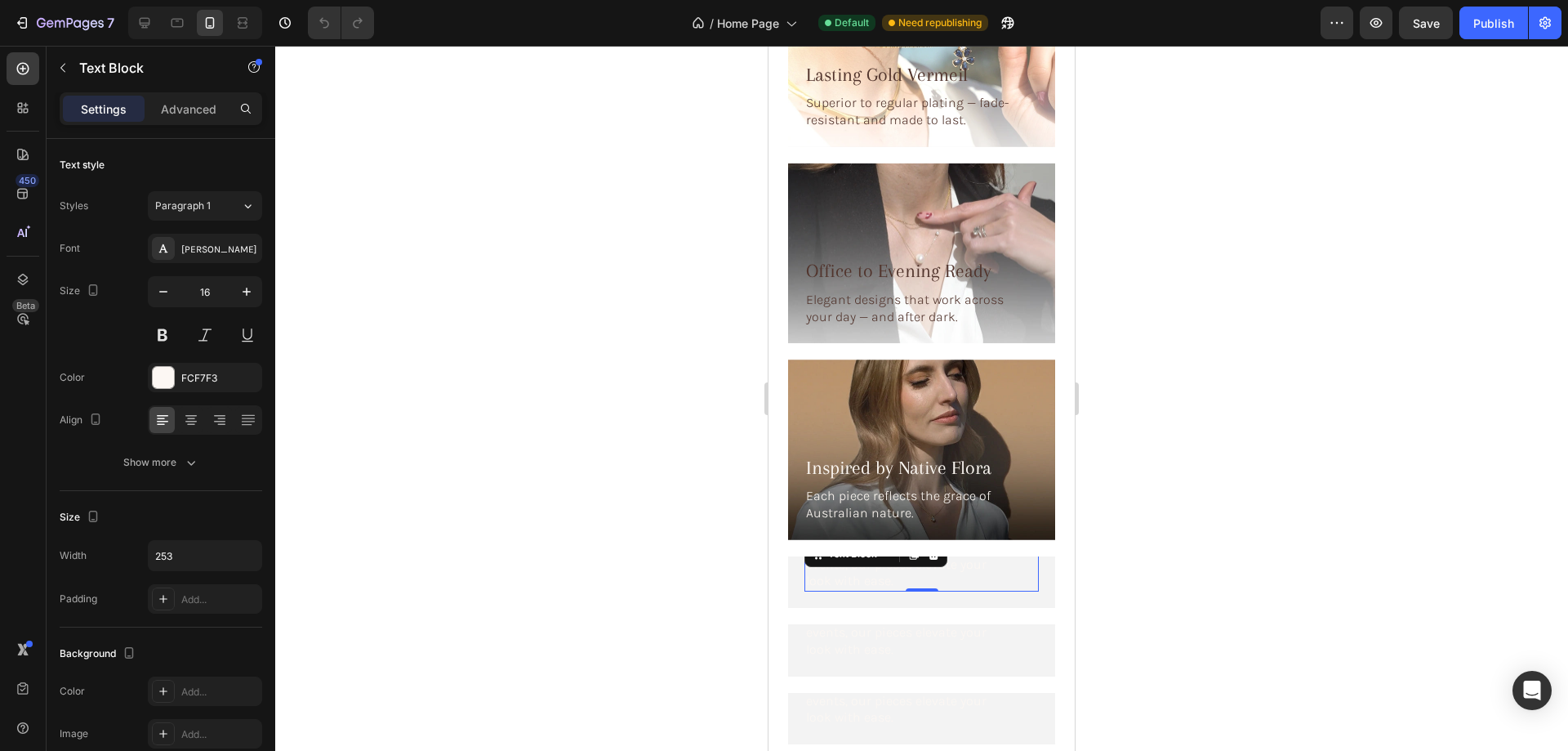
click at [905, 546] on p "From casual drinks to special events, our pieces elevate your look with ease." at bounding box center [907, 564] width 204 height 51
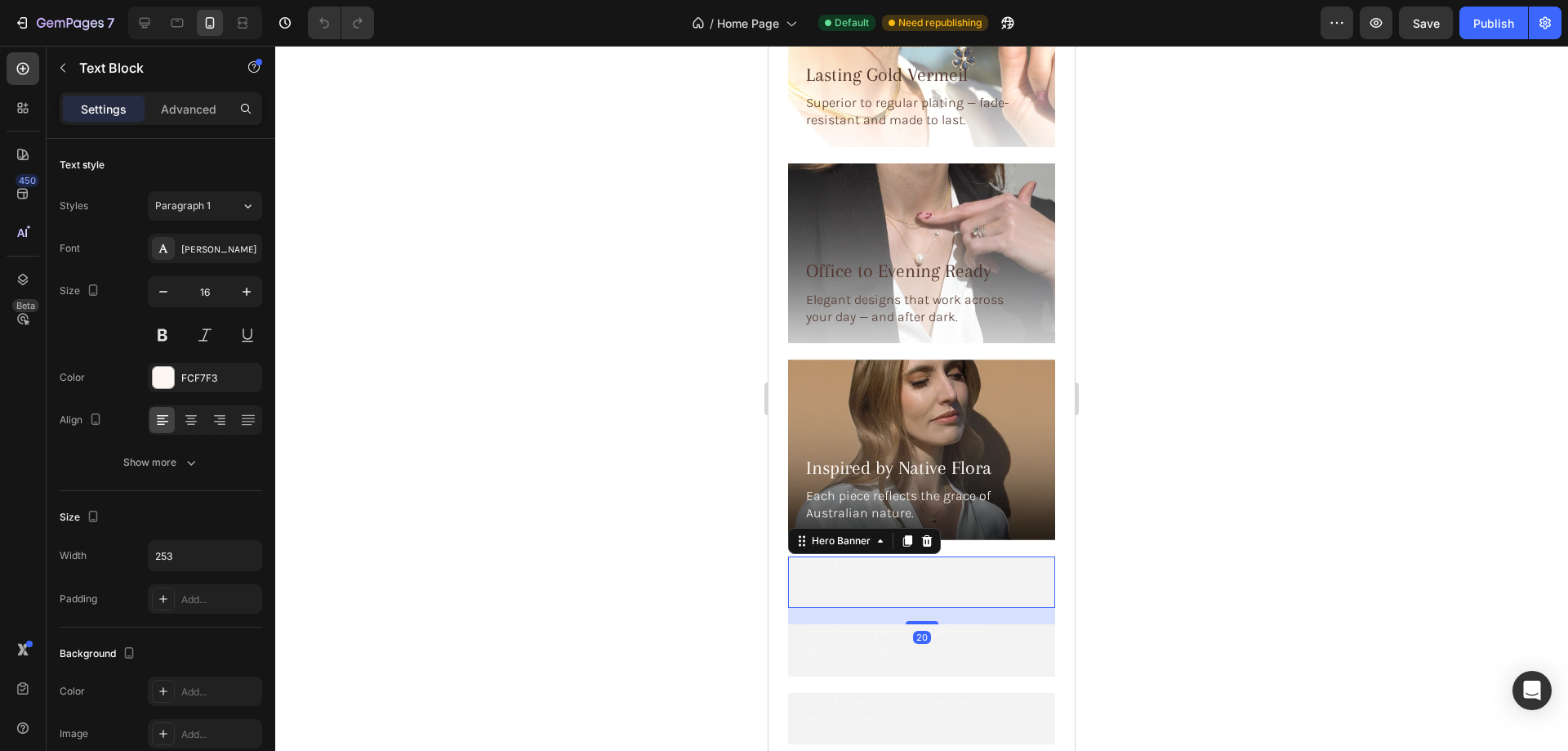
click at [788, 560] on div "Effortless Party Elegance Heading From casual drinks to special events, our pie…" at bounding box center [921, 549] width 267 height 119
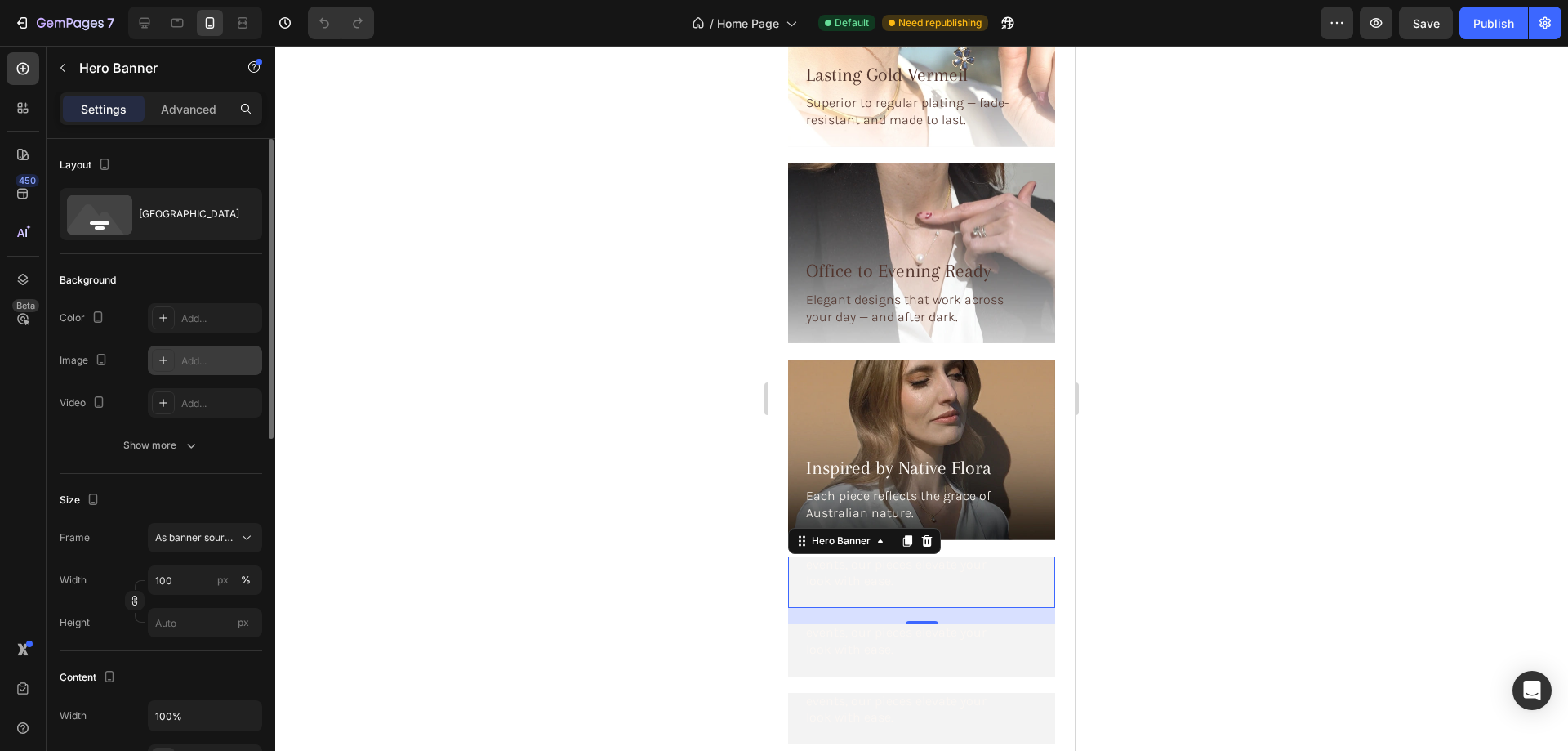
click at [202, 362] on div "Add..." at bounding box center [220, 361] width 77 height 14
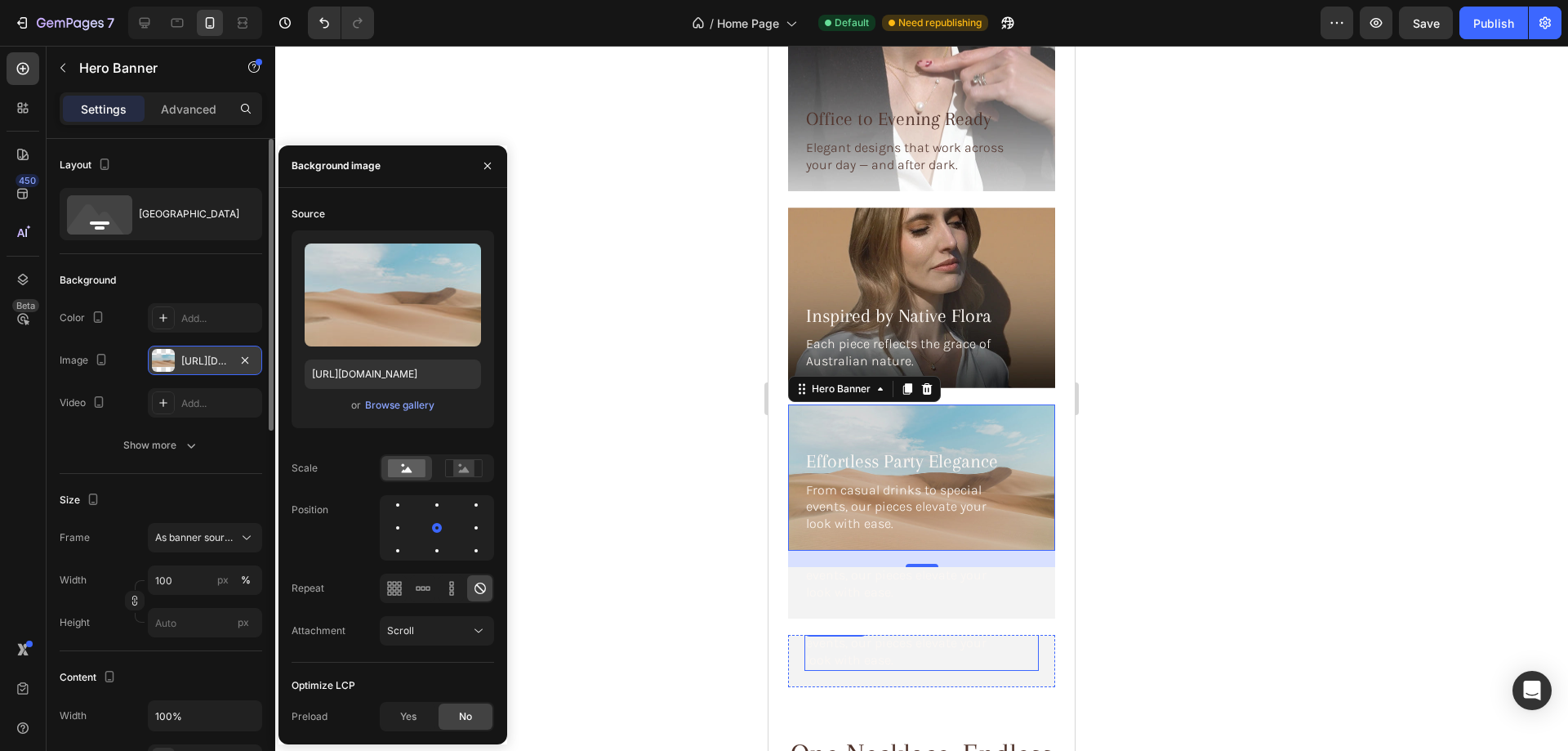
scroll to position [4984, 0]
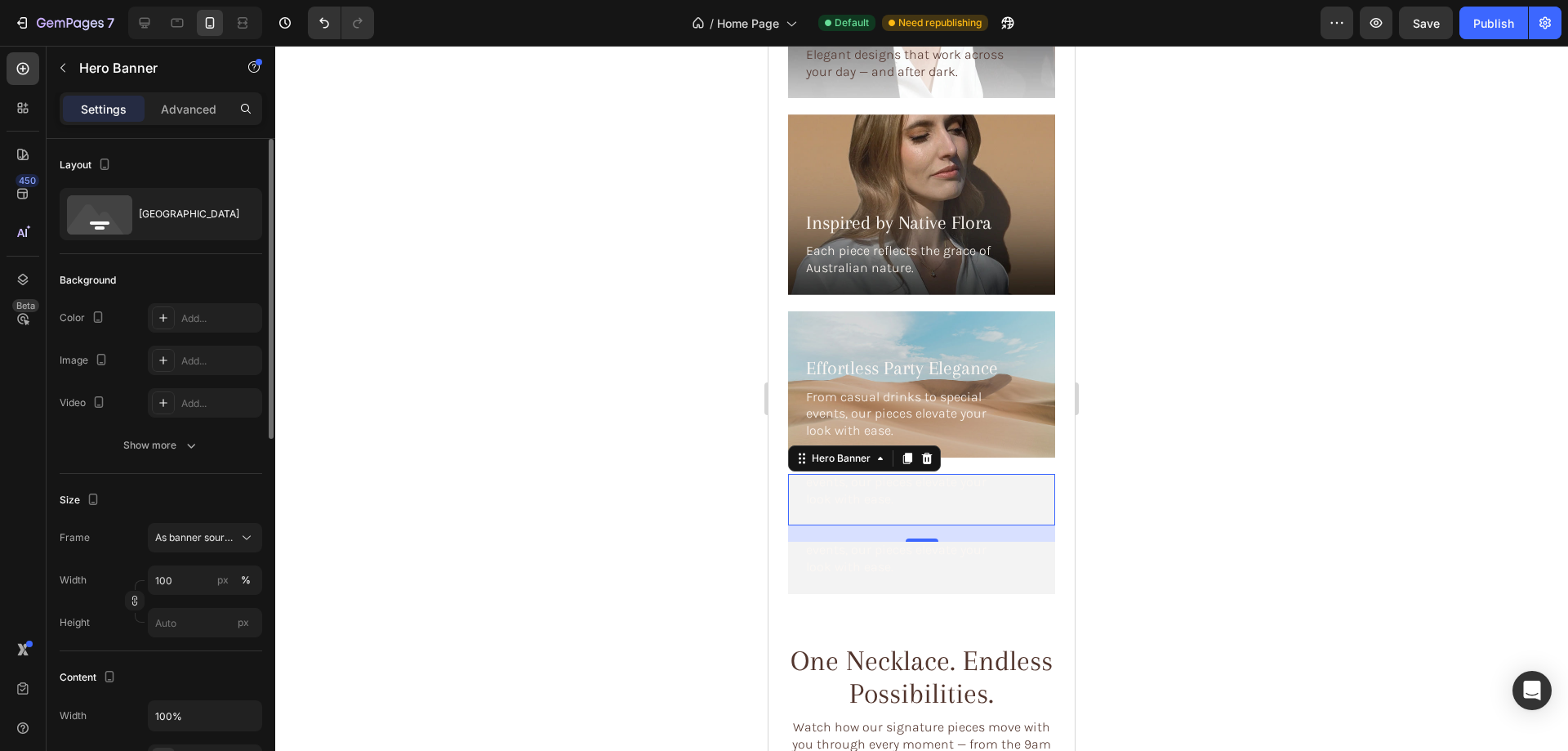
click at [821, 478] on div "Effortless Party Elegance Heading From casual drinks to special events, our pie…" at bounding box center [921, 467] width 267 height 119
click at [197, 362] on div "Add..." at bounding box center [220, 361] width 77 height 14
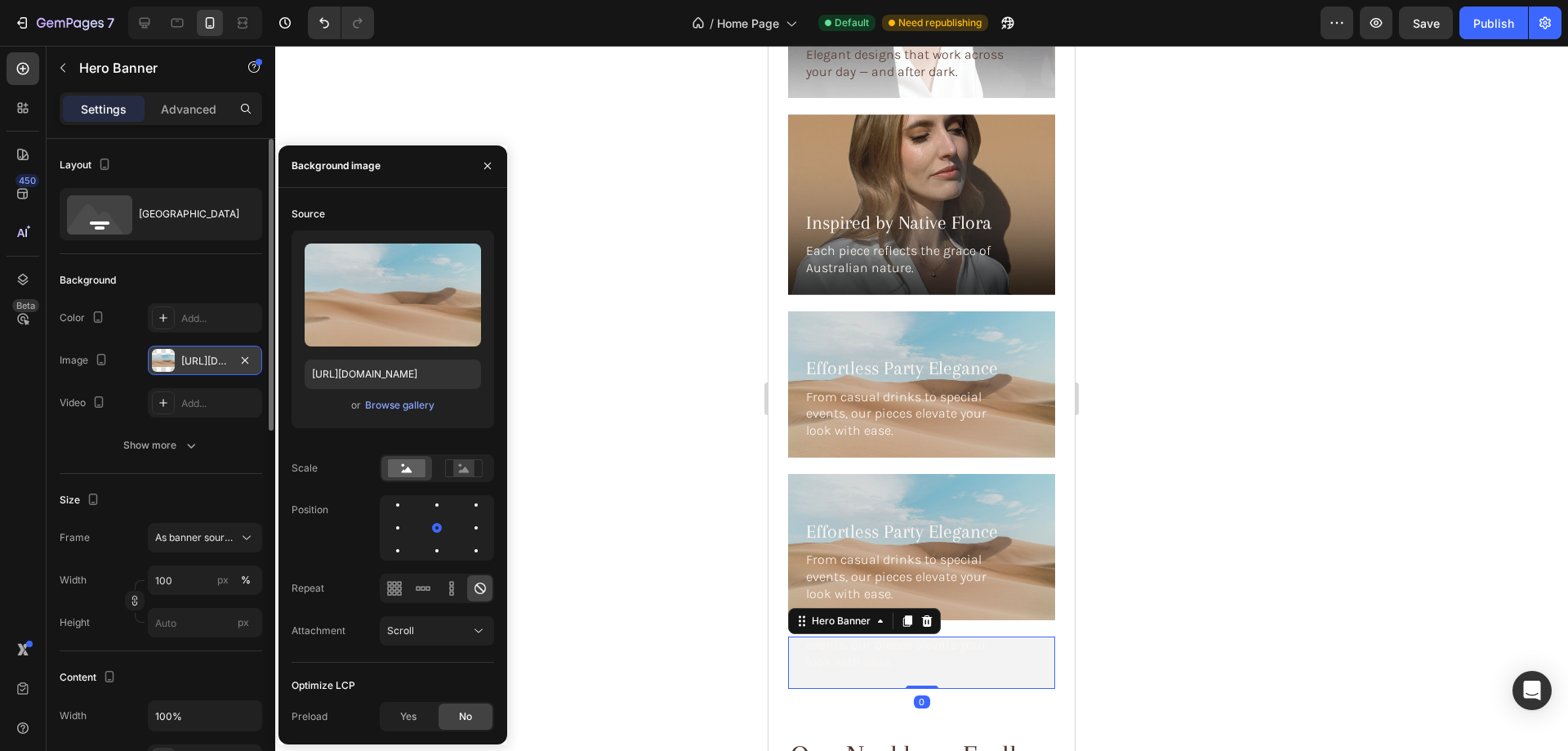
click at [801, 629] on div "Effortless Party Elegance Heading From casual drinks to special events, our pie…" at bounding box center [921, 630] width 267 height 119
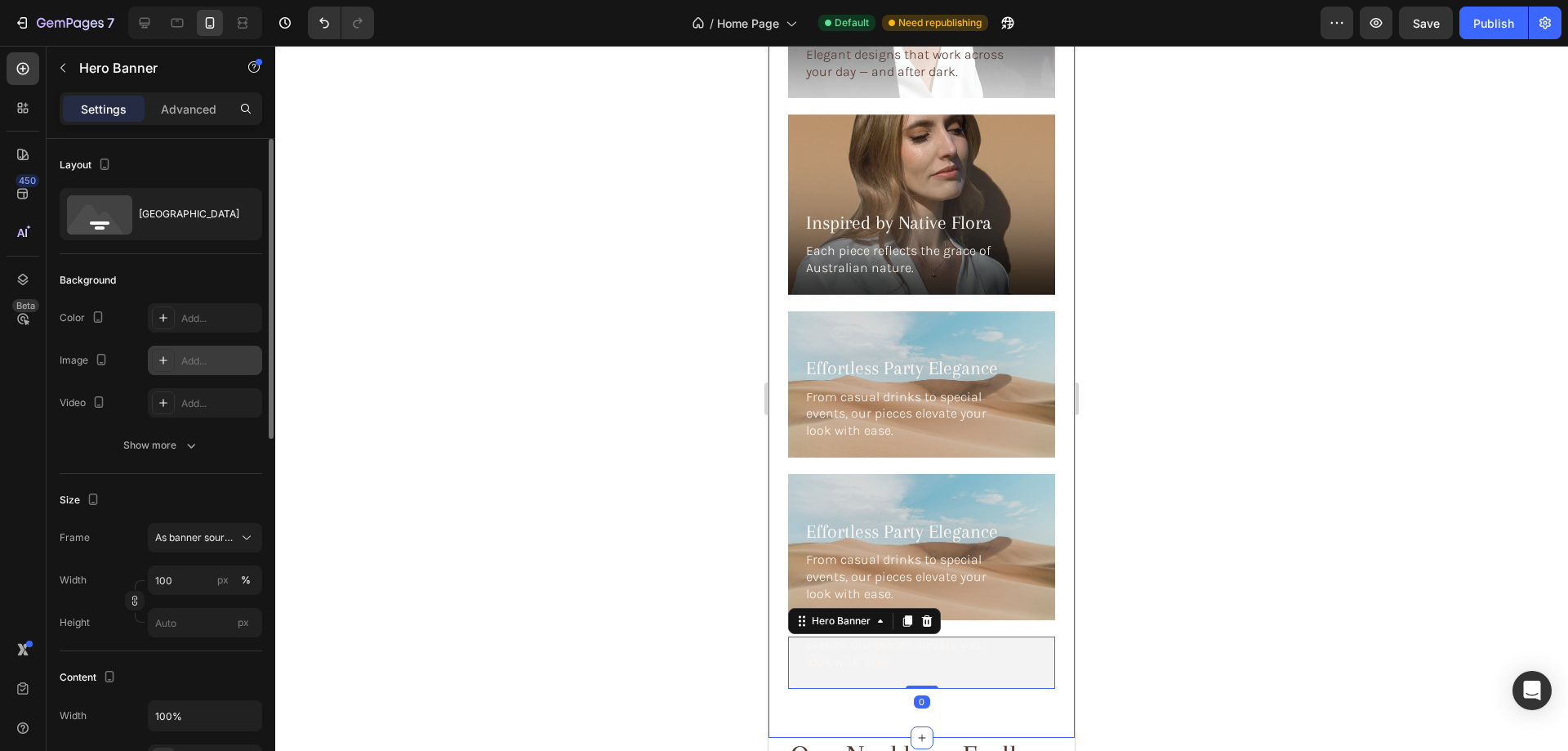
click at [189, 366] on div "Add..." at bounding box center [220, 361] width 77 height 14
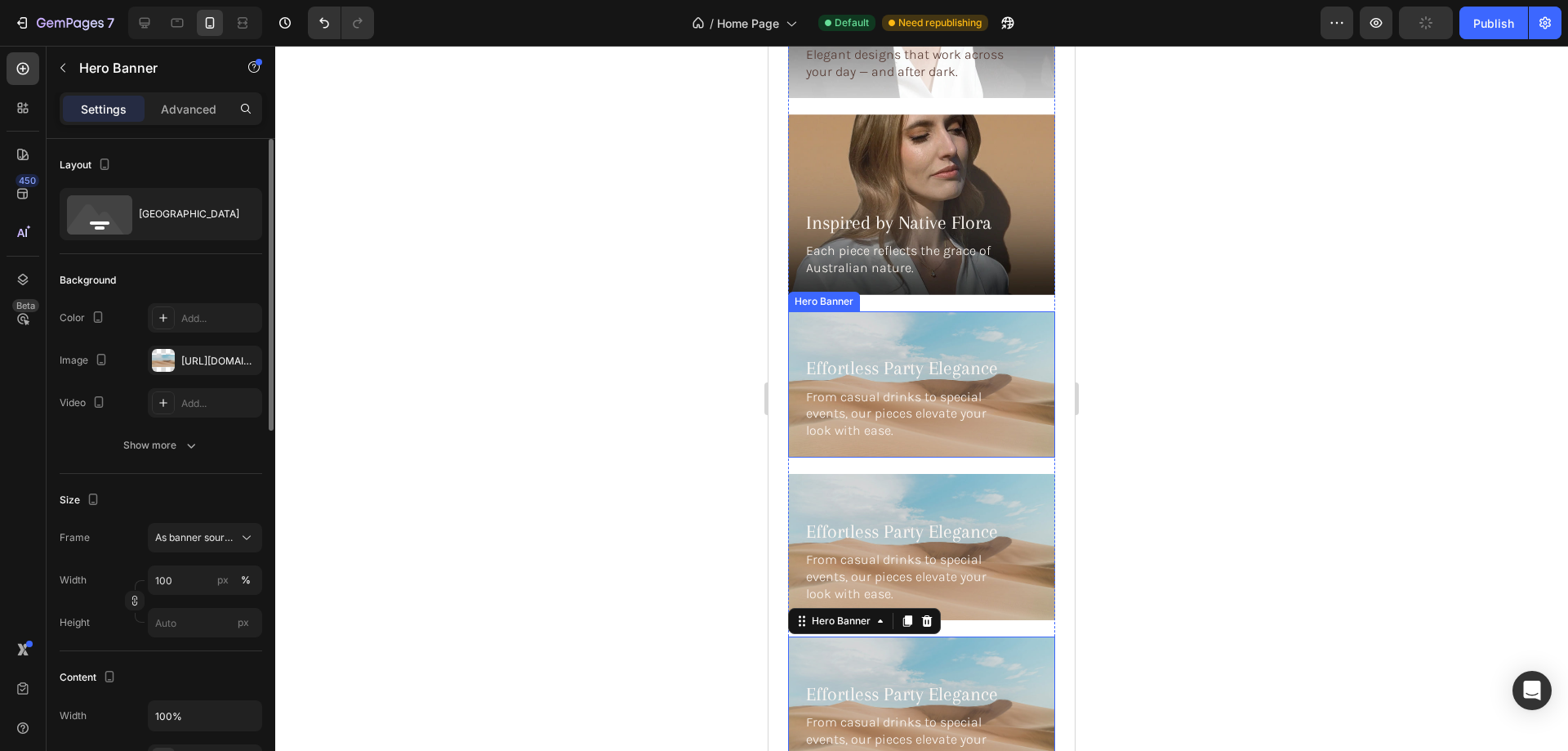
click at [851, 311] on div "Background Image" at bounding box center [921, 384] width 267 height 146
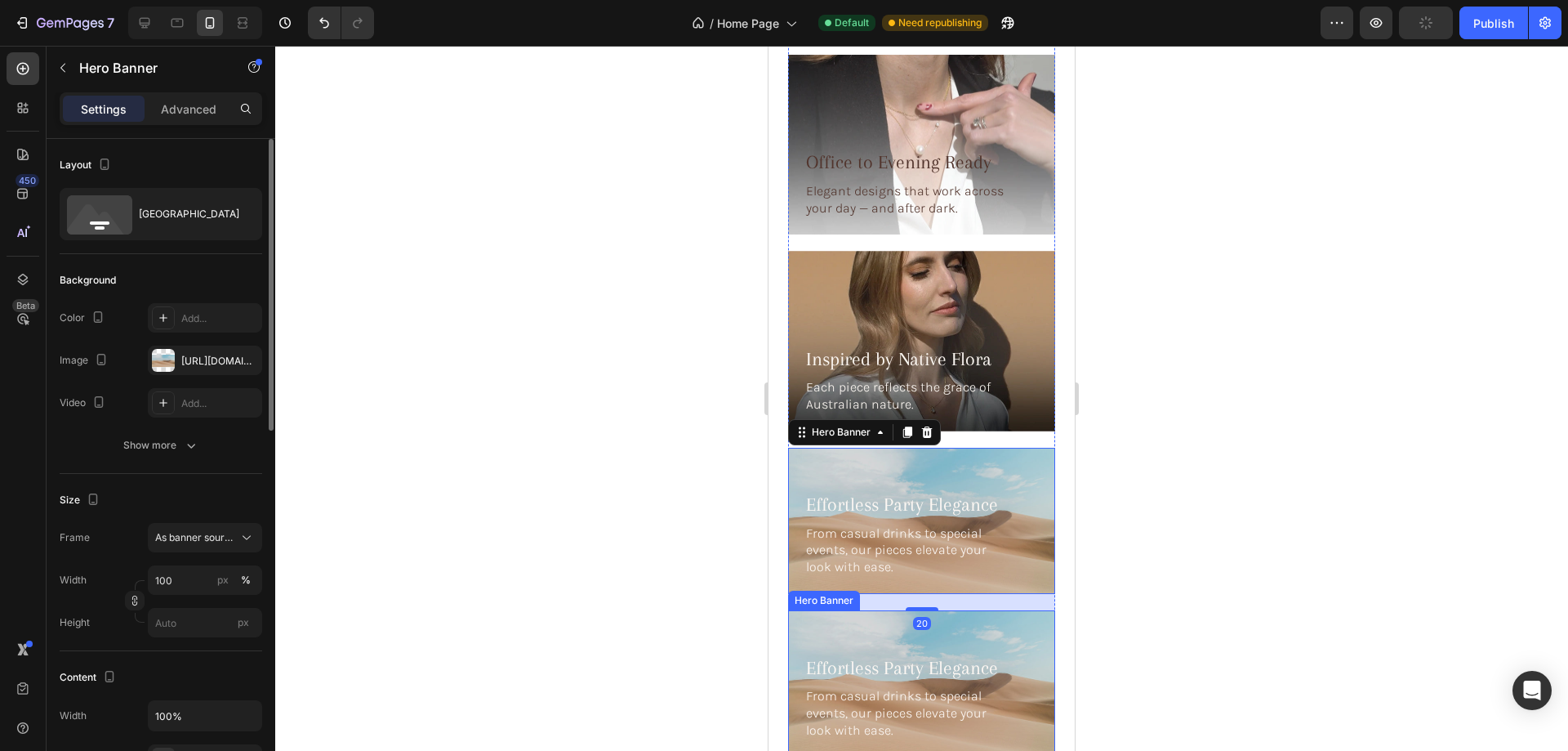
scroll to position [4821, 0]
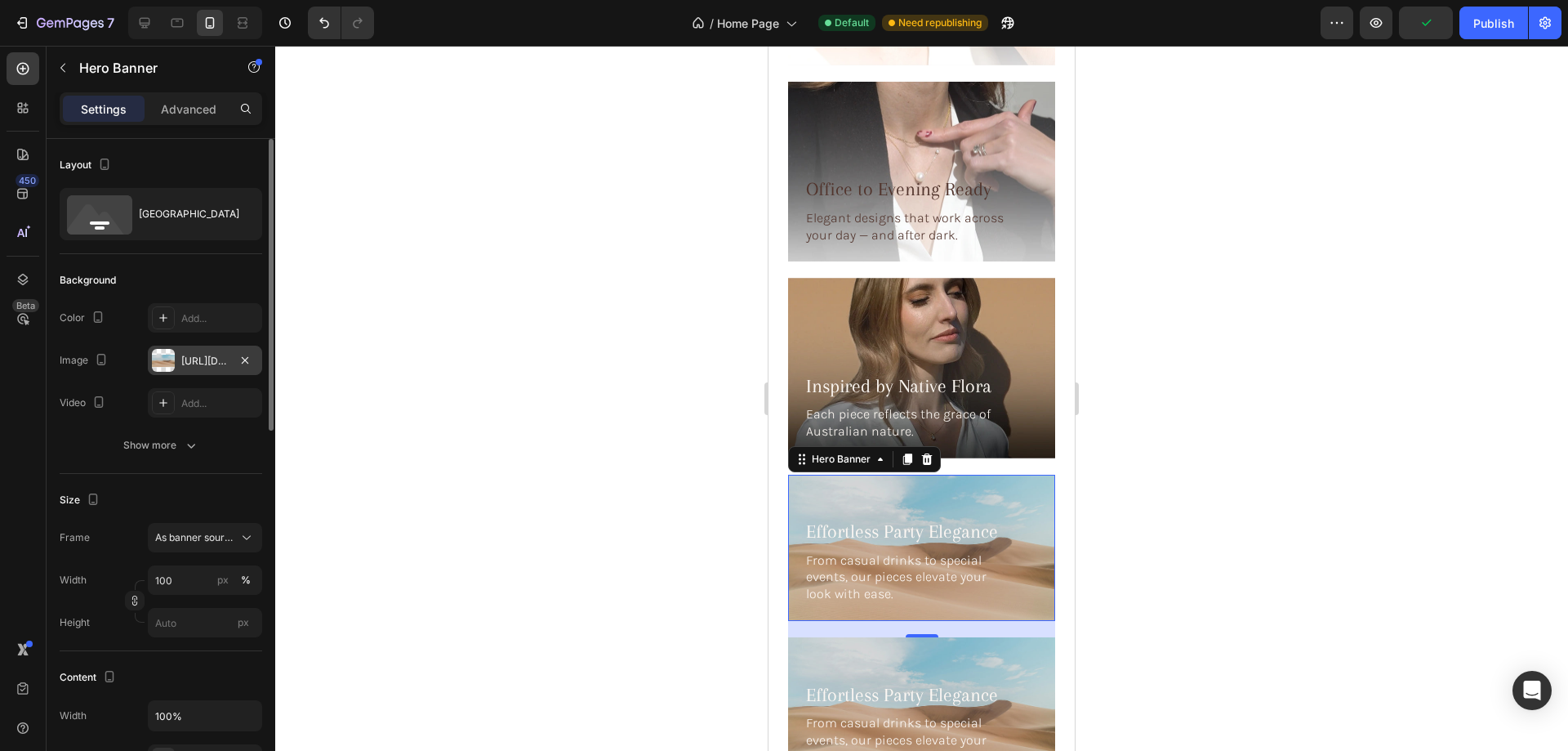
click at [159, 365] on div at bounding box center [163, 360] width 23 height 23
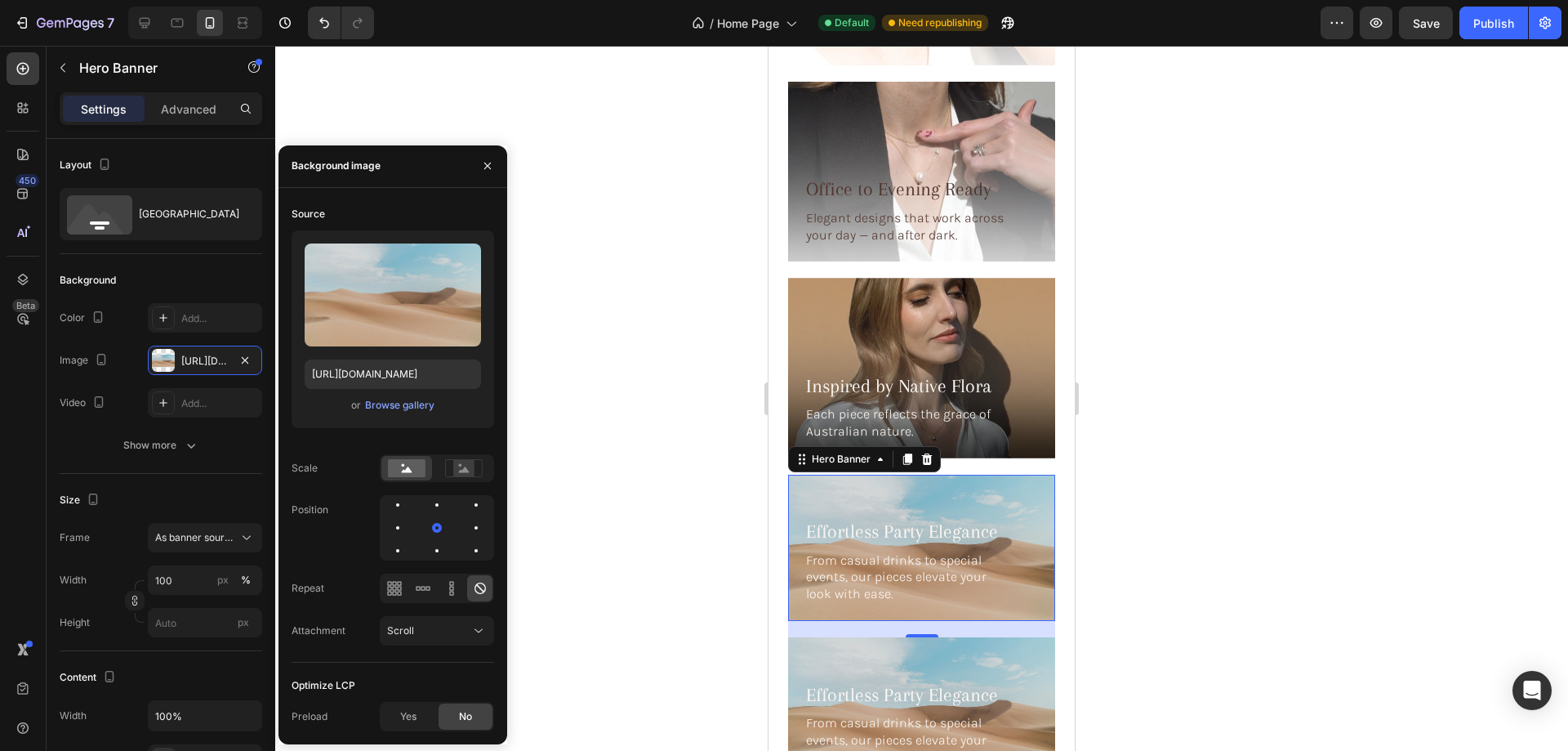
click at [362, 401] on div "or Browse gallery" at bounding box center [393, 405] width 176 height 20
click at [388, 403] on div "Browse gallery" at bounding box center [399, 405] width 70 height 14
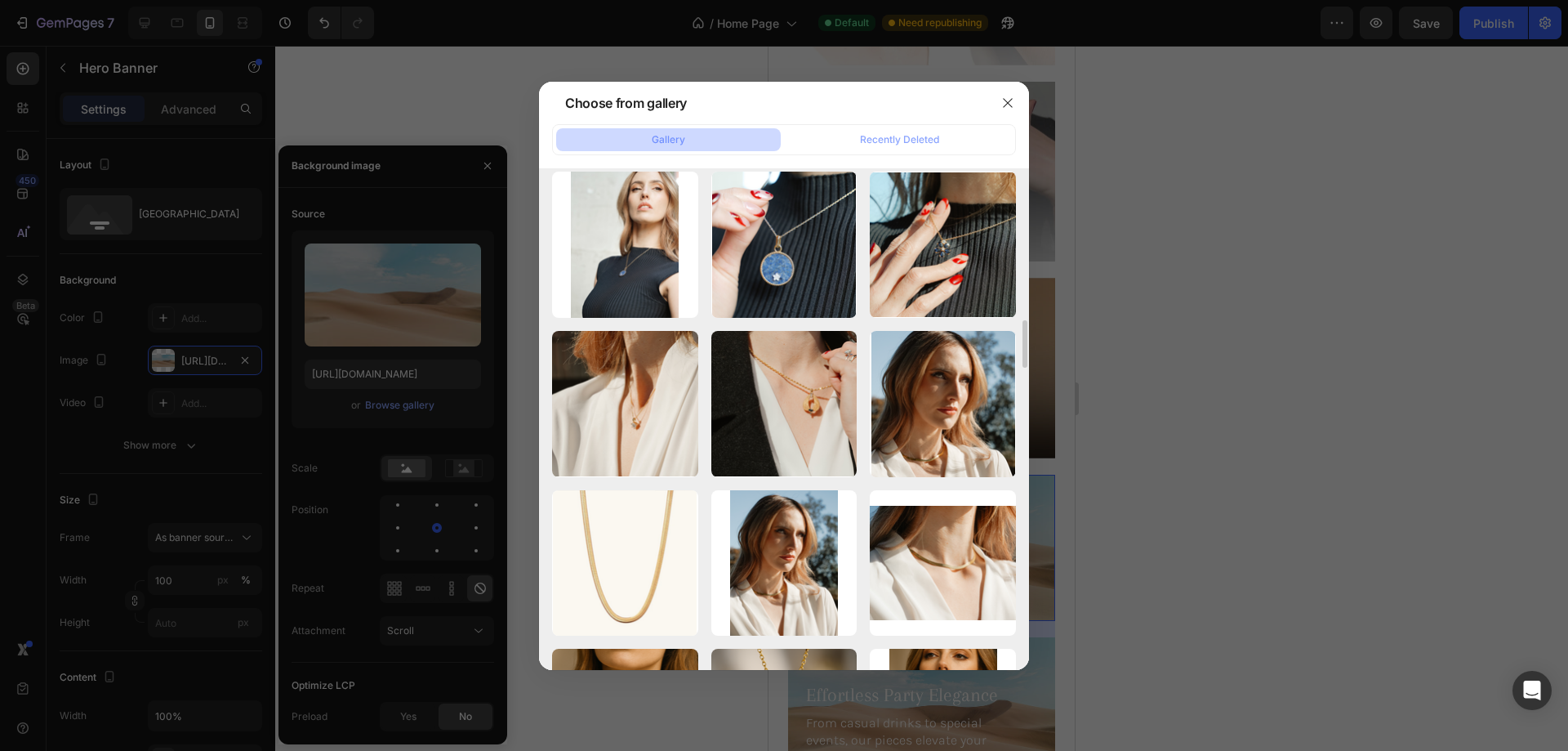
scroll to position [1437, 0]
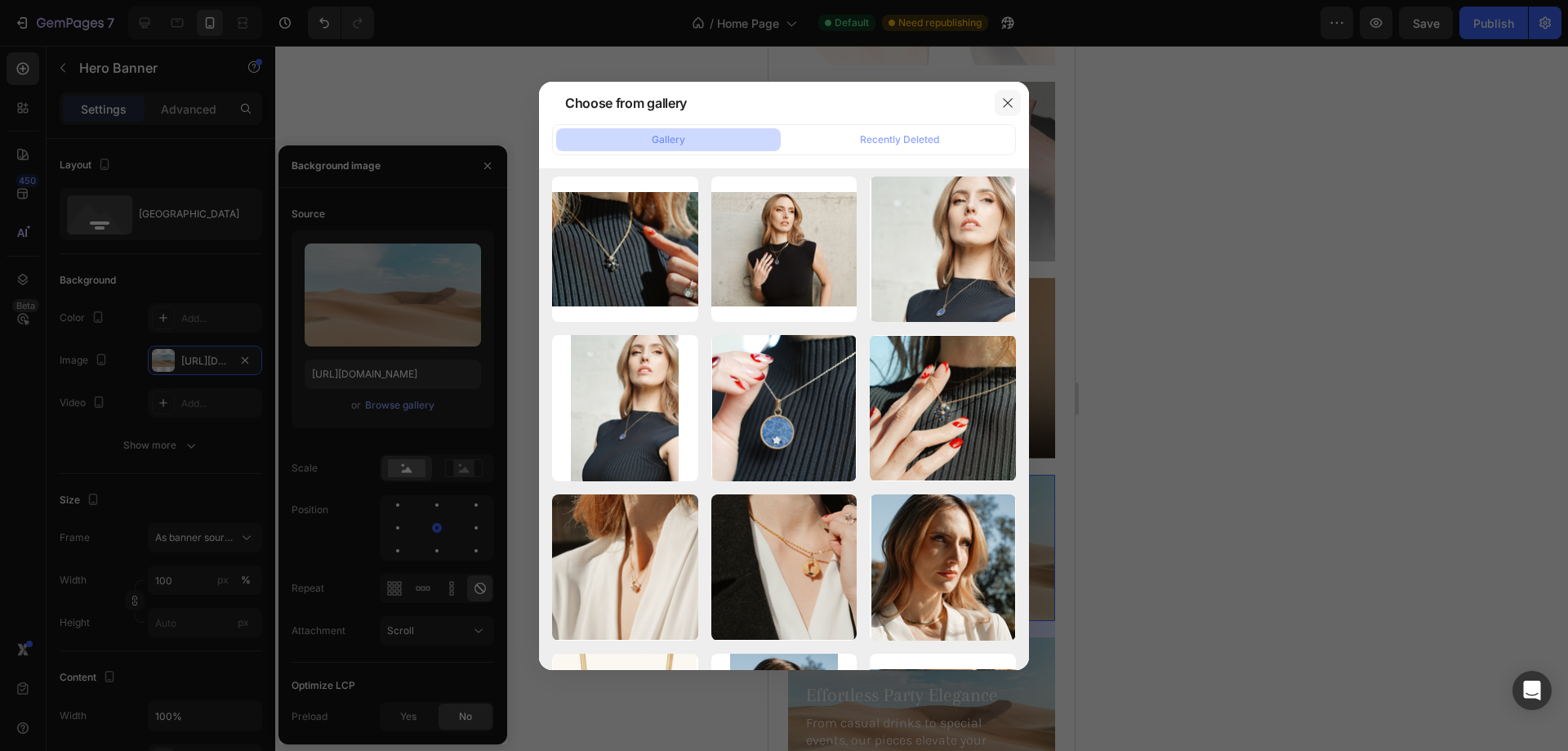
click at [1003, 103] on icon "button" at bounding box center [1007, 103] width 13 height 13
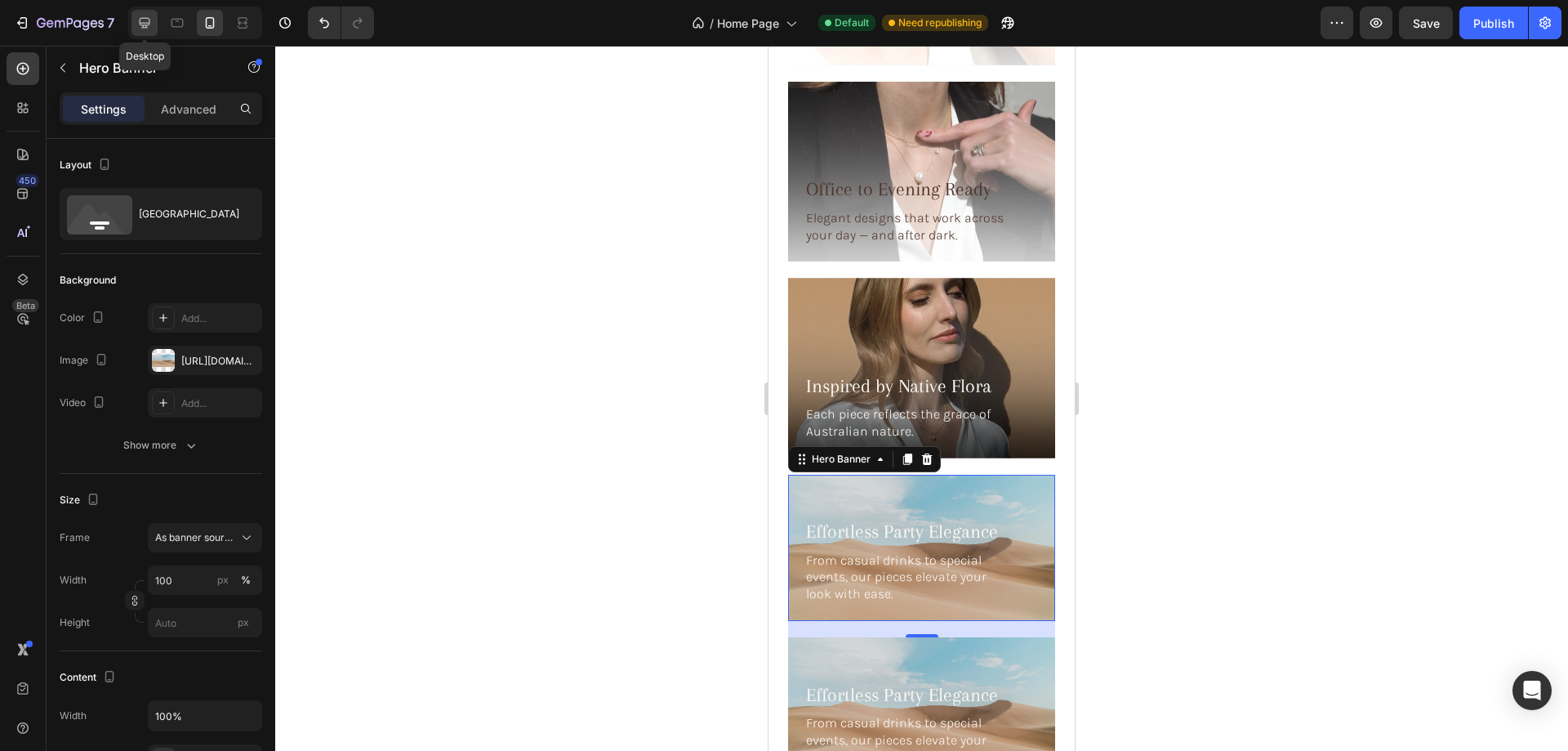
click at [137, 20] on icon at bounding box center [144, 22] width 16 height 16
type input "1028"
type input "200"
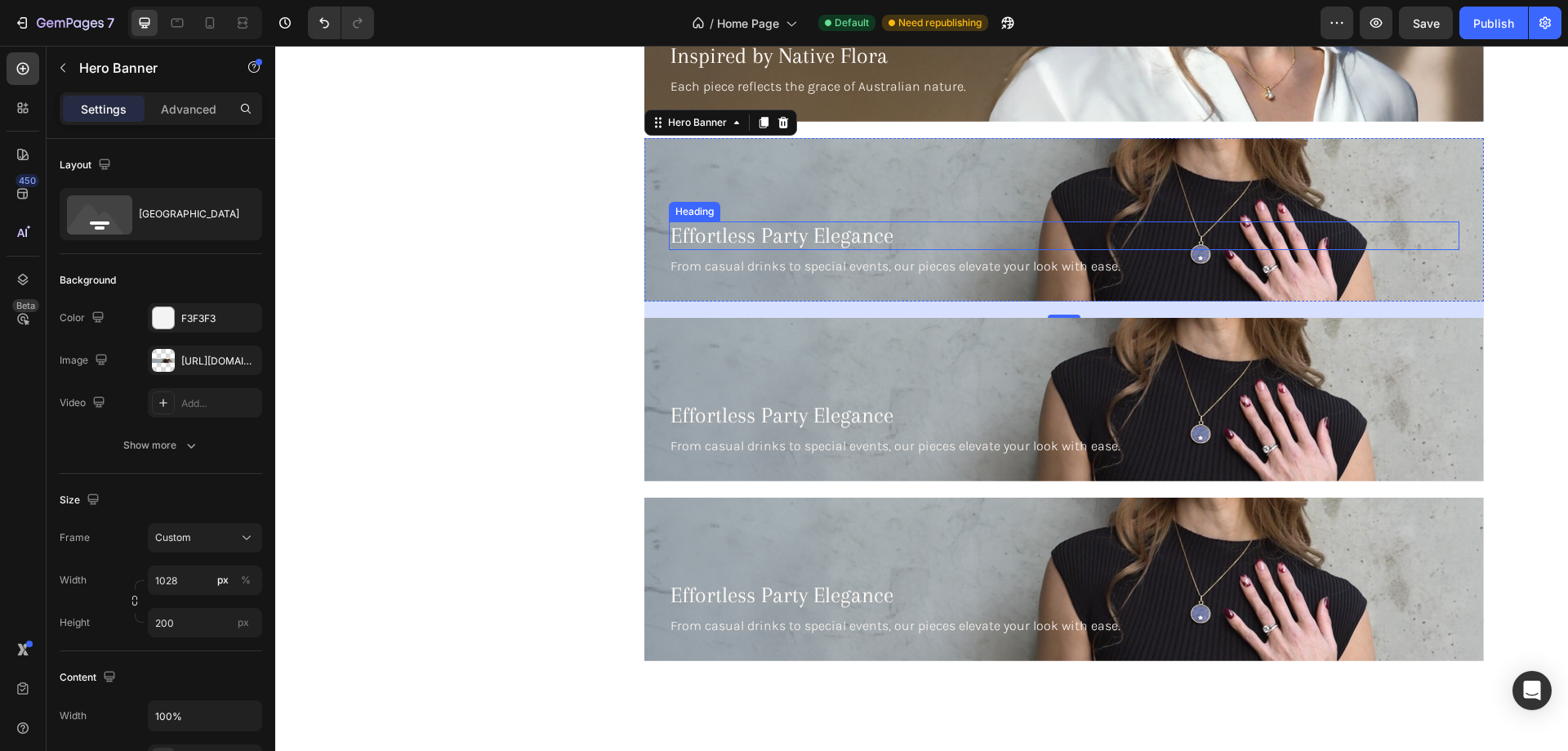
scroll to position [4997, 0]
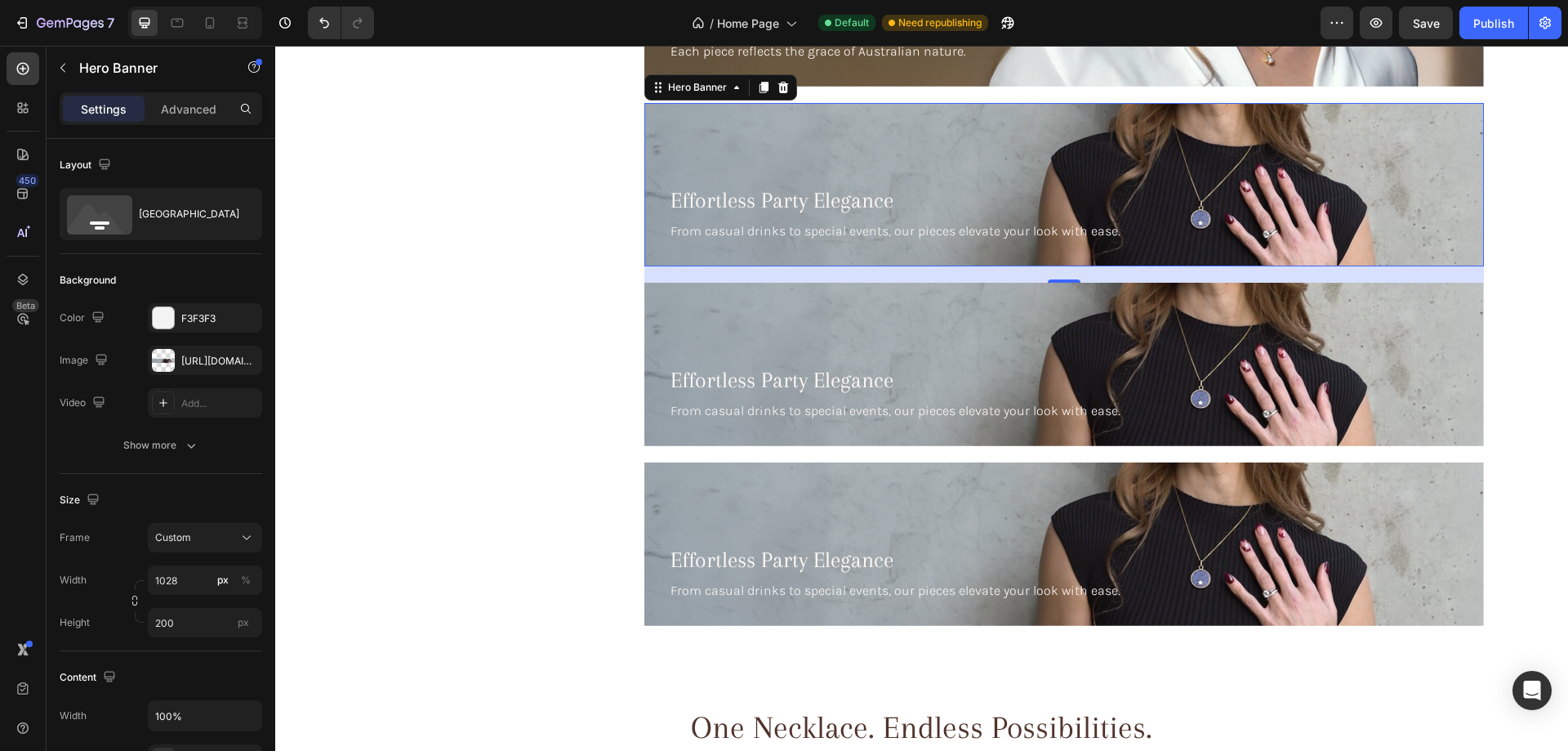
click at [989, 167] on div "Effortless Party Elegance Heading From casual drinks to special events, our pie…" at bounding box center [1064, 214] width 840 height 104
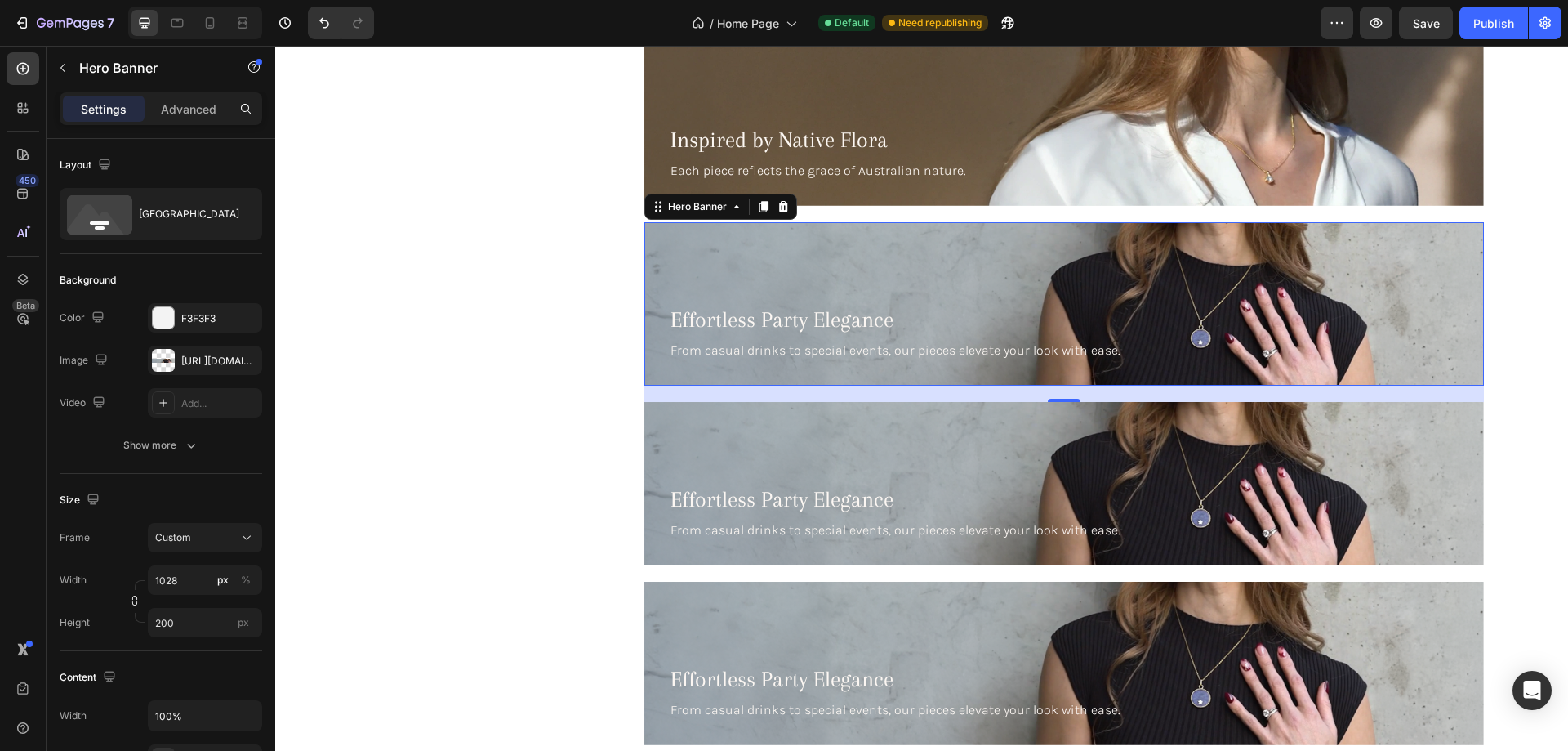
scroll to position [4671, 0]
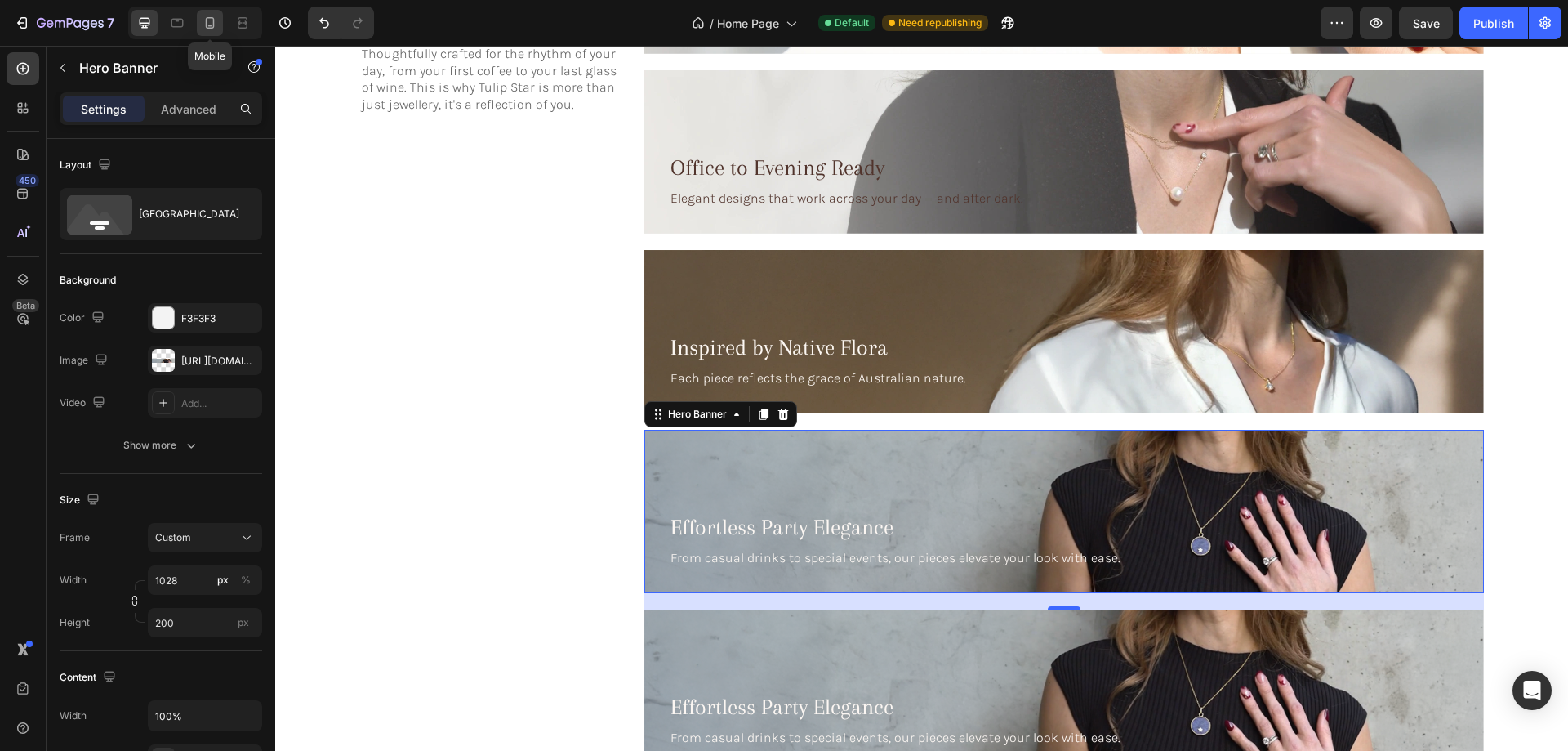
click at [215, 25] on icon at bounding box center [209, 22] width 16 height 16
type input "100"
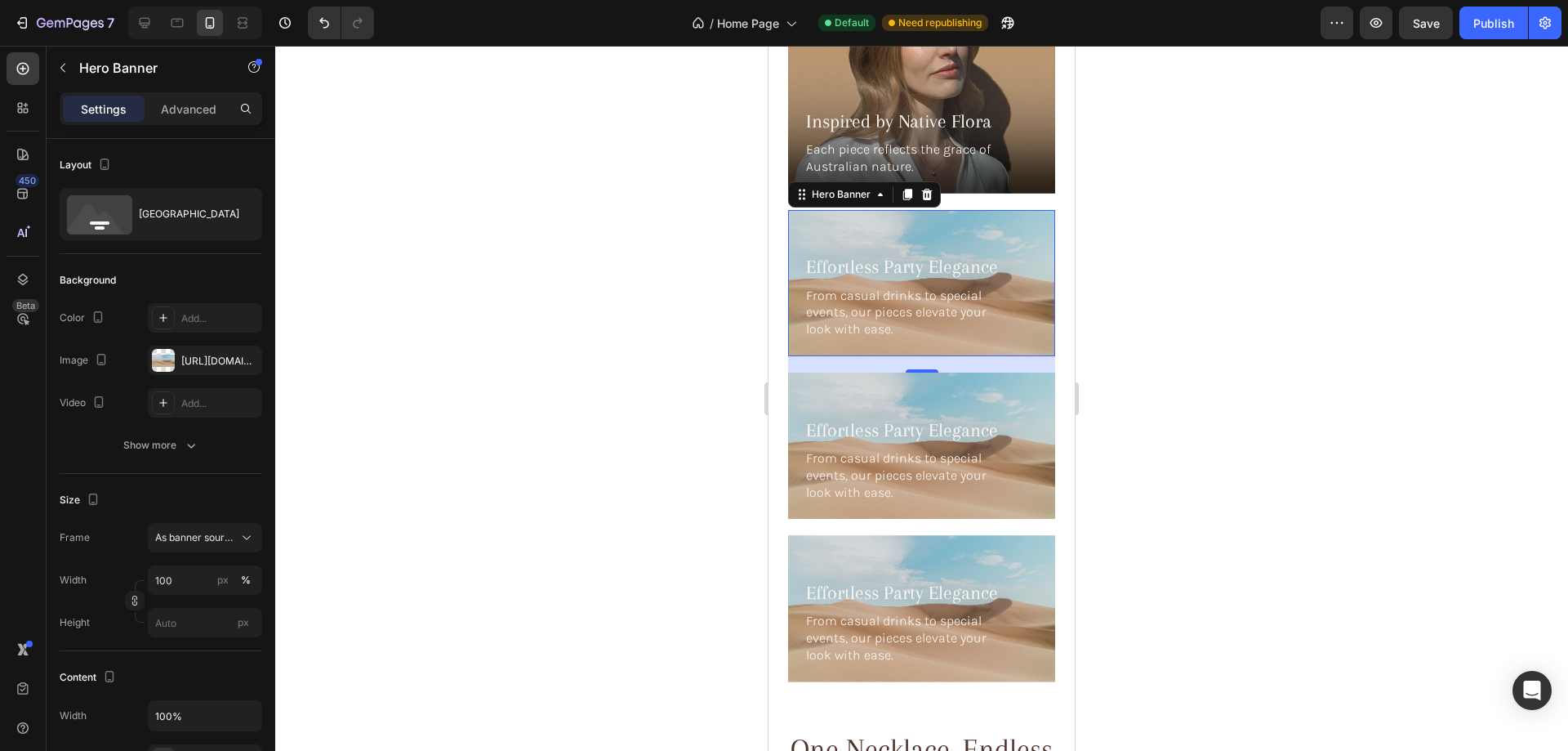
scroll to position [5003, 0]
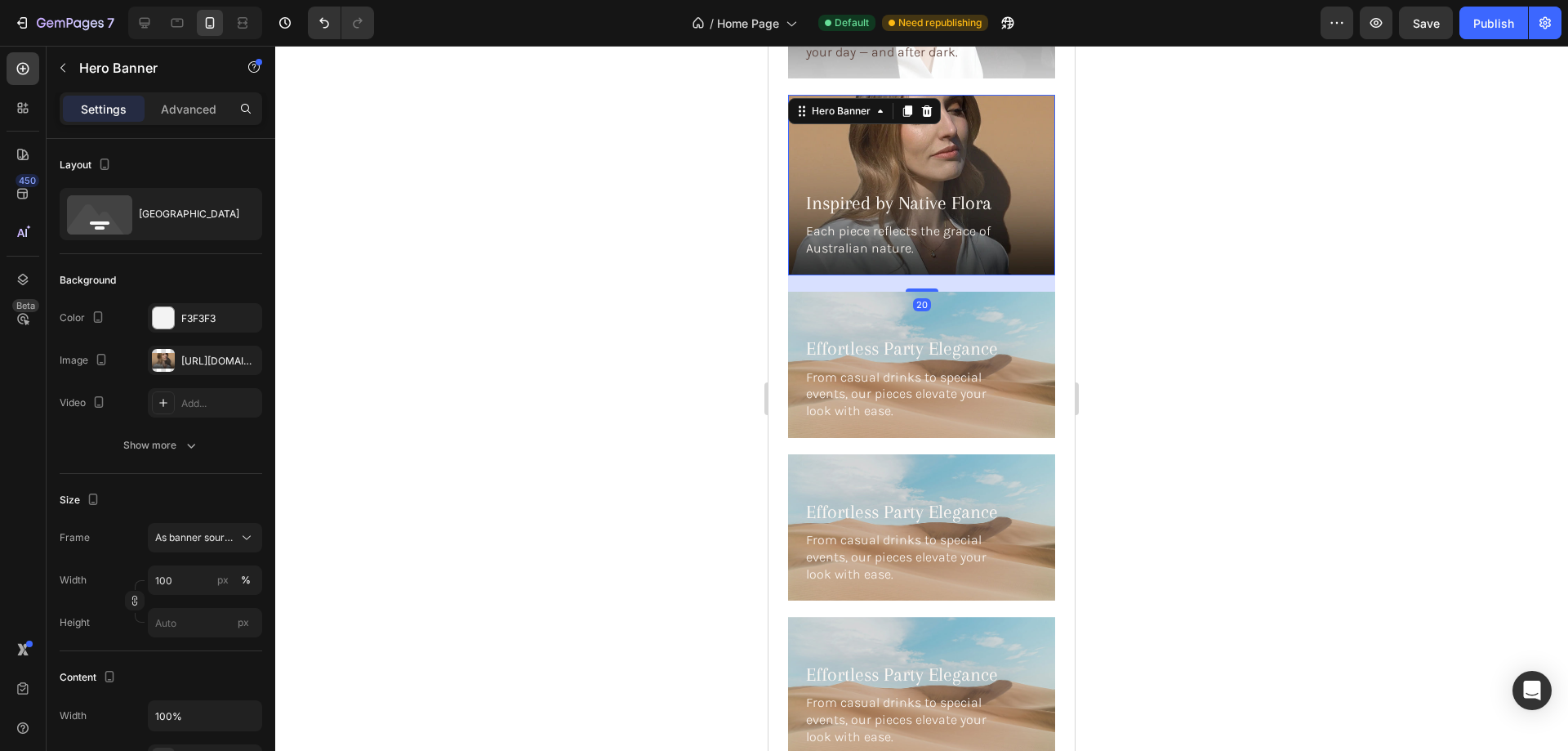
click at [818, 125] on div "Background Image" at bounding box center [921, 185] width 267 height 181
click at [202, 358] on div "https://cdn.shopify.com/s/files/1/0633/3884/0177/files/gempages_576833410962555…" at bounding box center [205, 361] width 47 height 14
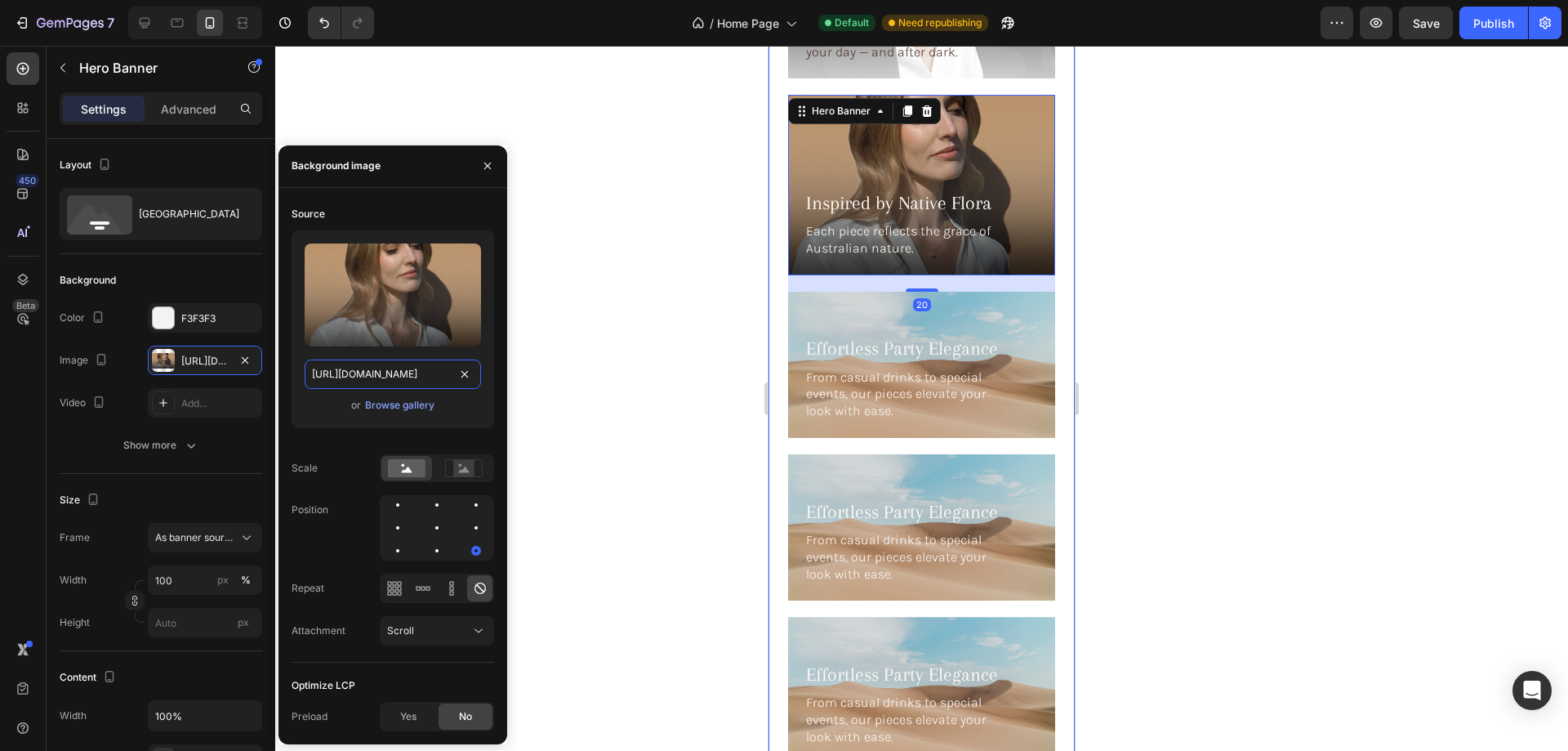
click at [344, 369] on input "https://cdn.shopify.com/s/files/1/0633/3884/0177/files/gempages_576833410962555…" at bounding box center [393, 374] width 176 height 30
click at [146, 20] on icon at bounding box center [144, 22] width 16 height 16
type input "1028"
type input "200"
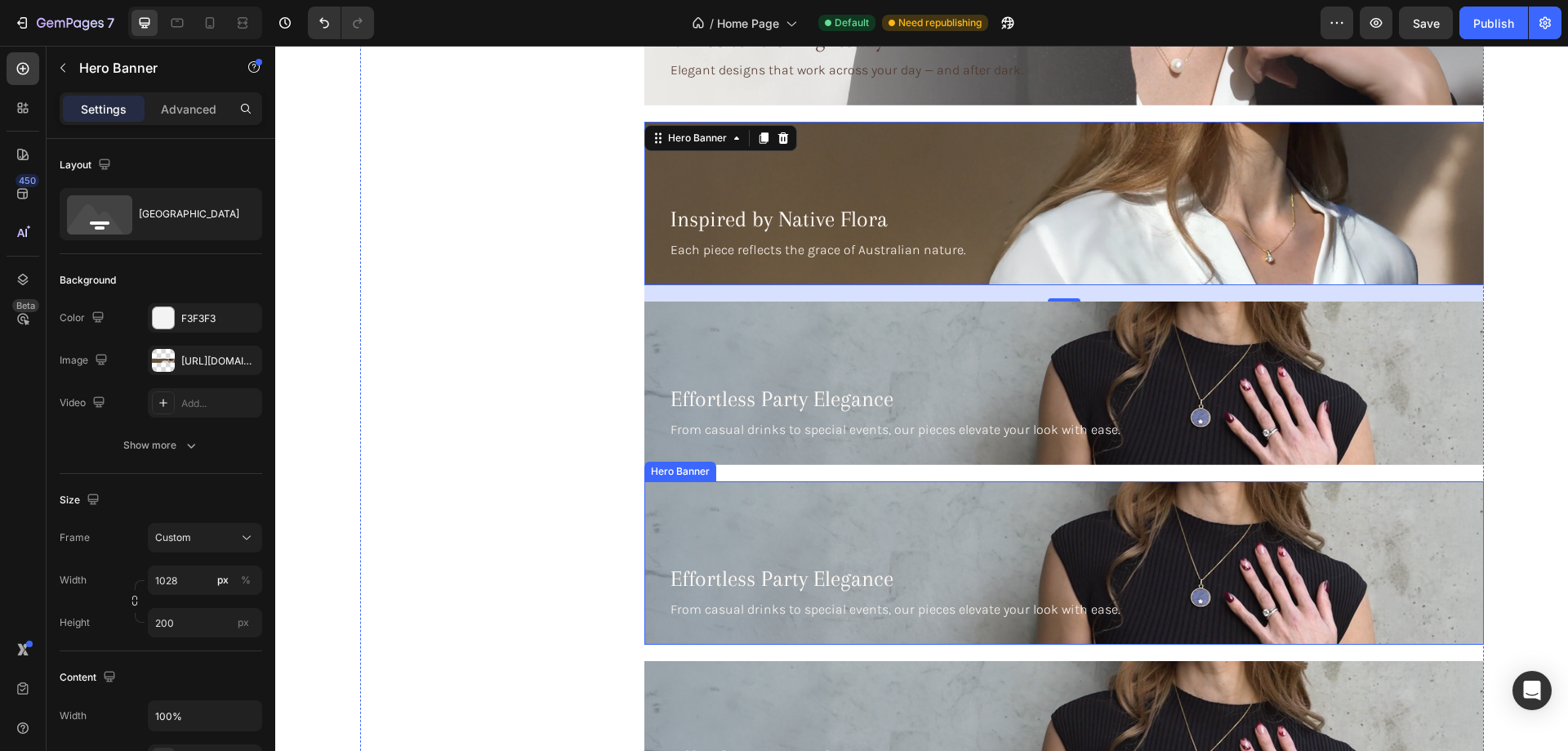
scroll to position [4736, 0]
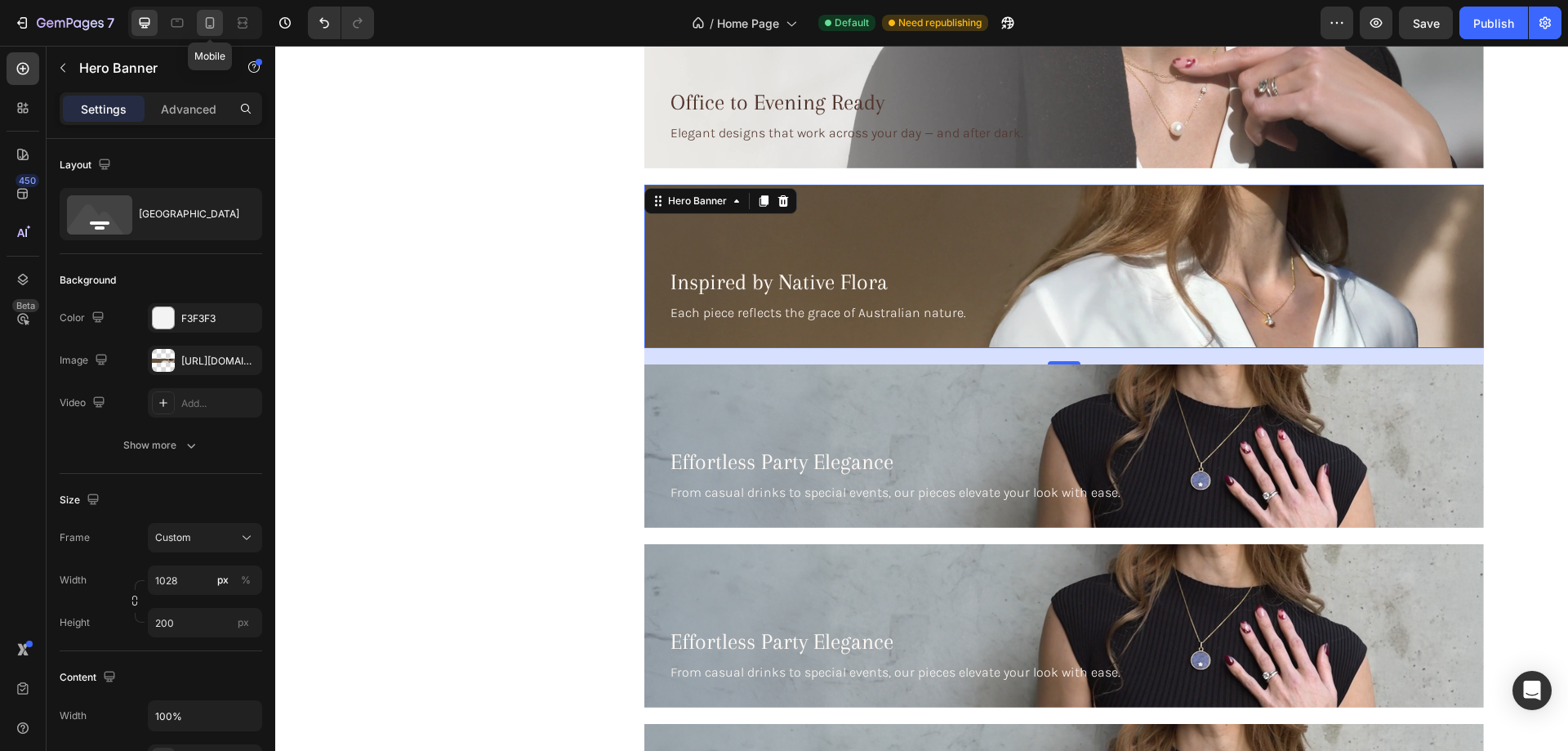
click at [210, 27] on icon at bounding box center [209, 22] width 16 height 16
type input "100"
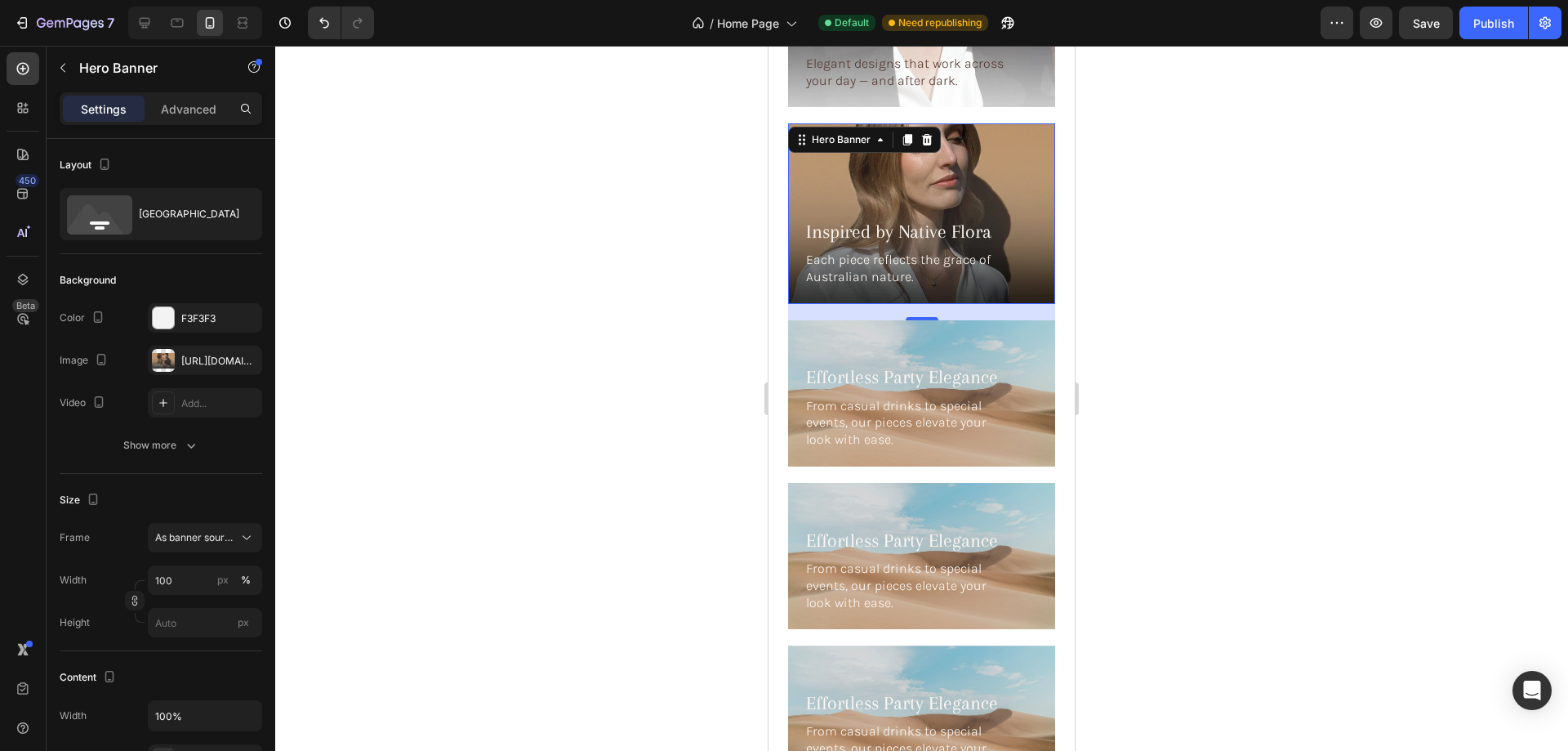
scroll to position [4979, 0]
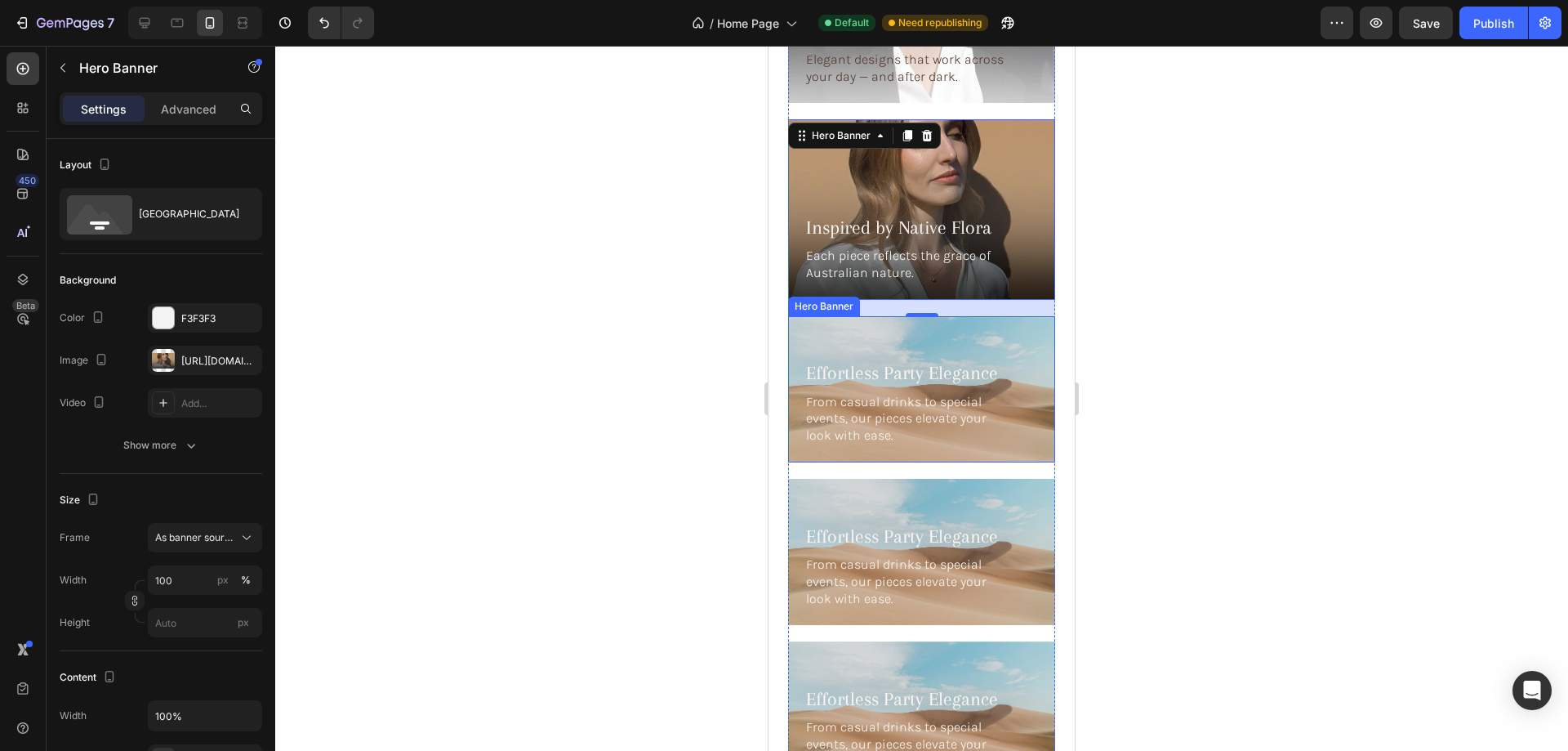
click at [935, 317] on div "Background Image" at bounding box center [921, 390] width 267 height 146
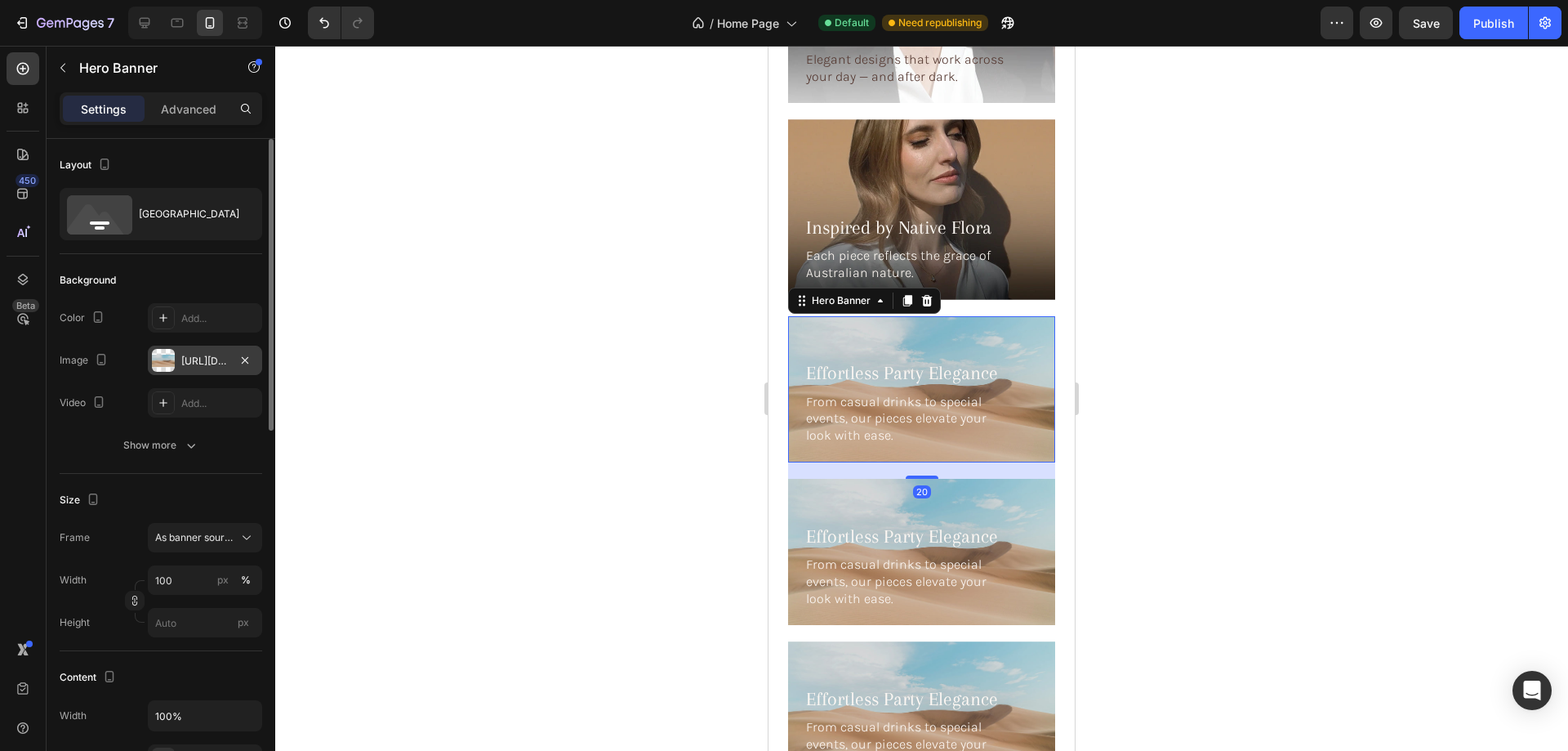
click at [162, 362] on div at bounding box center [163, 360] width 23 height 23
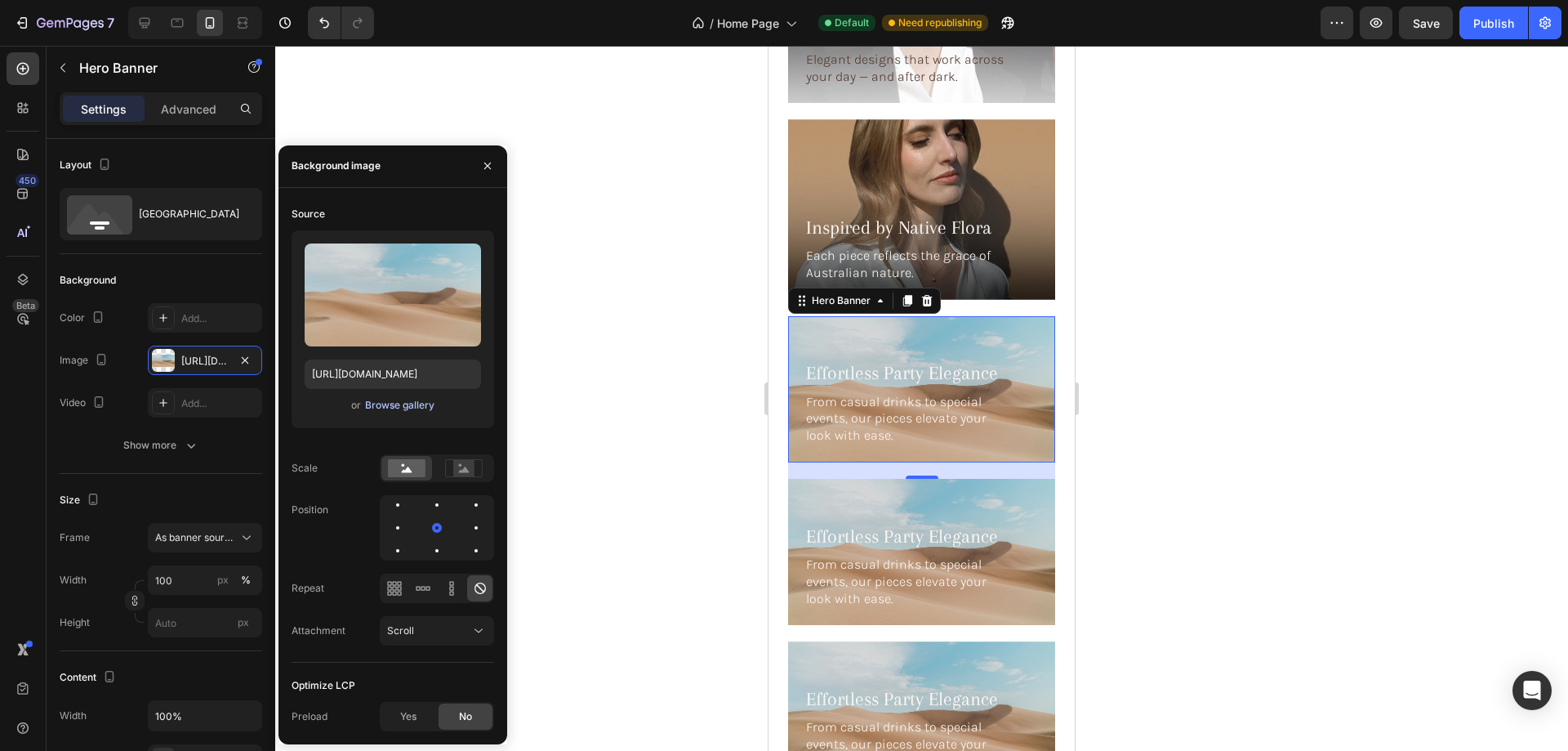
click at [394, 400] on div "Browse gallery" at bounding box center [399, 405] width 70 height 14
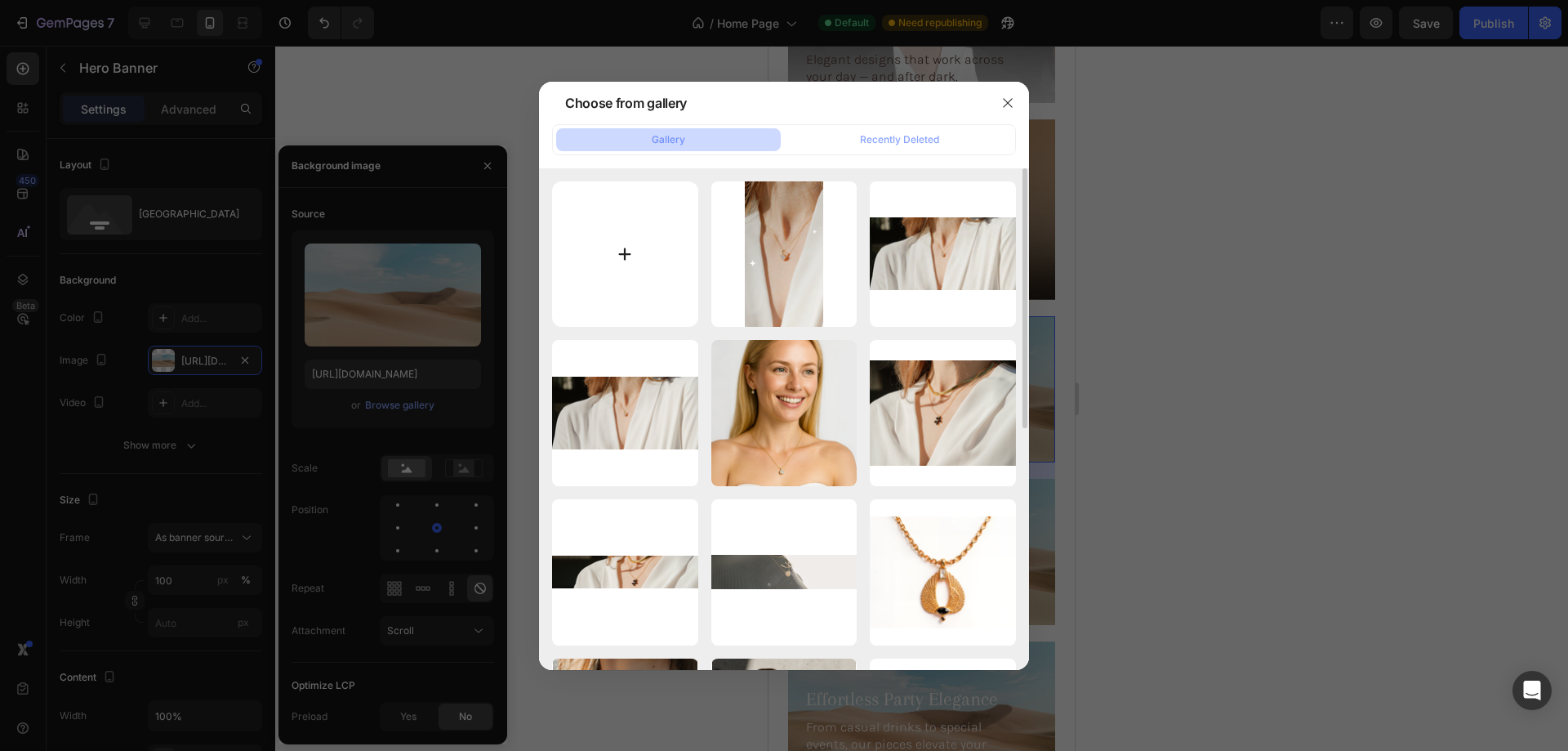
click at [642, 247] on input "file" at bounding box center [625, 255] width 146 height 146
type input "C:\fakepath\gempages_576833410962555488-7b4d50a0-1419-4a82-a28b-f8ec8c7200f6.png"
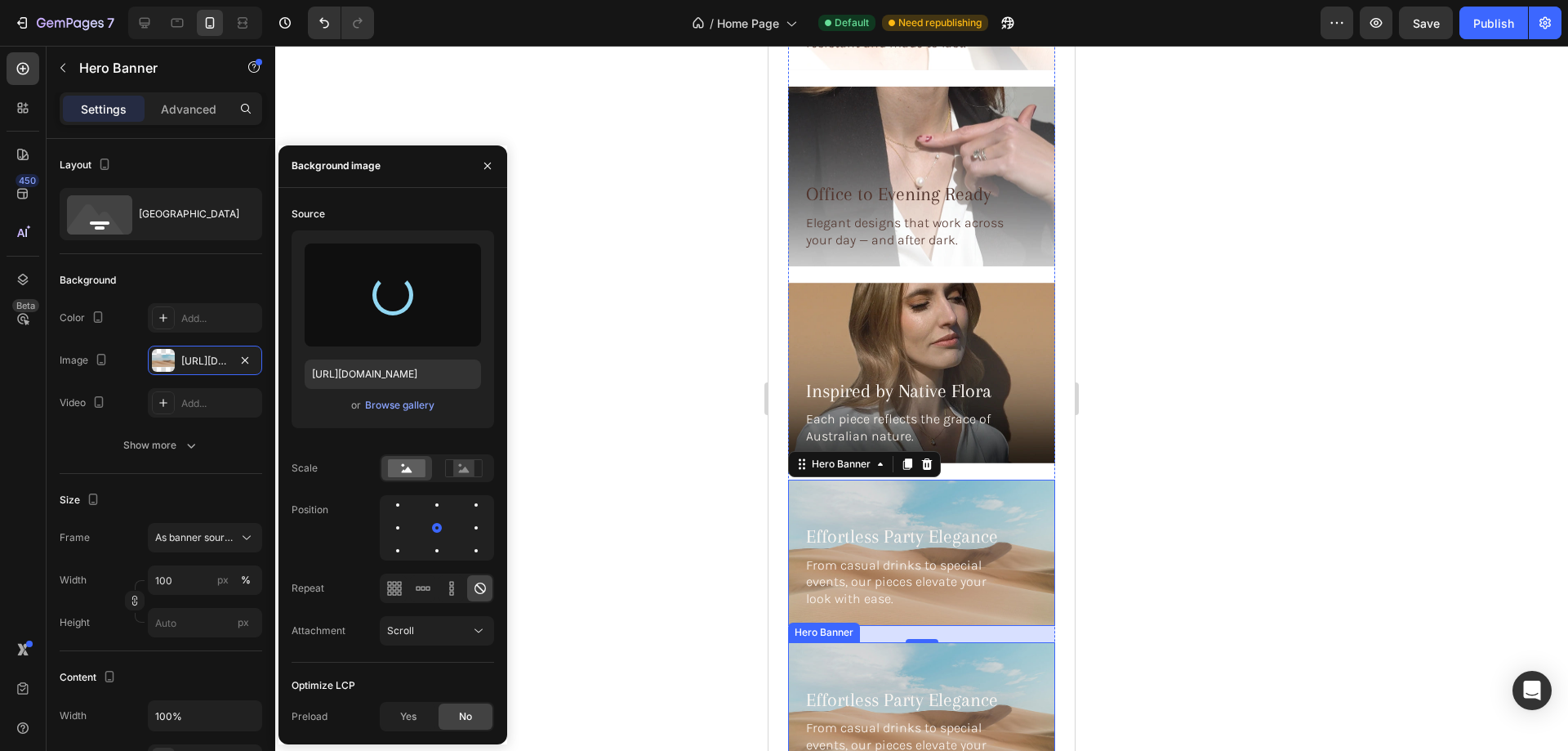
scroll to position [4734, 0]
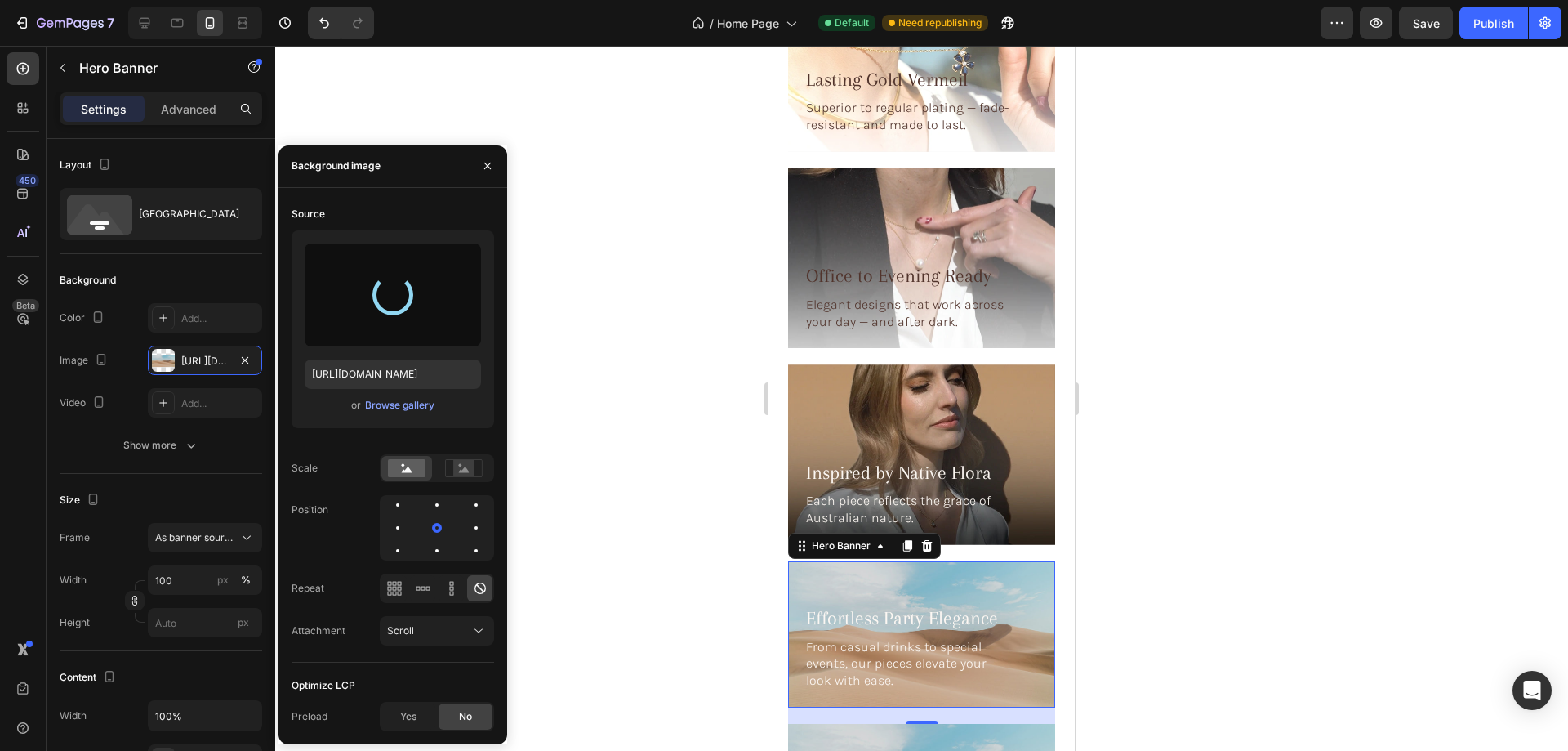
type input "https://cdn.shopify.com/s/files/1/0633/3884/0177/files/gempages_576833410962555…"
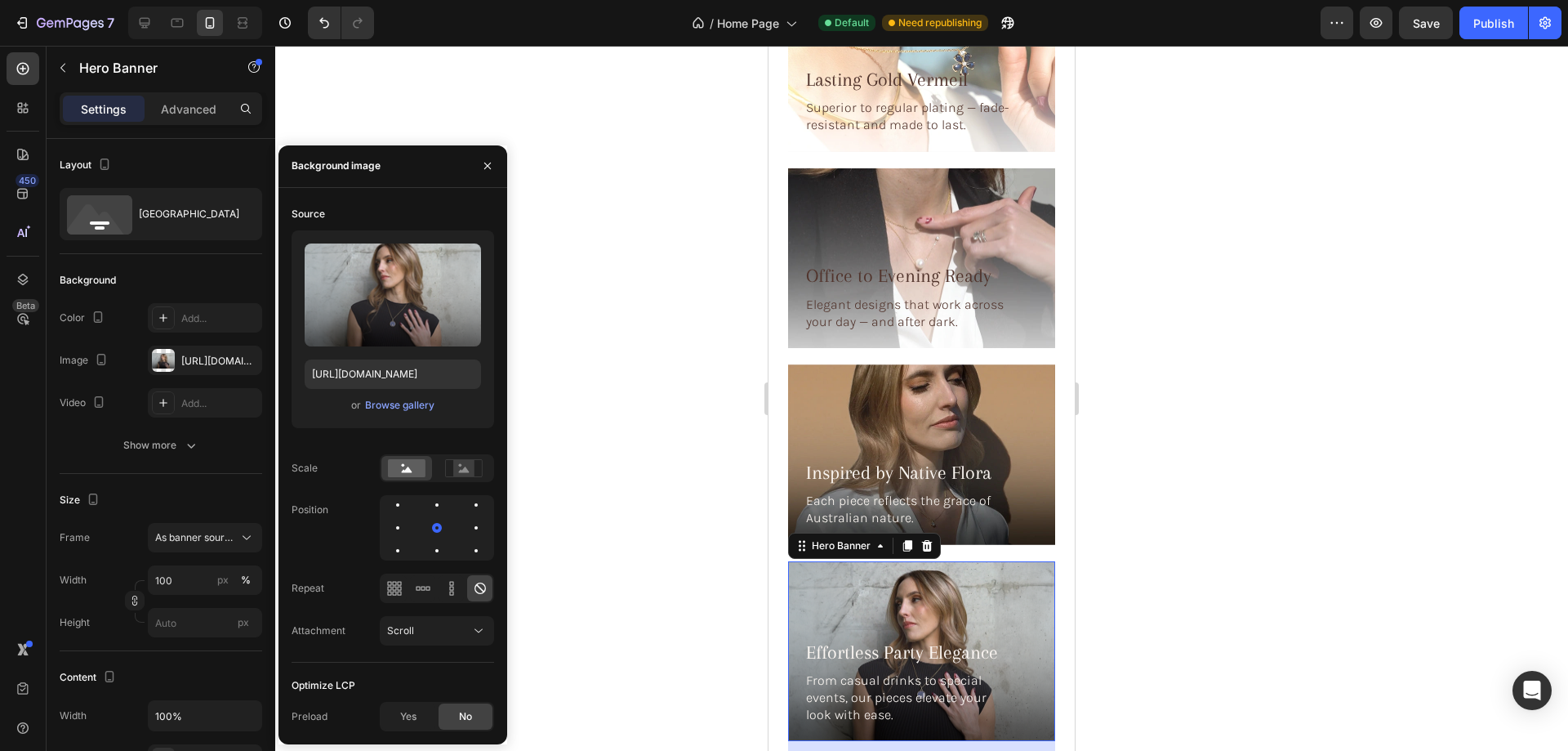
click at [1217, 535] on div at bounding box center [921, 398] width 1292 height 705
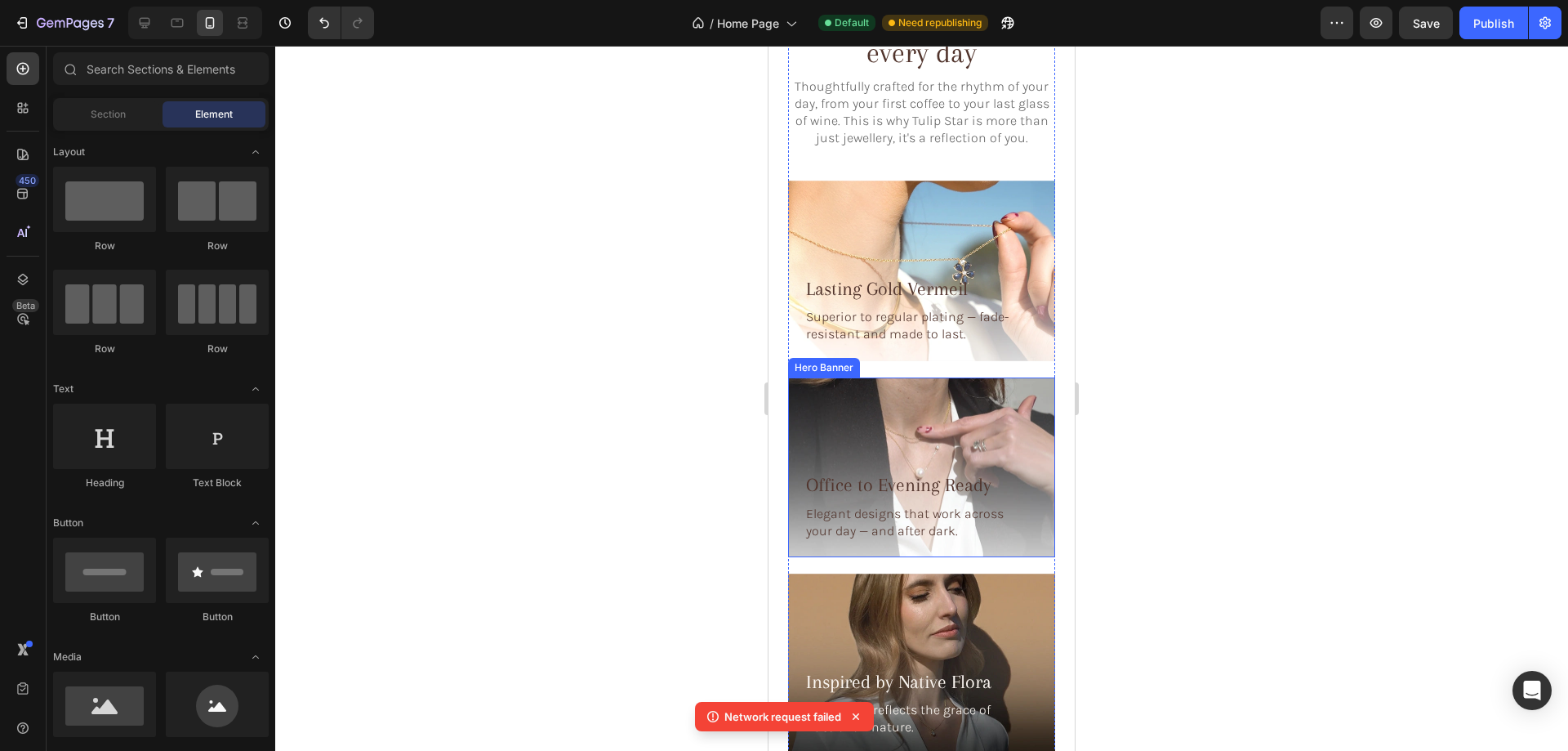
scroll to position [4816, 0]
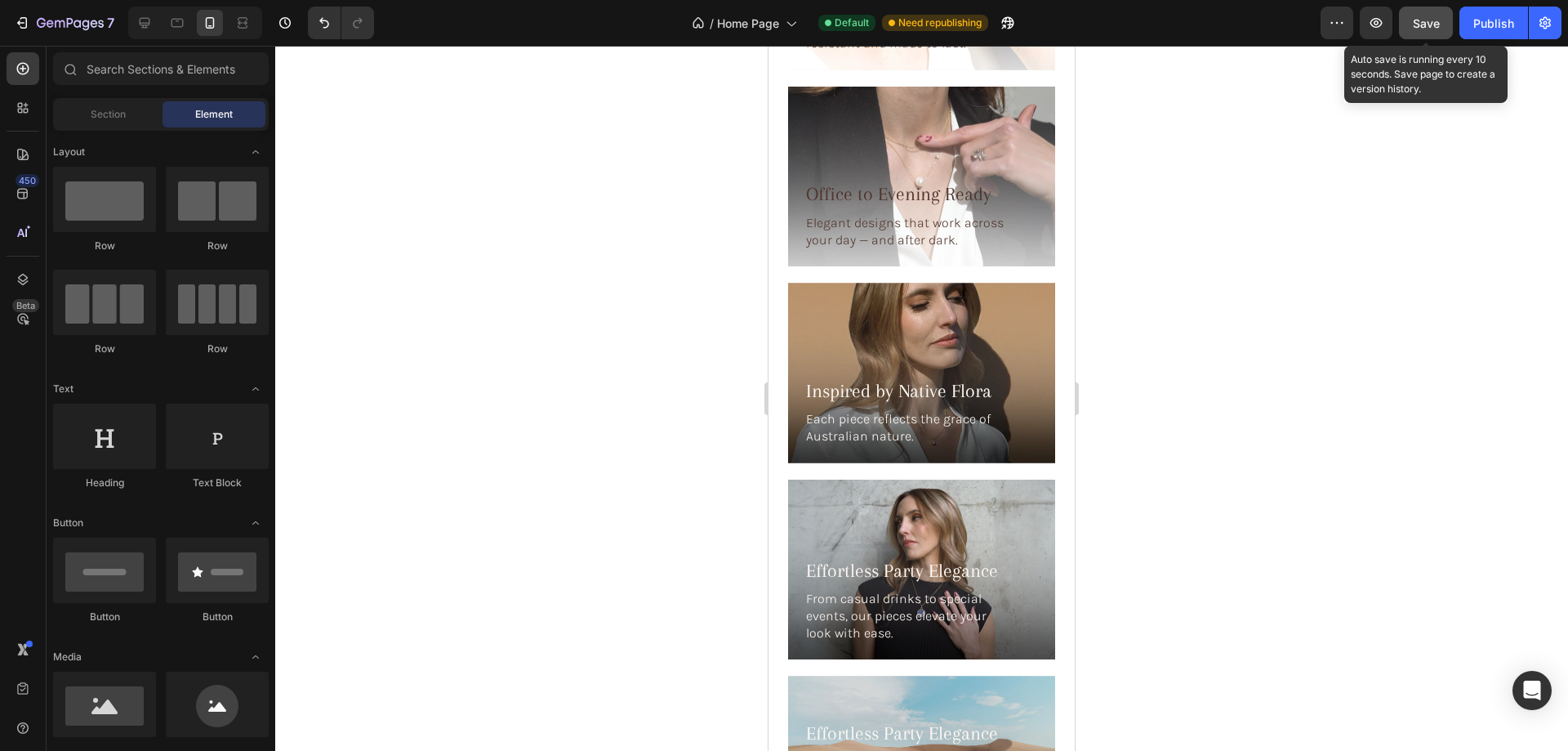
click at [1415, 12] on button "Save" at bounding box center [1426, 23] width 54 height 33
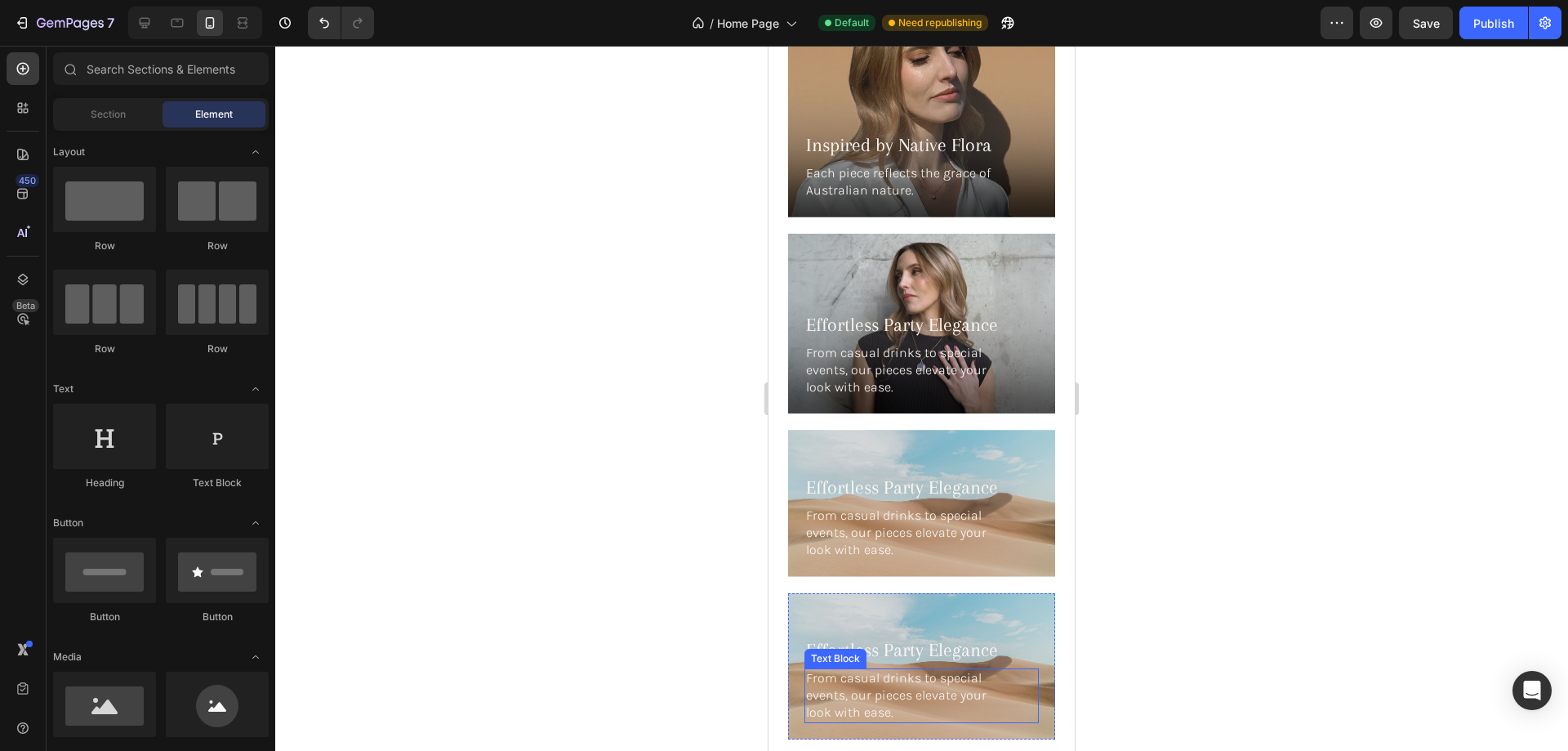
scroll to position [5061, 0]
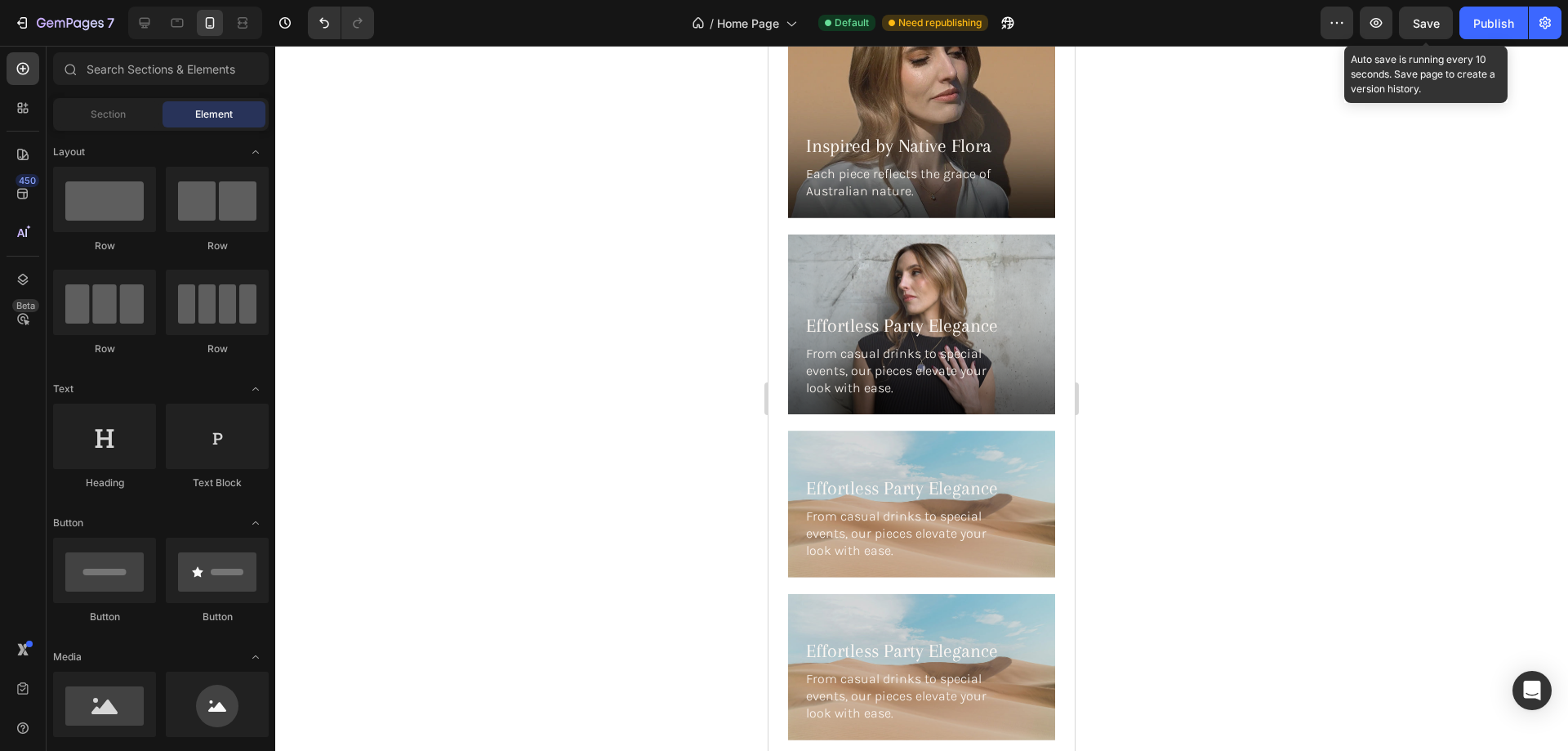
click at [1424, 28] on span "Save" at bounding box center [1426, 23] width 27 height 14
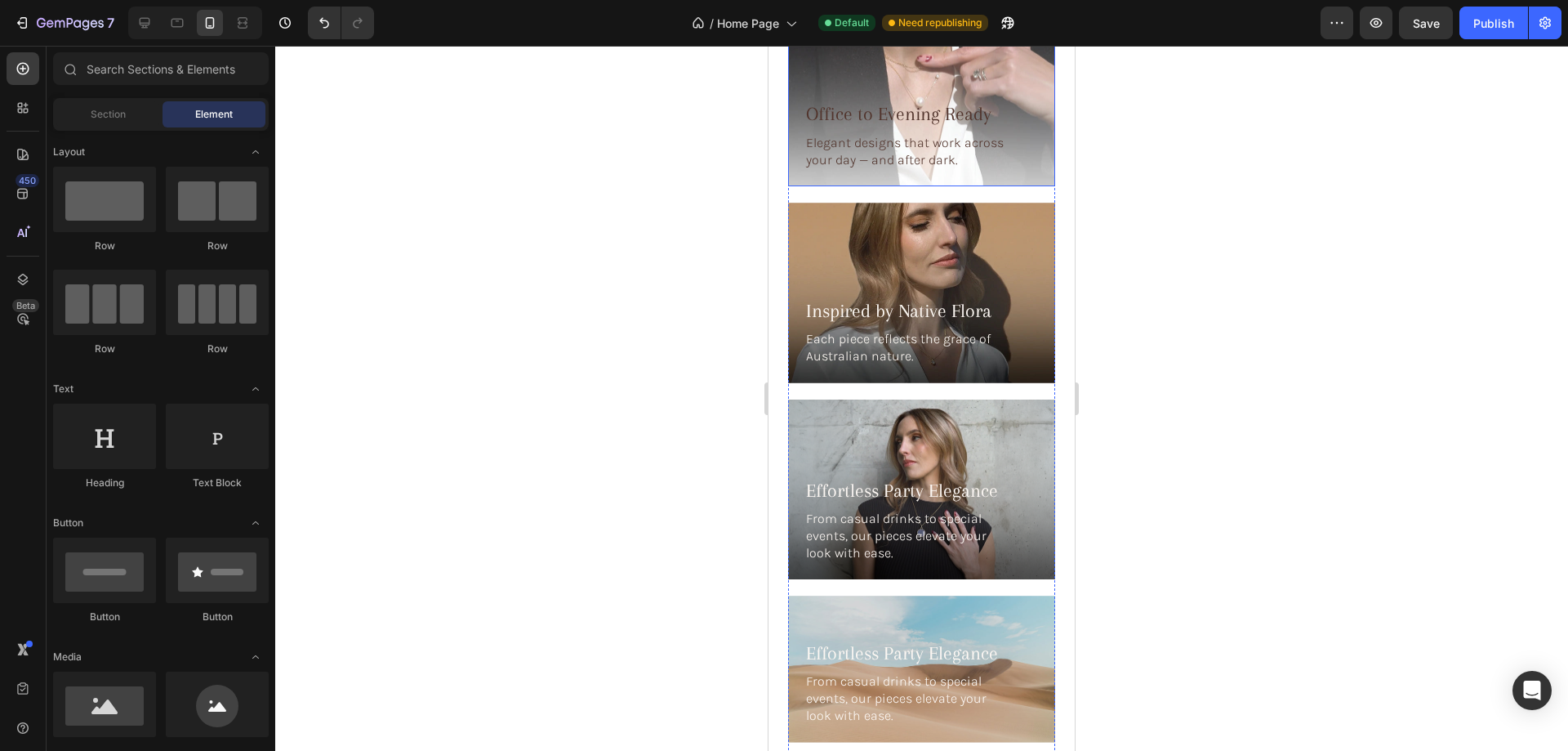
scroll to position [4897, 0]
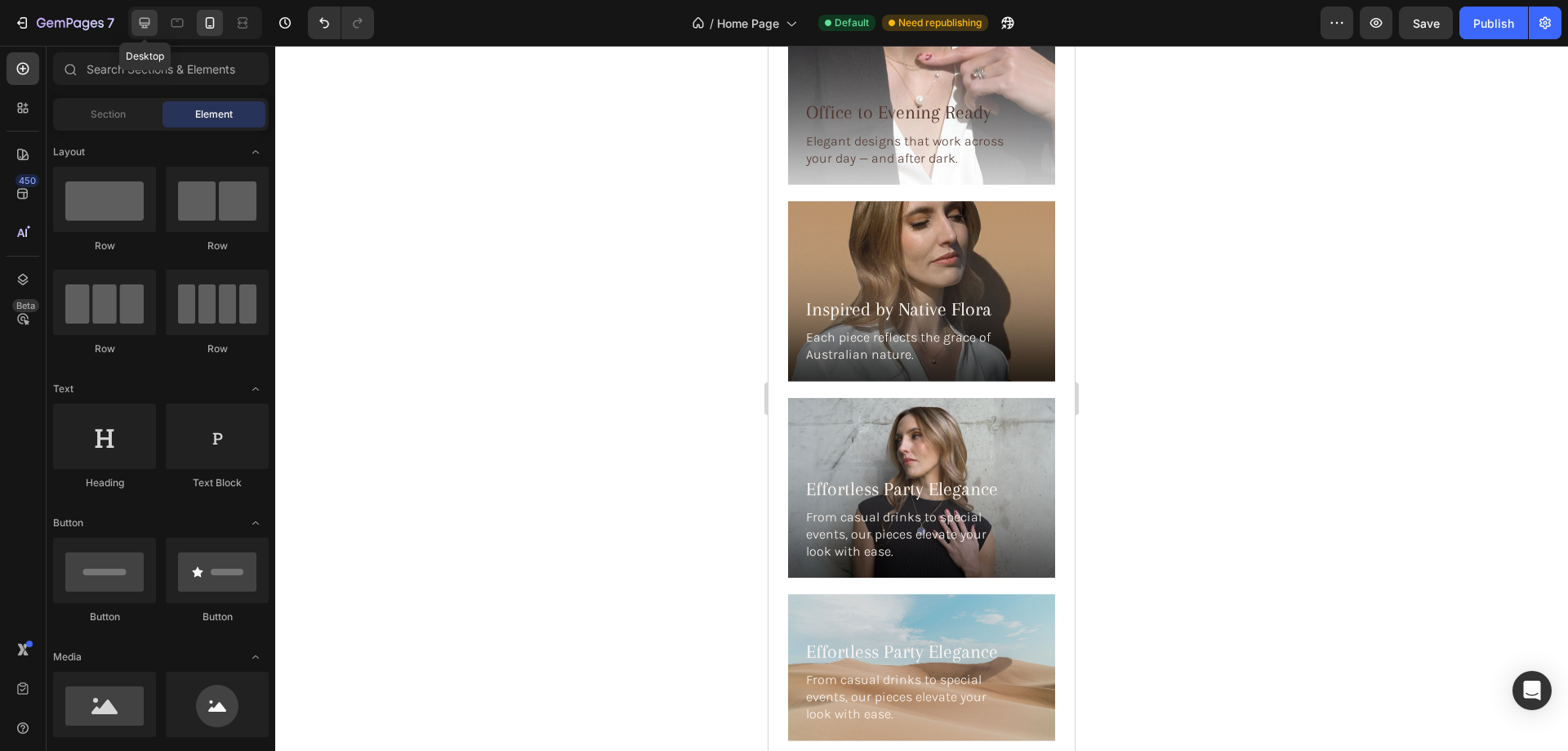
click at [142, 20] on icon at bounding box center [144, 22] width 16 height 16
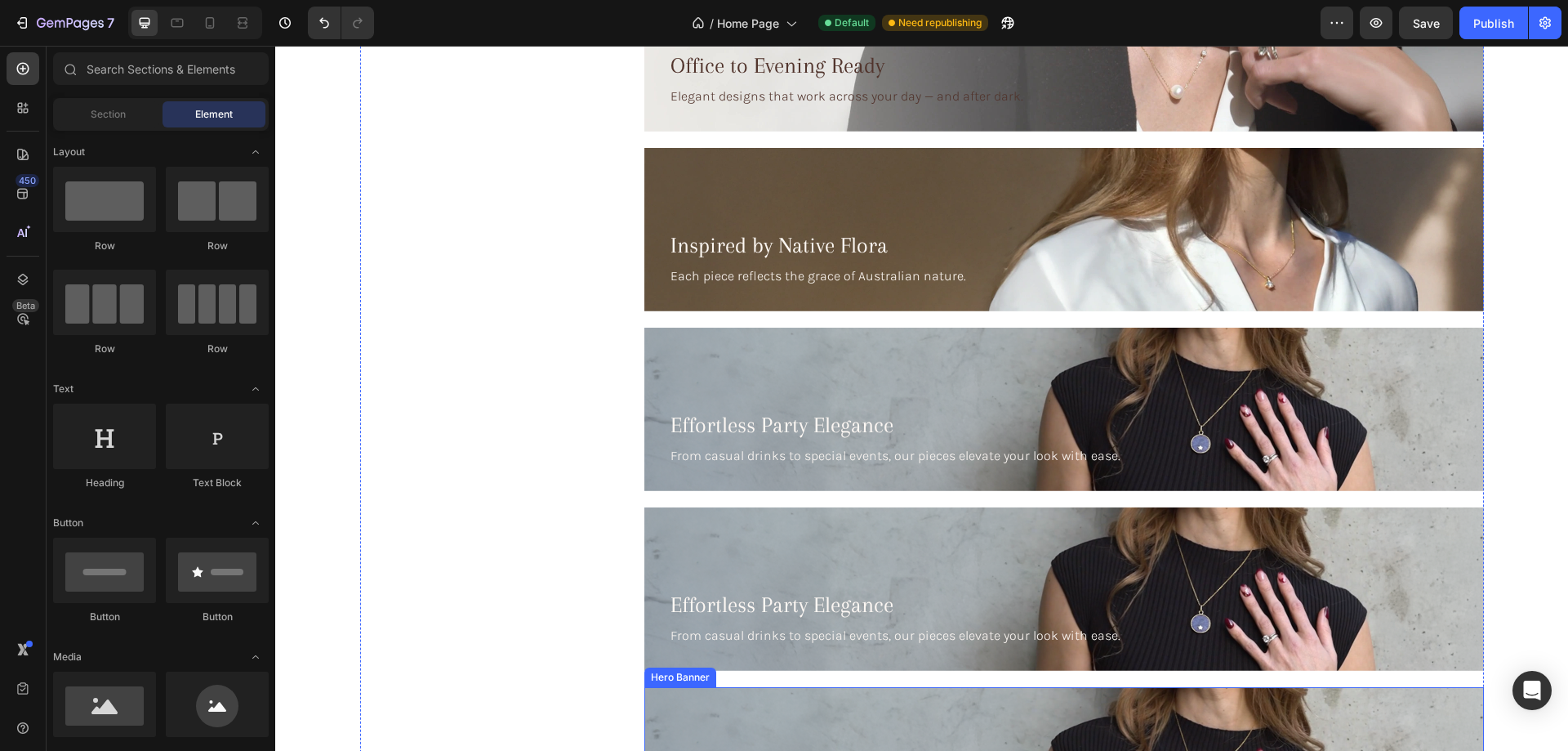
scroll to position [4767, 0]
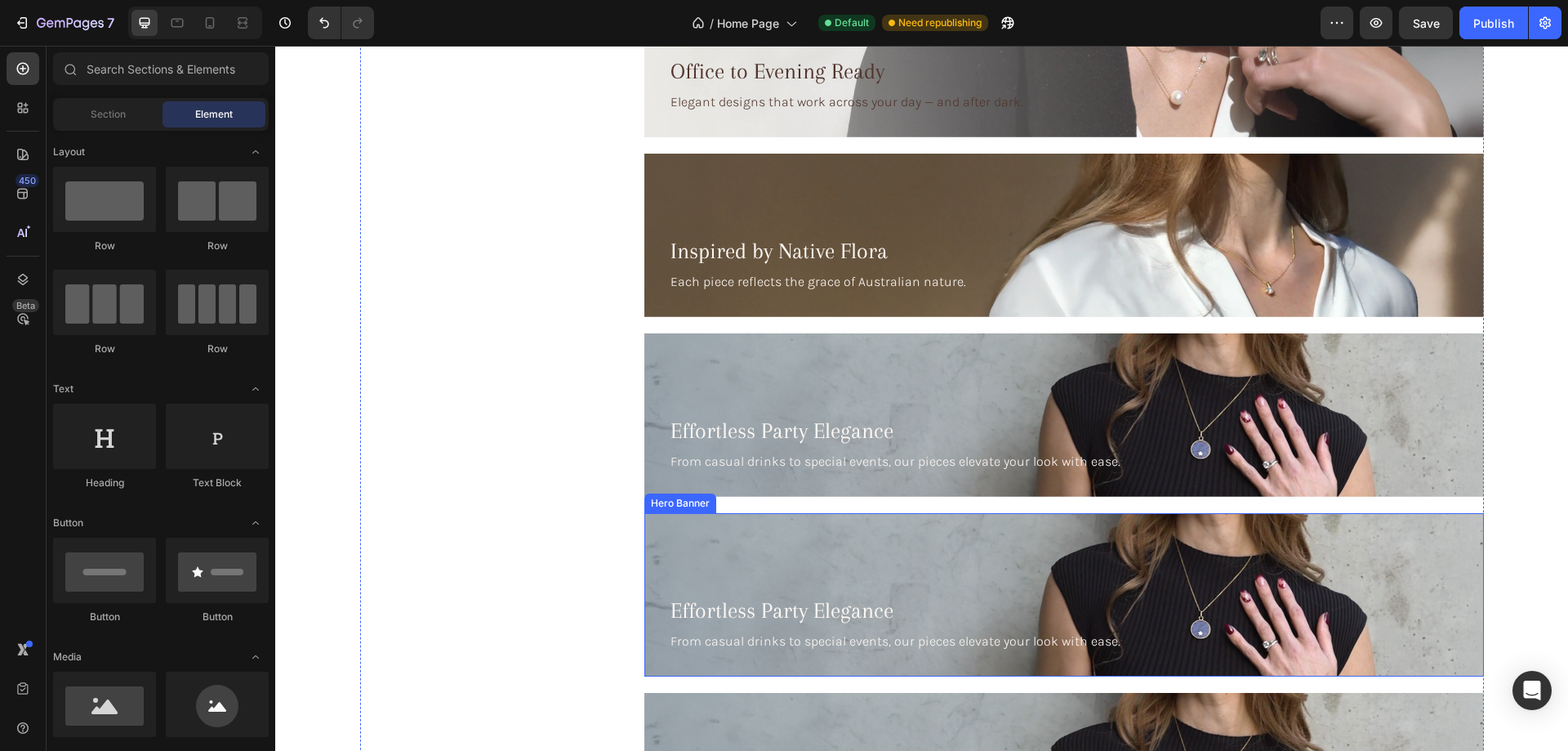
click at [919, 563] on div "Background Image" at bounding box center [1064, 595] width 840 height 164
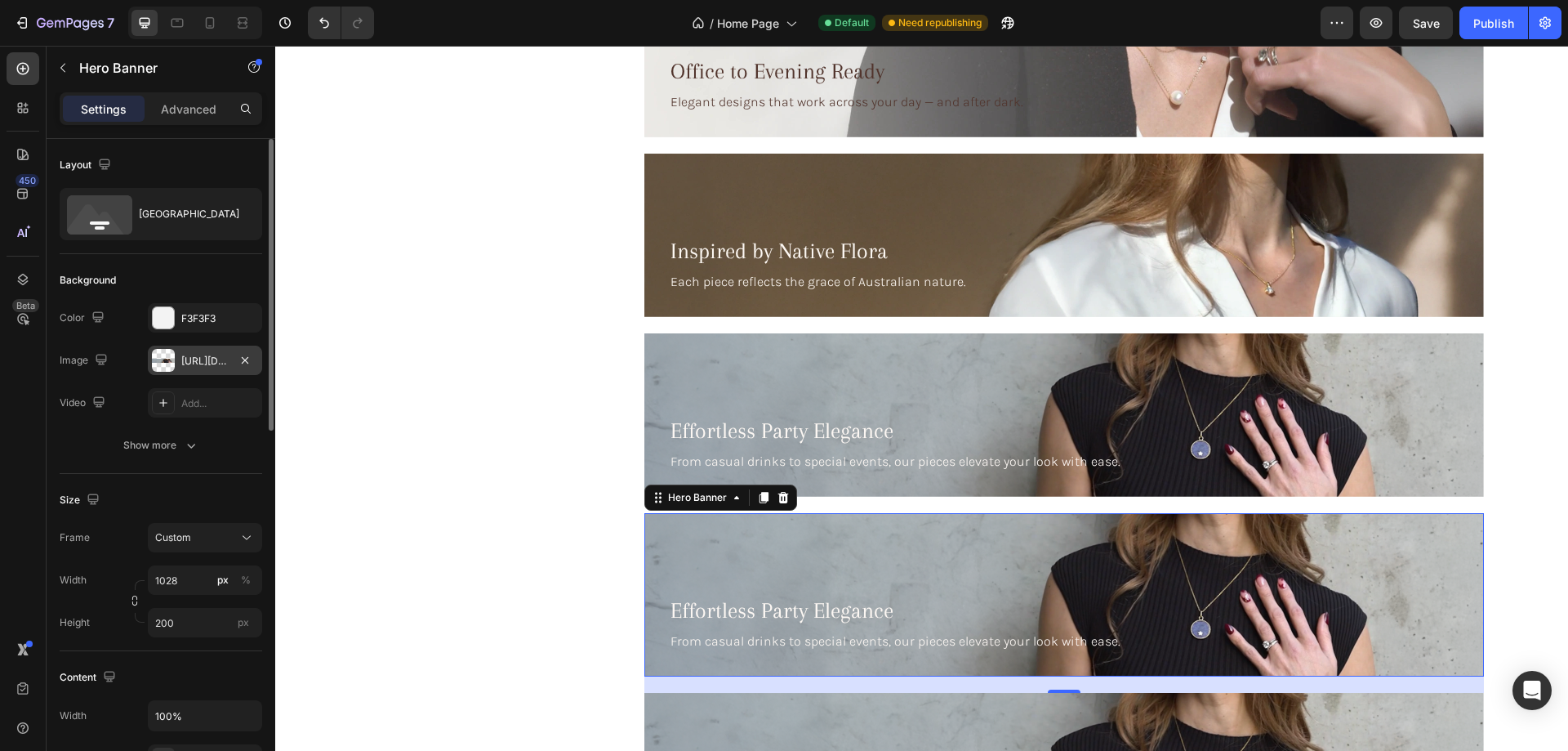
click at [162, 361] on div at bounding box center [163, 360] width 23 height 23
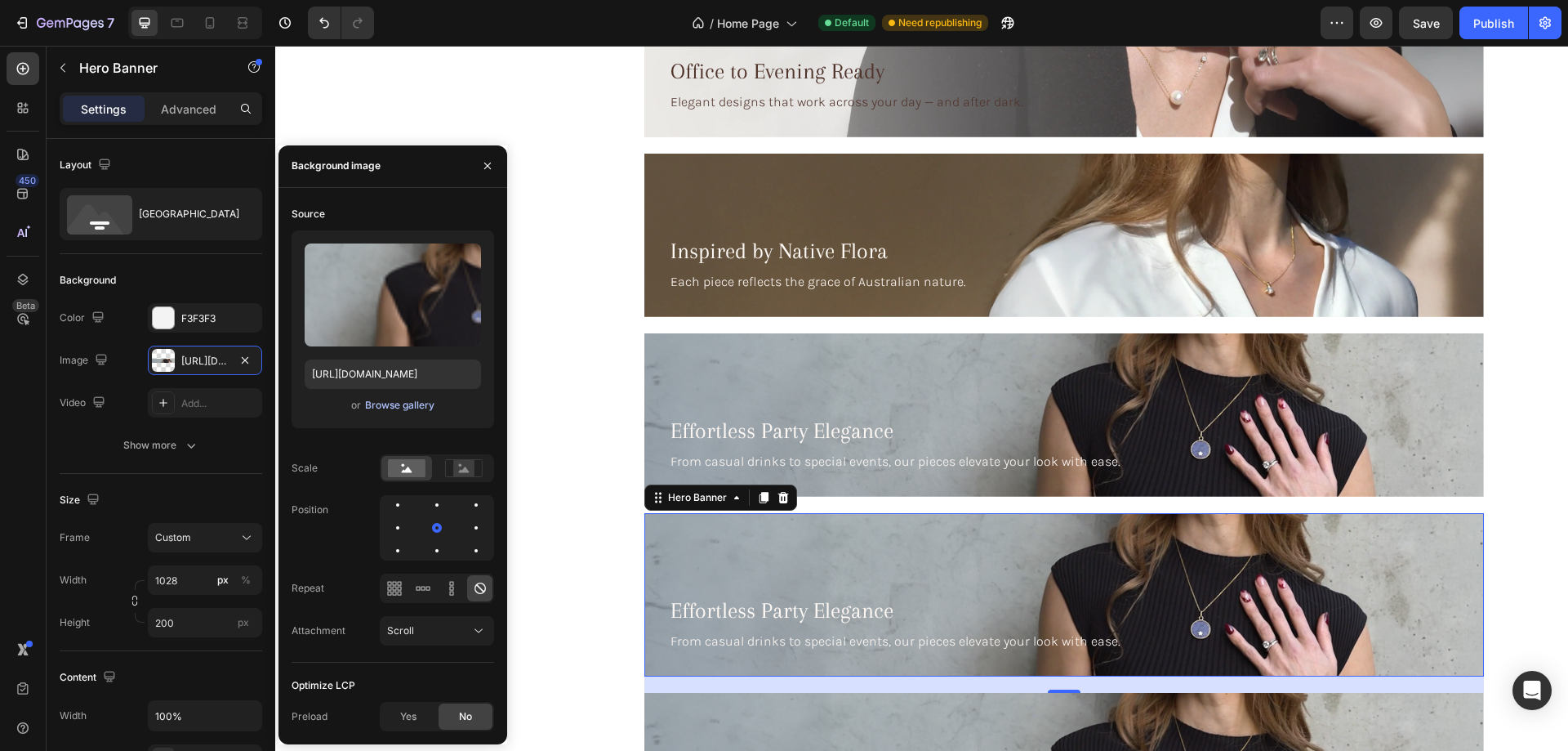
click at [405, 404] on div "Browse gallery" at bounding box center [399, 405] width 70 height 14
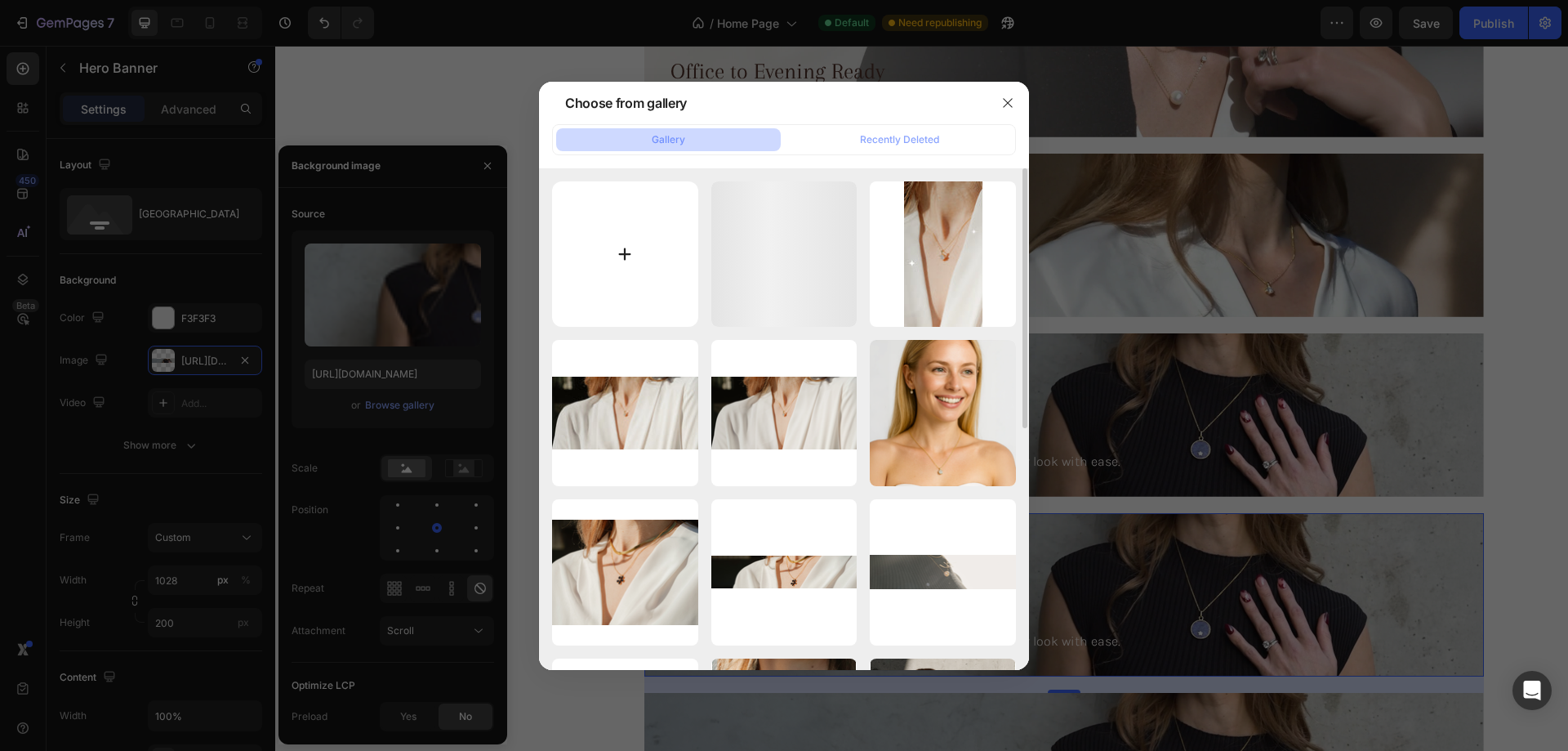
click at [633, 244] on input "file" at bounding box center [625, 255] width 146 height 146
type input "C:\fakepath\7gempages_576833410962555488-ca1198d0-e186-4468-9ad4-61fc07acf131.p…"
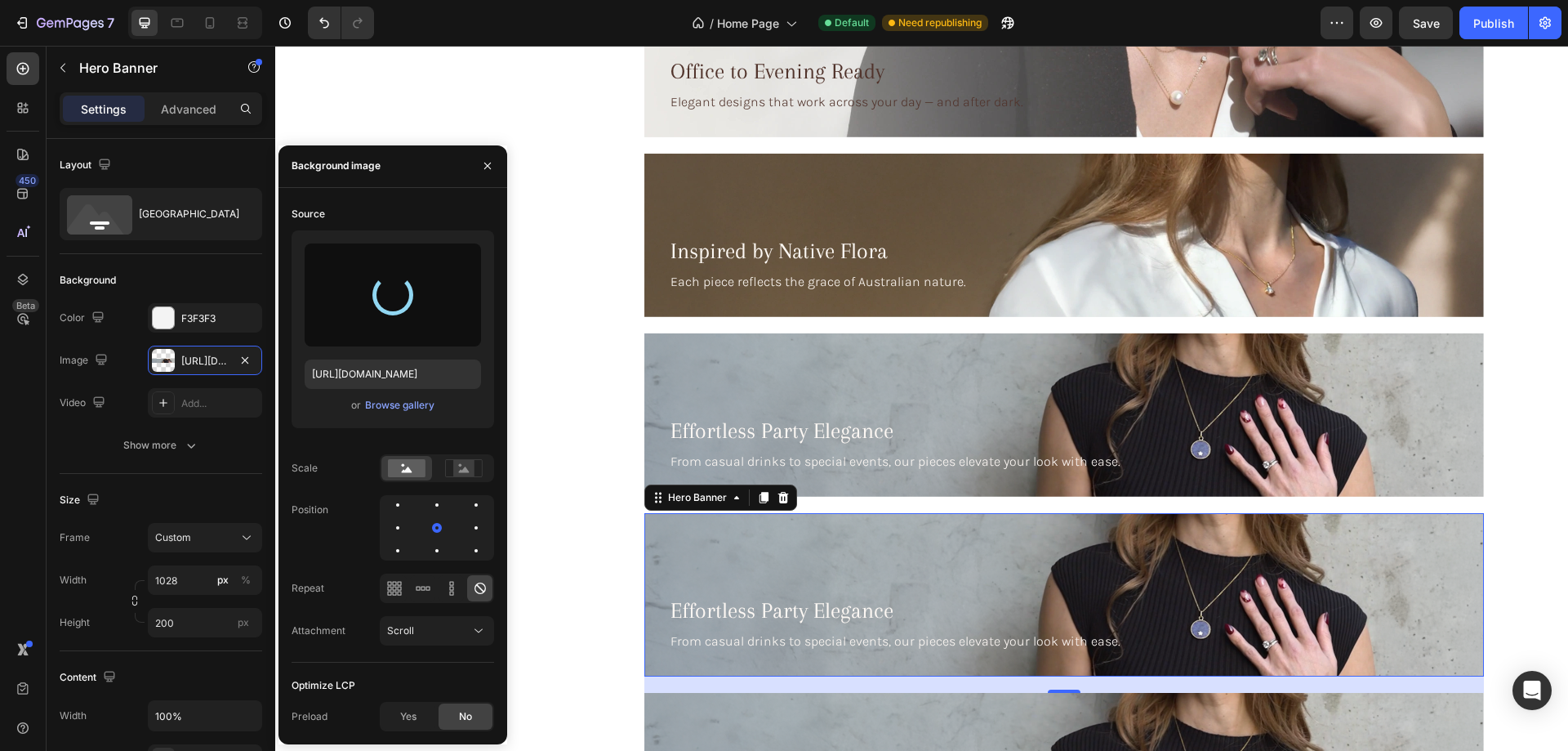
type input "https://cdn.shopify.com/s/files/1/0633/3884/0177/files/gempages_576833410962555…"
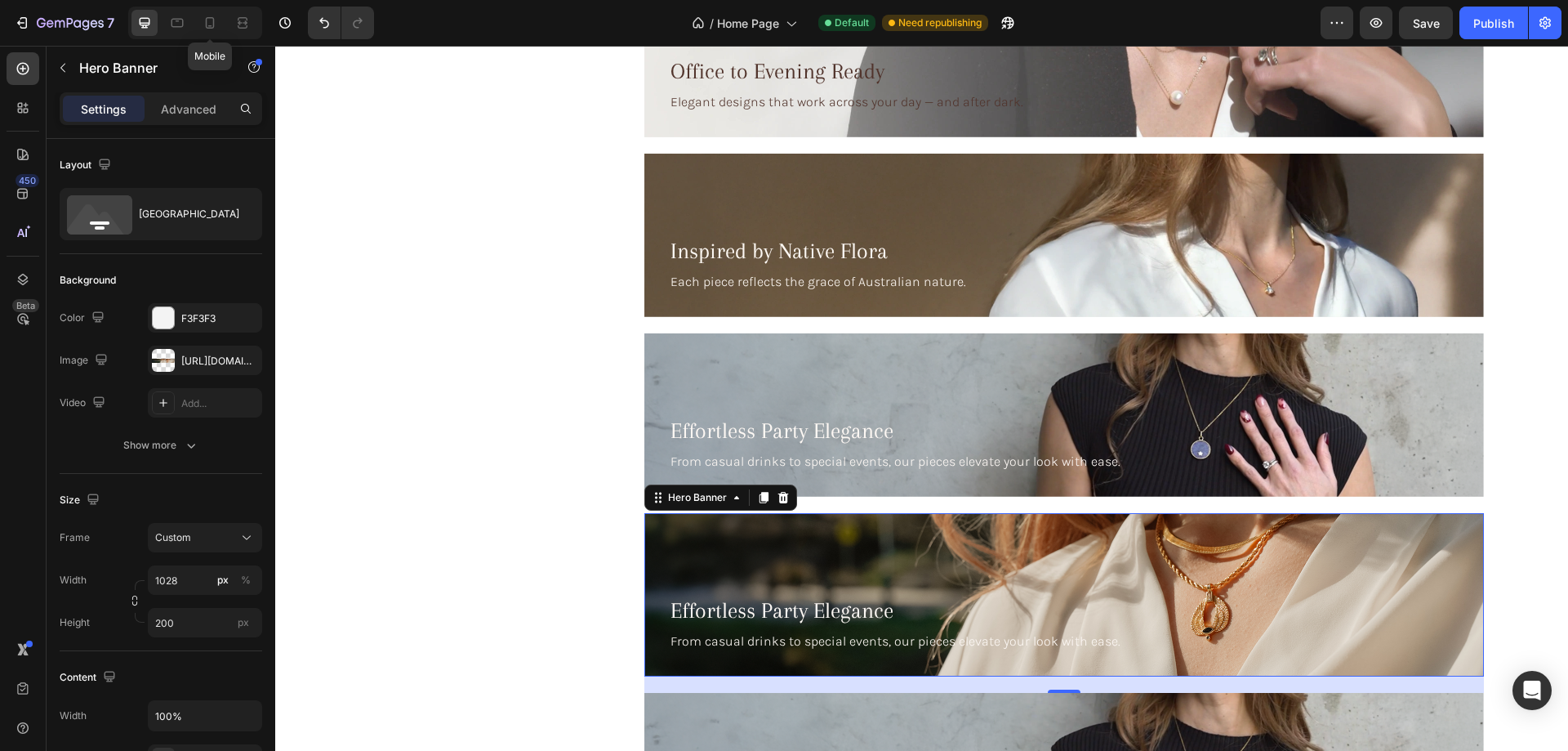
drag, startPoint x: 209, startPoint y: 20, endPoint x: 329, endPoint y: 81, distance: 134.6
click at [208, 20] on icon at bounding box center [209, 22] width 16 height 16
type input "100"
type input "https://cdn.shopify.com/s/files/1/2005/9307/files/background_settings.jpg"
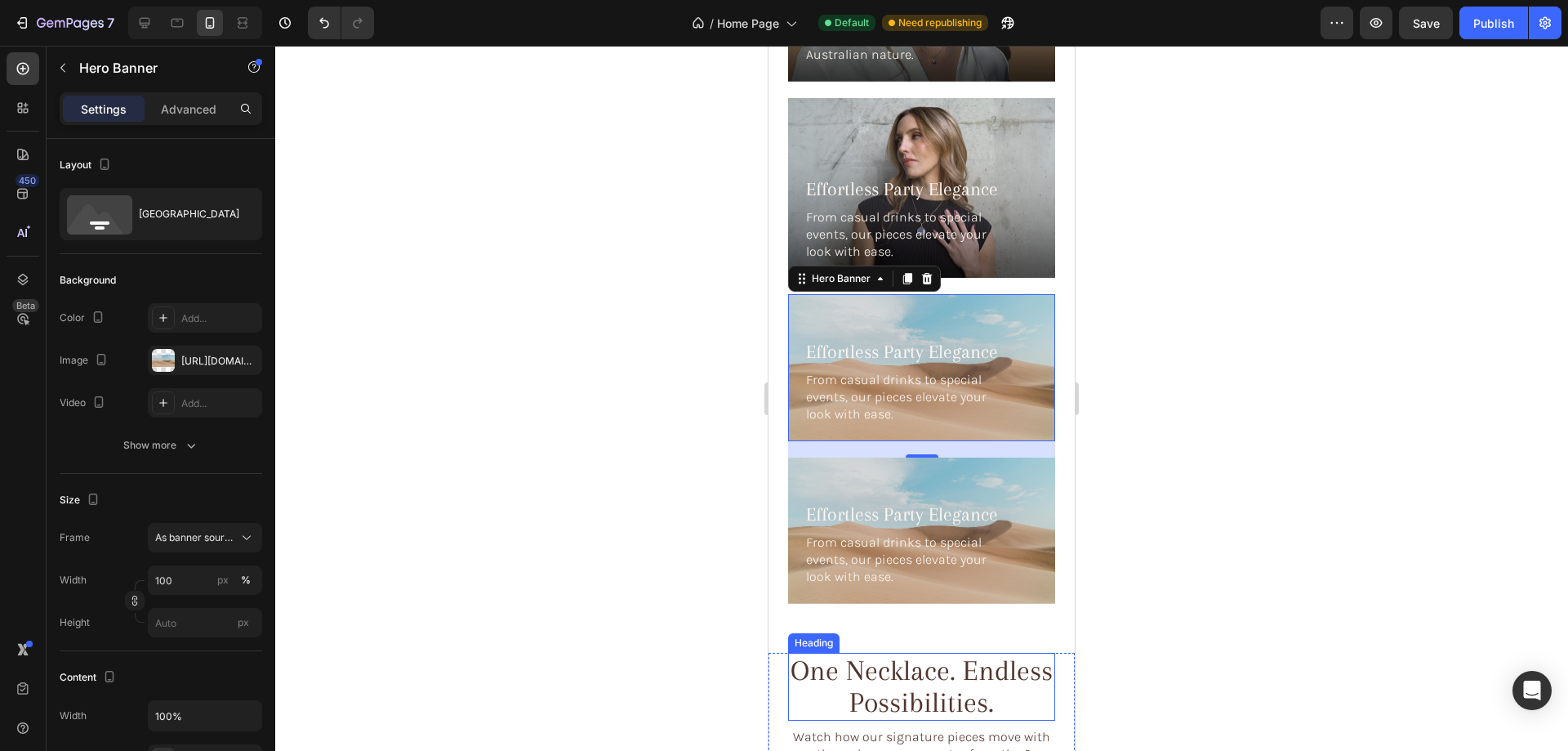
scroll to position [5029, 0]
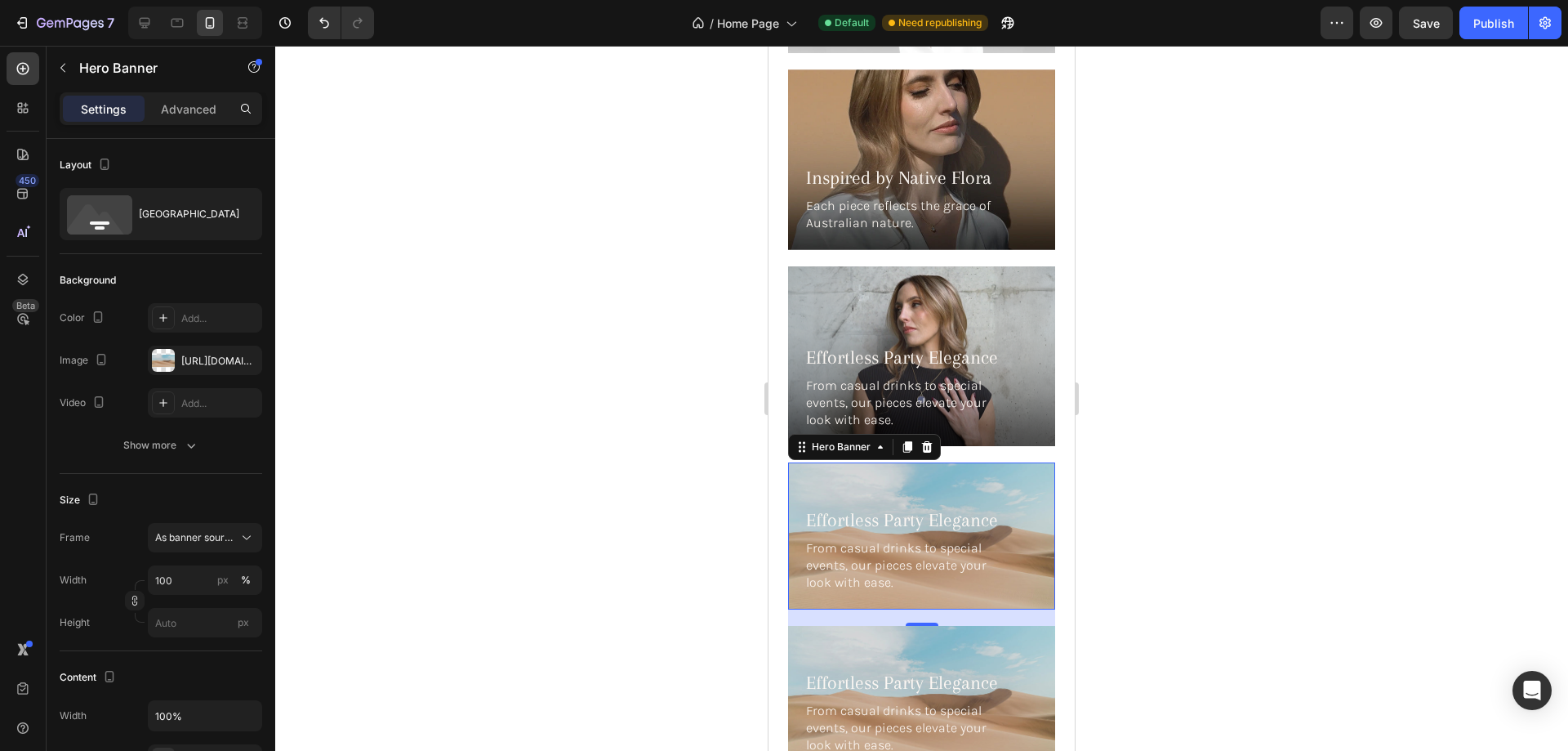
click at [1006, 462] on div "Background Image" at bounding box center [921, 535] width 267 height 146
click at [152, 357] on div at bounding box center [163, 360] width 23 height 23
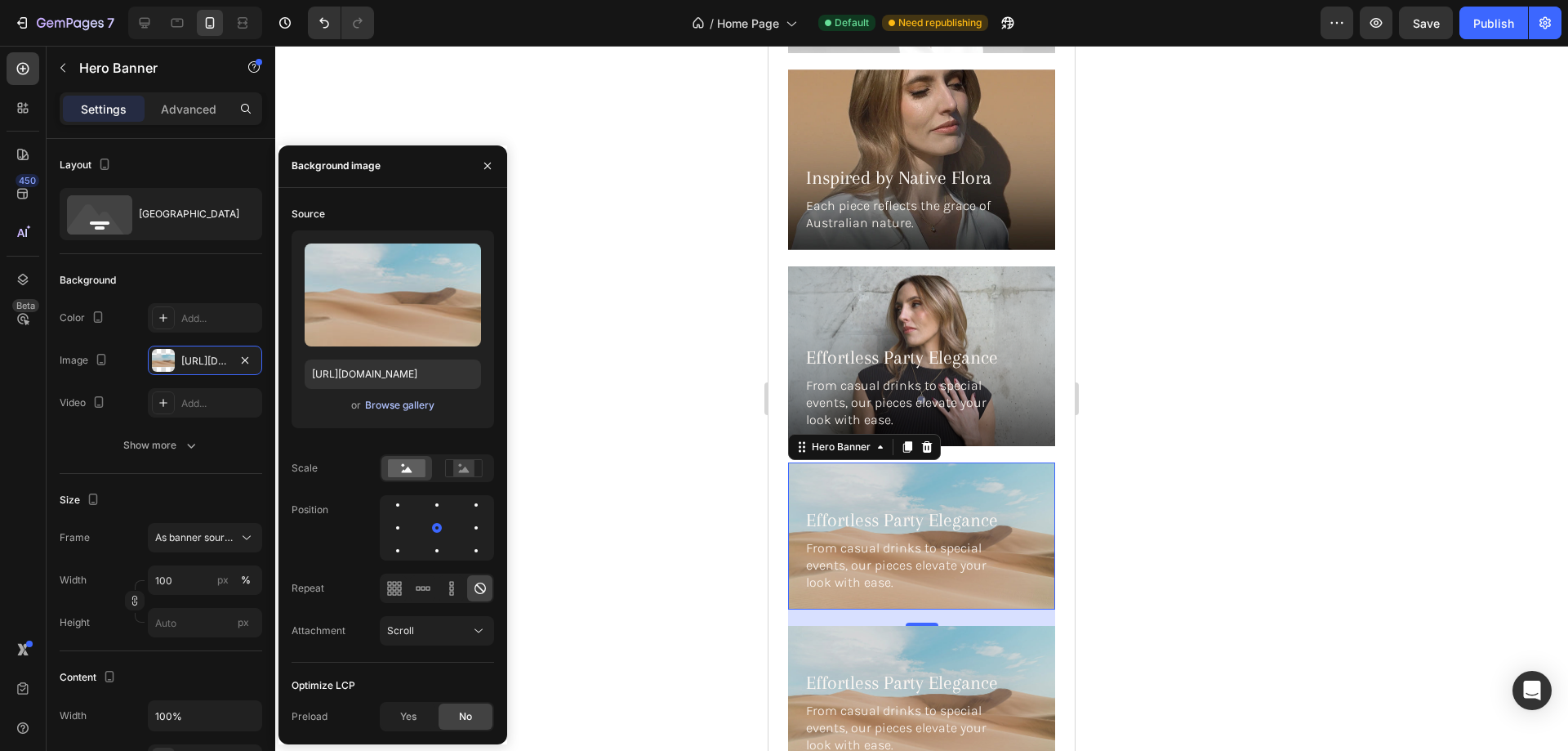
click at [386, 408] on div "Browse gallery" at bounding box center [399, 405] width 70 height 14
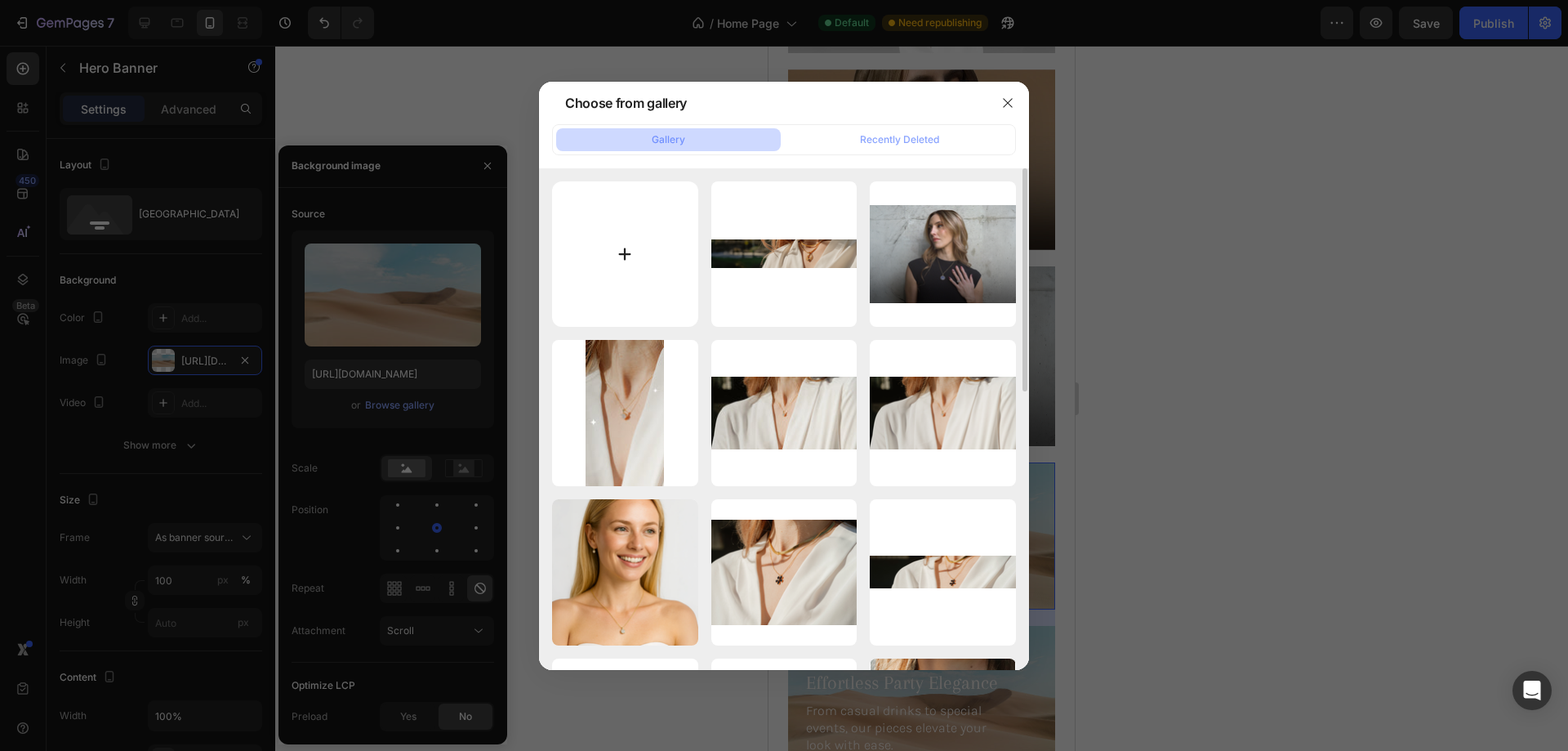
click at [645, 249] on input "file" at bounding box center [625, 255] width 146 height 146
type input "C:\fakepath\2gempages_576833410962555488-7b4d50a0-1419-4a82-a28b-f8ec8c7200f6.p…"
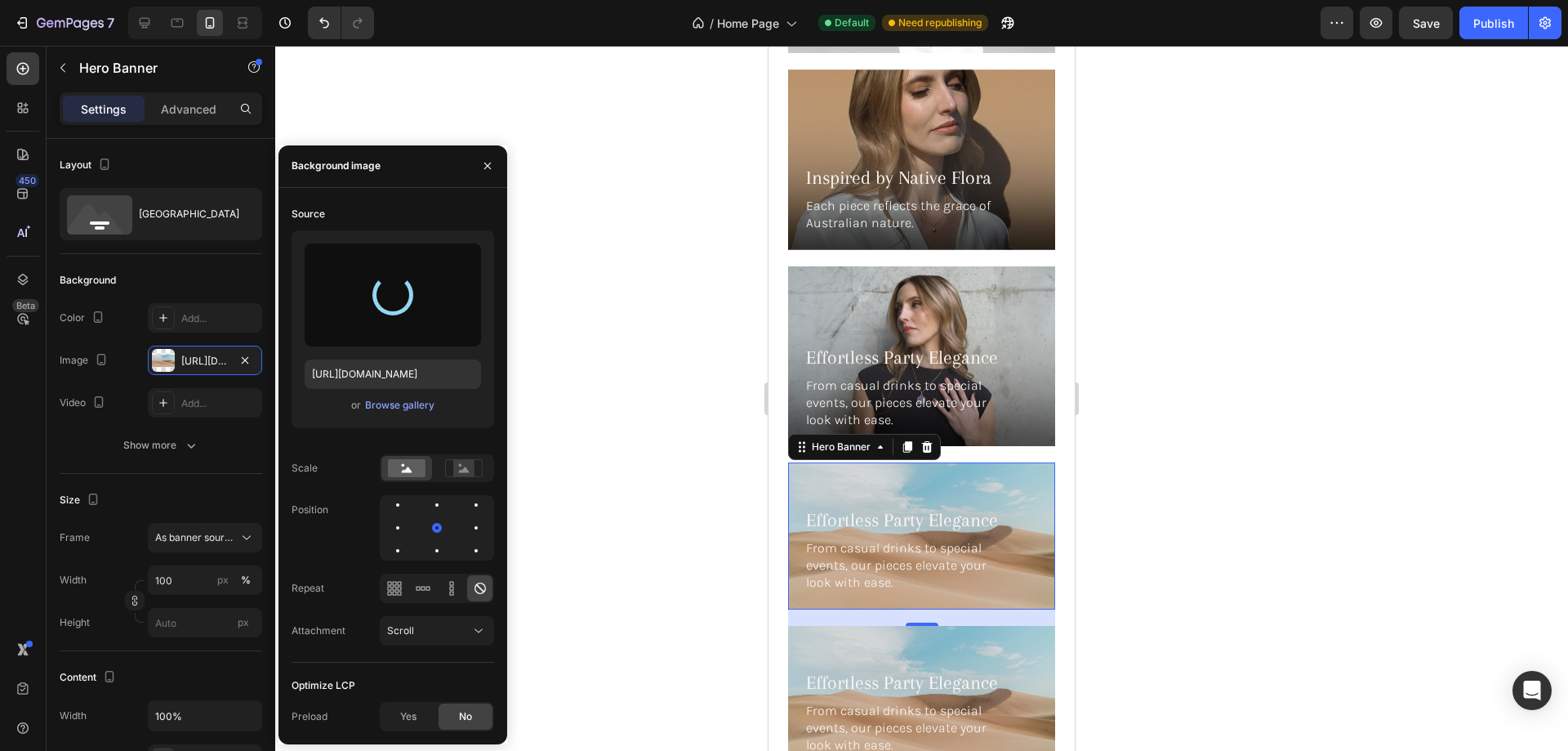
type input "https://cdn.shopify.com/s/files/1/0633/3884/0177/files/gempages_576833410962555…"
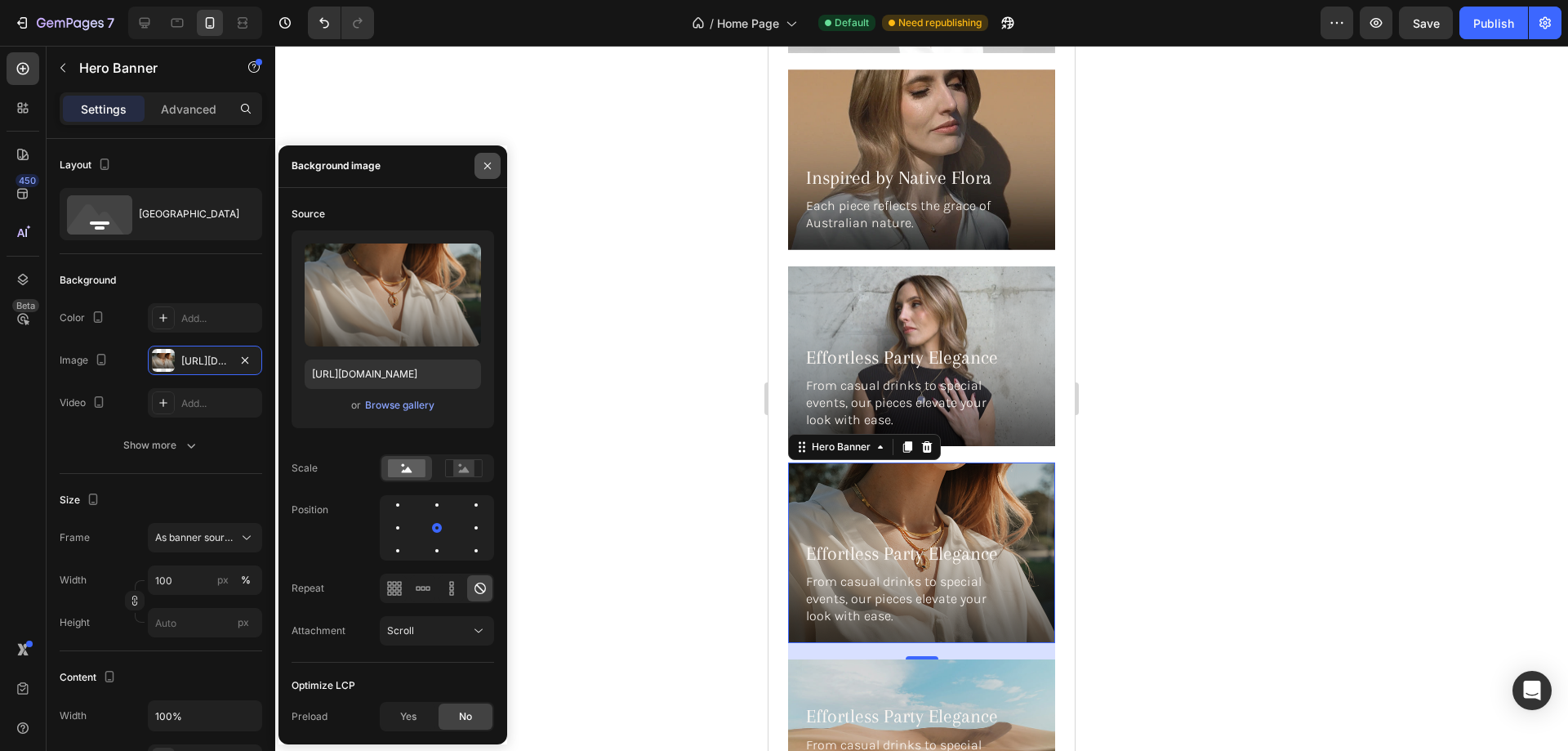
drag, startPoint x: 486, startPoint y: 159, endPoint x: 209, endPoint y: 291, distance: 306.8
click at [486, 159] on button "button" at bounding box center [487, 165] width 26 height 26
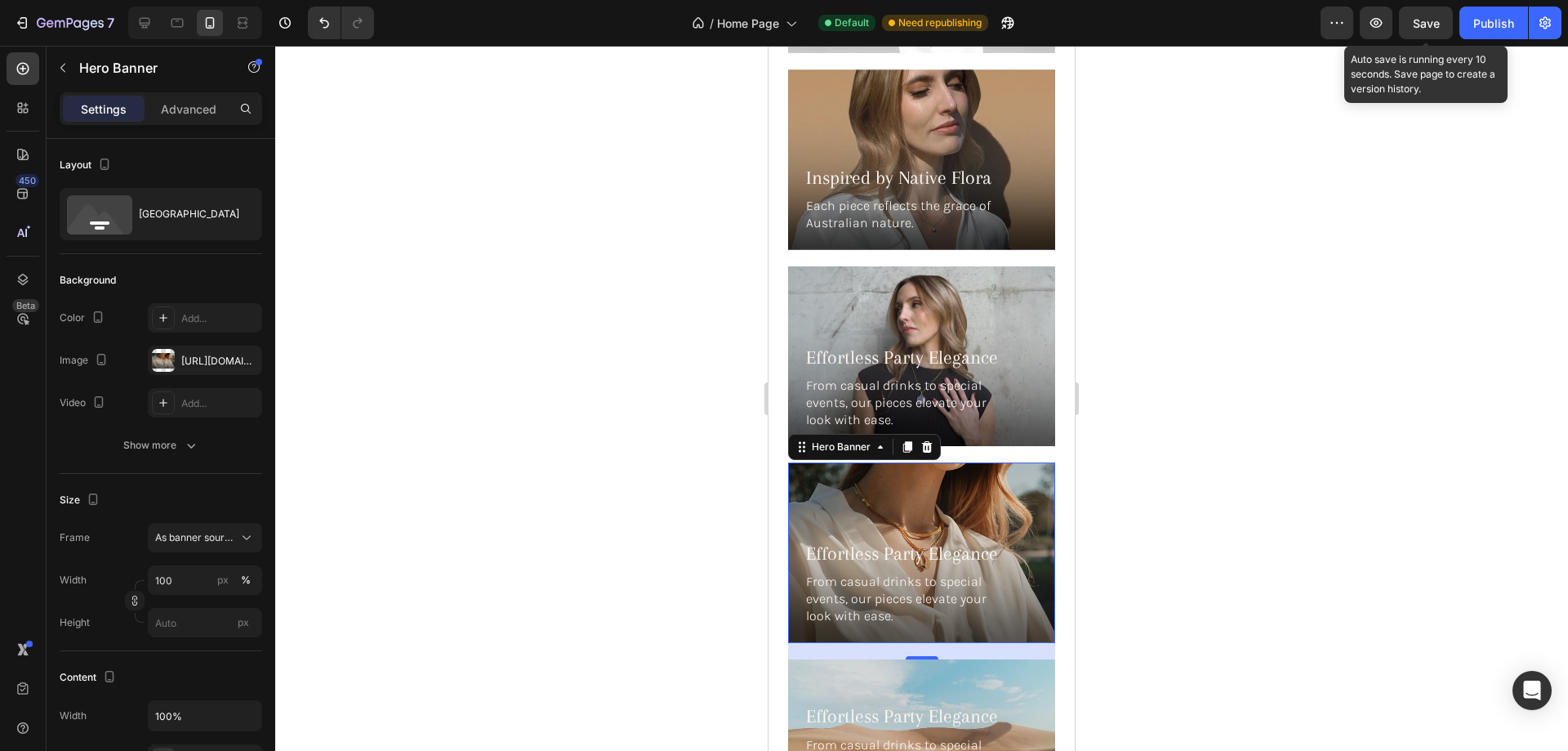
click at [1423, 25] on span "Save" at bounding box center [1426, 23] width 27 height 14
